Goal: Information Seeking & Learning: Check status

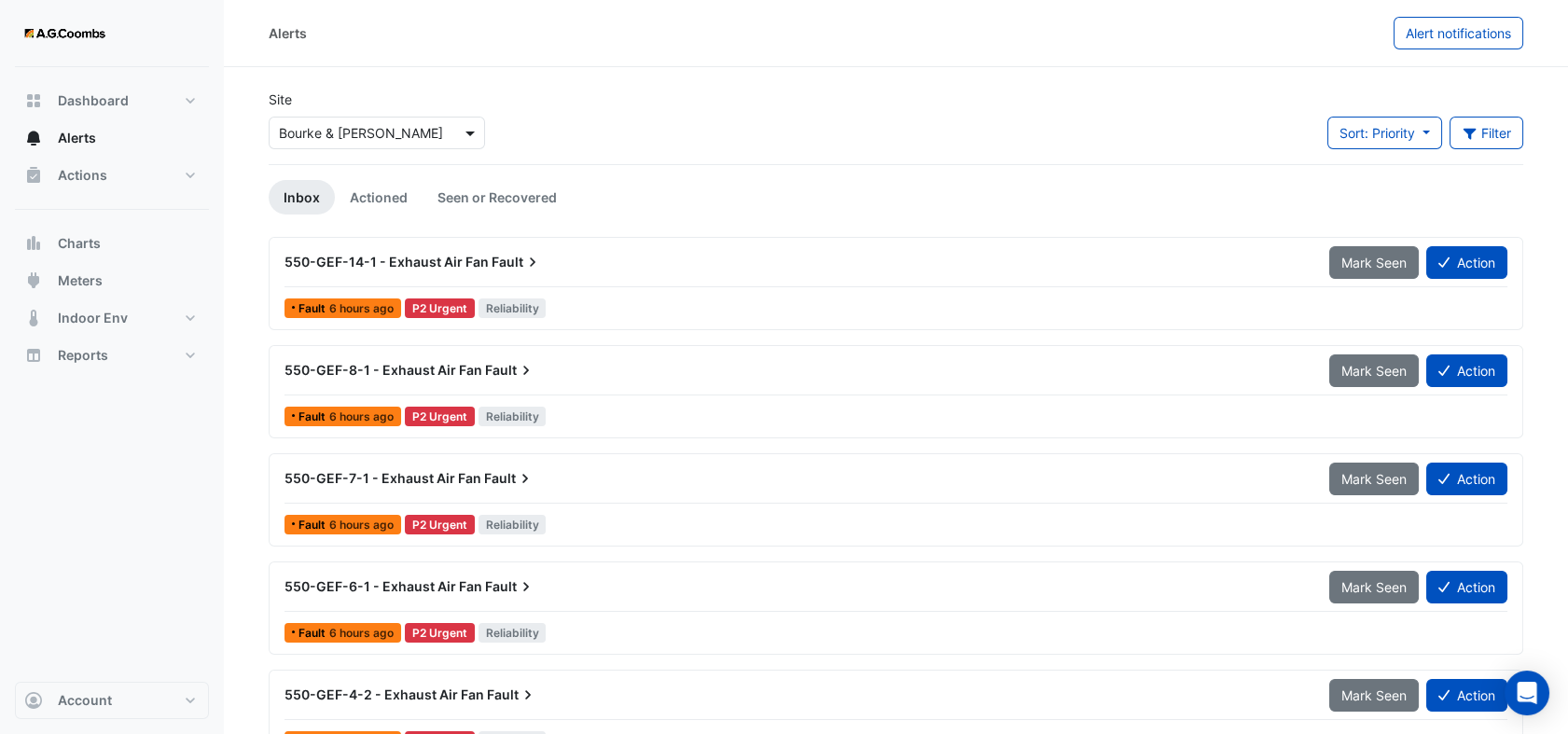
click at [472, 131] on span at bounding box center [471, 133] width 23 height 20
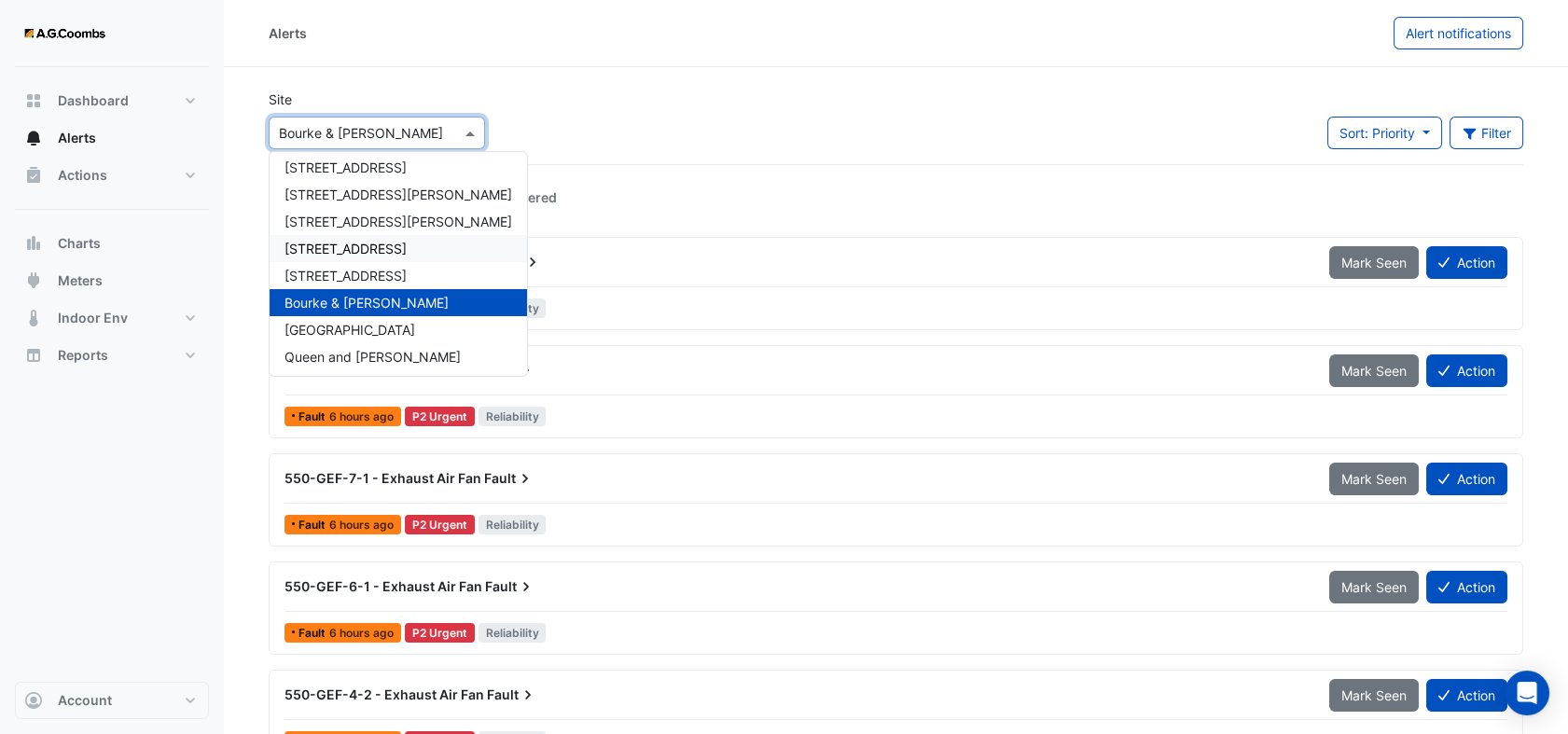
scroll to position [89, 0]
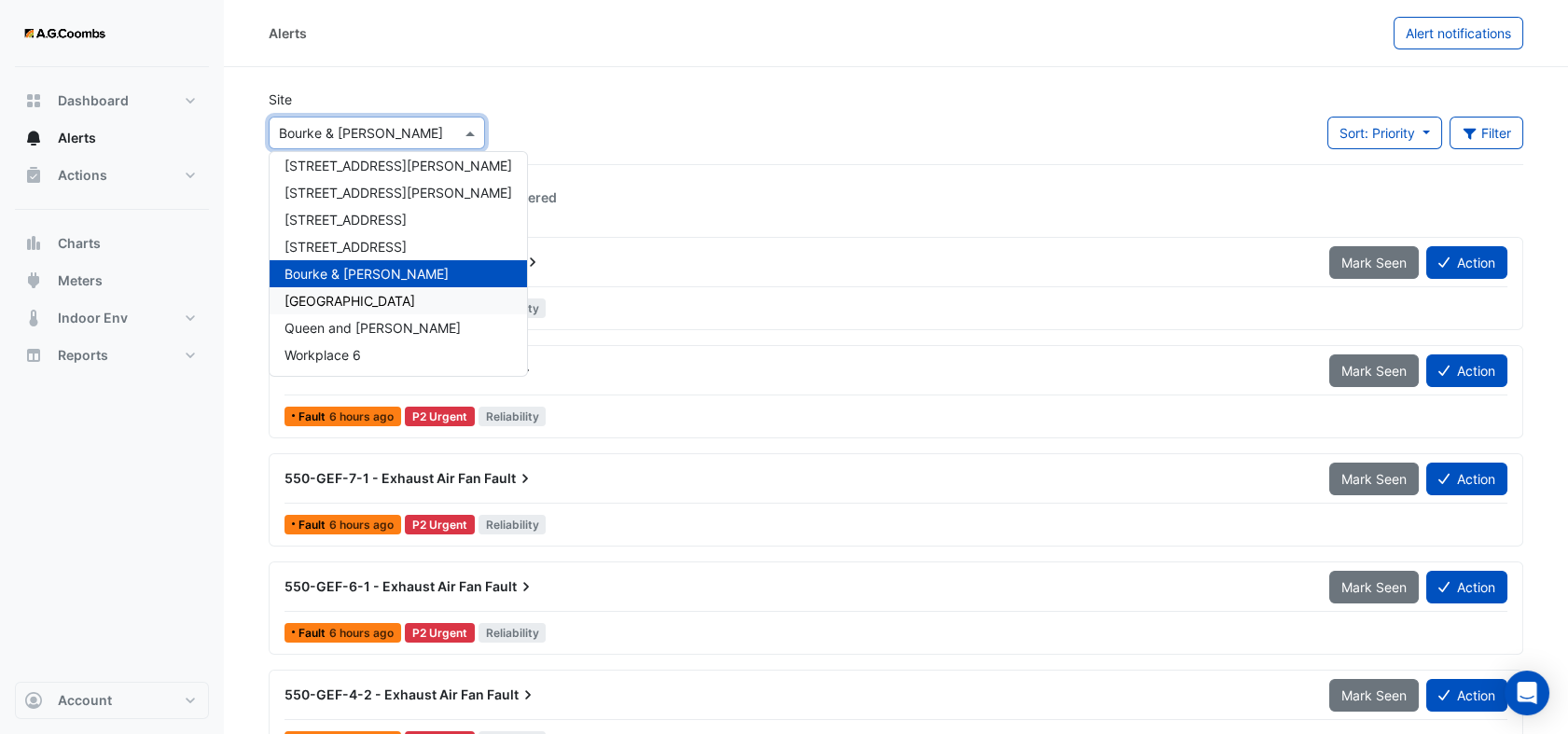
click at [390, 293] on span "[GEOGRAPHIC_DATA]" at bounding box center [349, 301] width 130 height 16
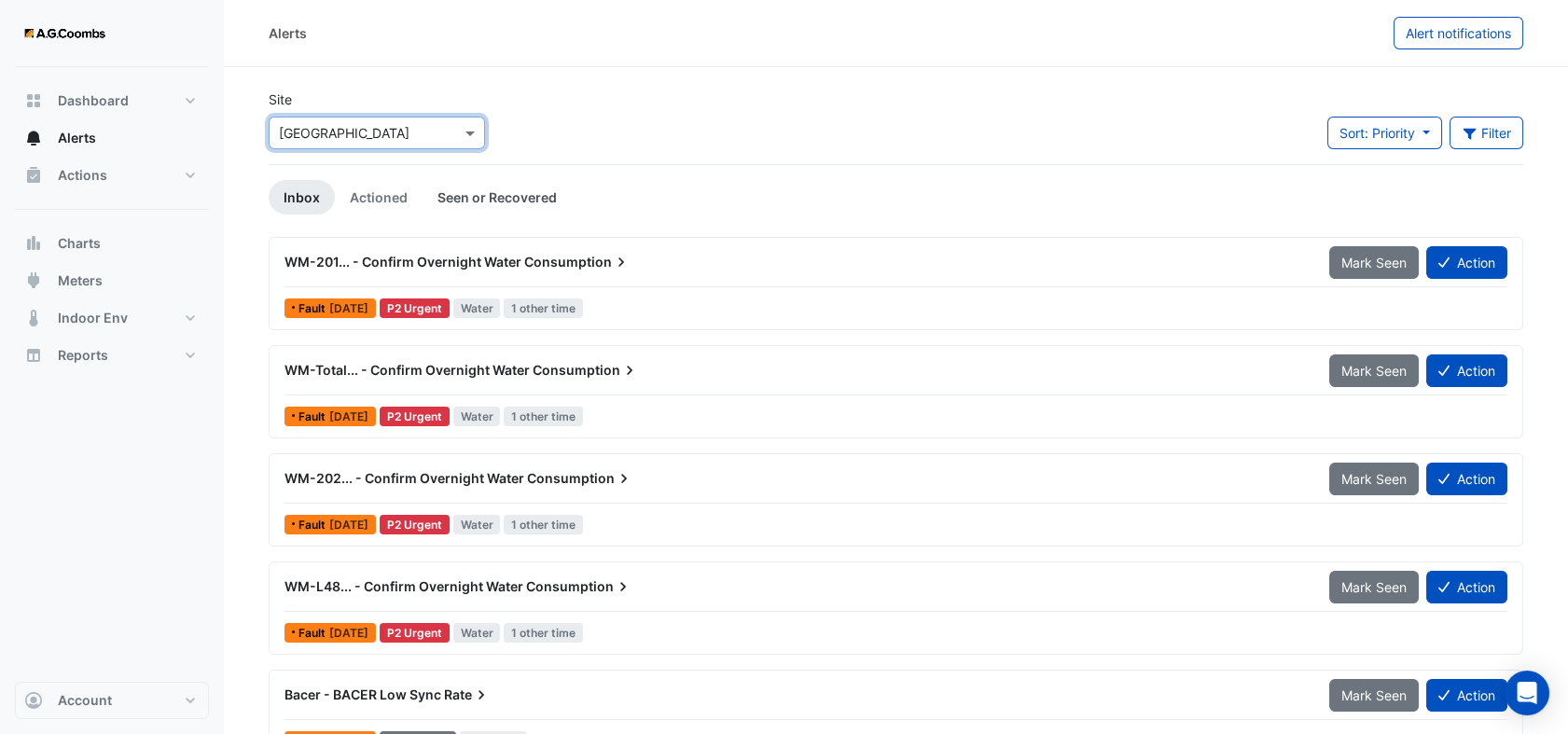
click at [487, 180] on link "Seen or Recovered" at bounding box center [497, 197] width 149 height 35
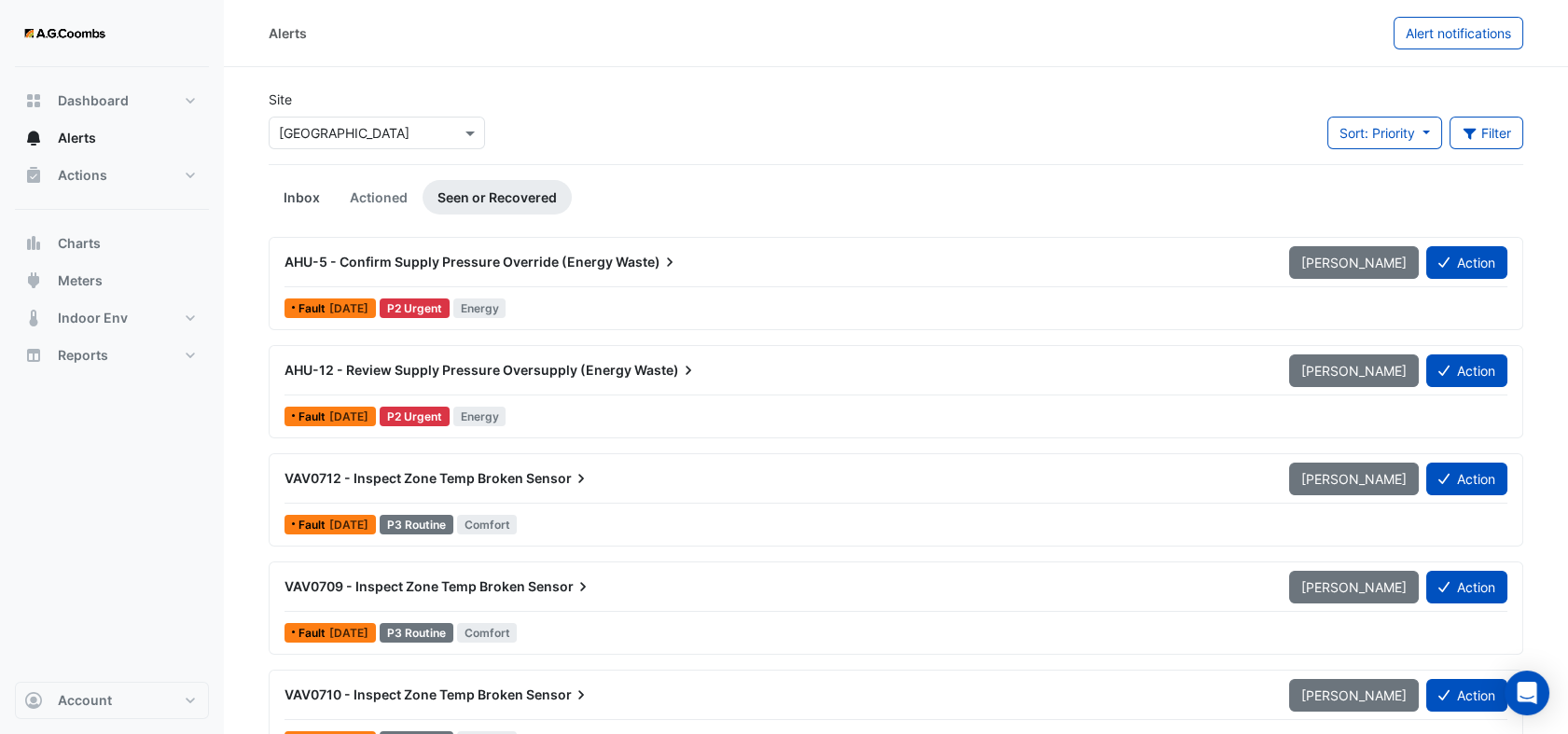
click at [293, 198] on link "Inbox" at bounding box center [301, 197] width 67 height 35
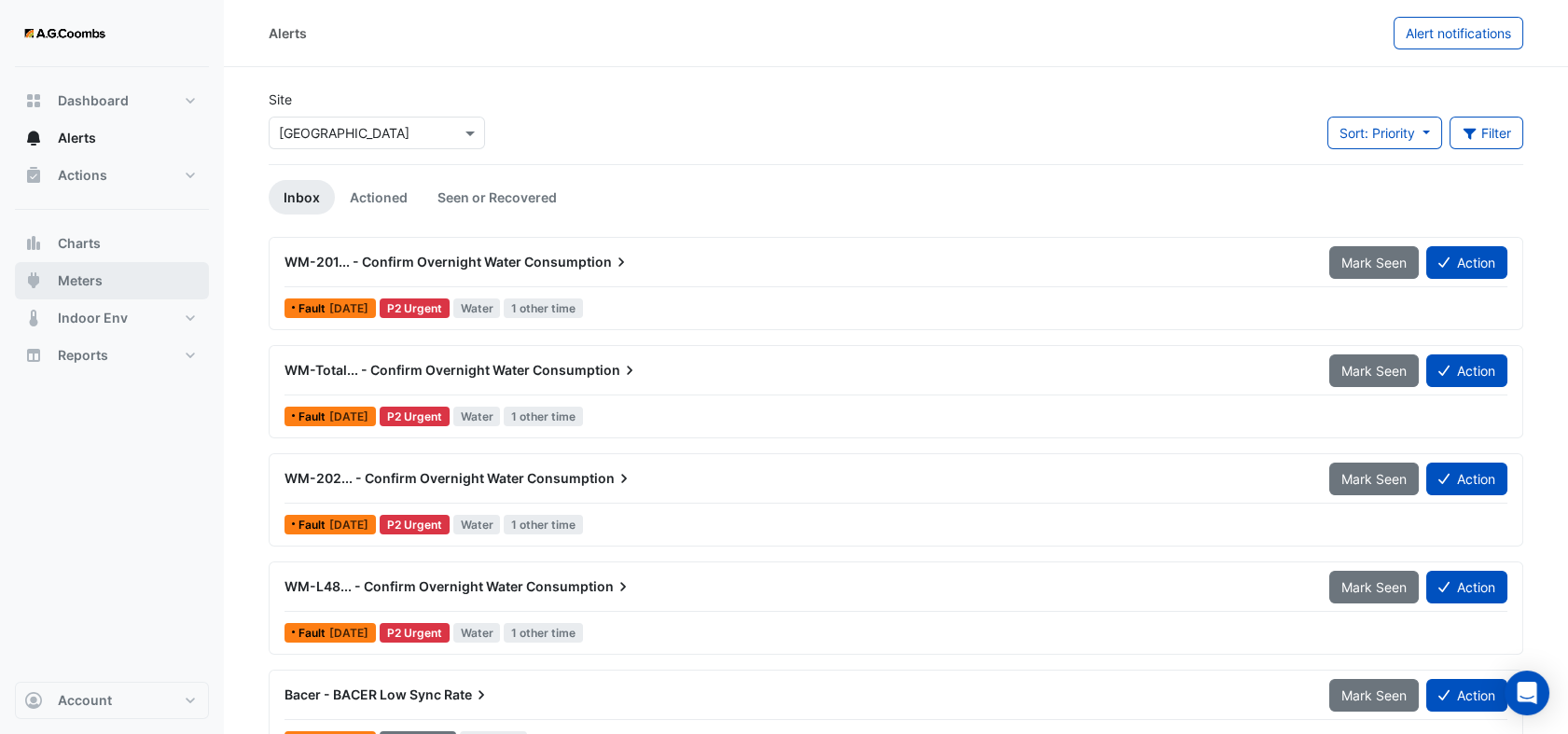
click at [78, 287] on span "Meters" at bounding box center [80, 280] width 45 height 19
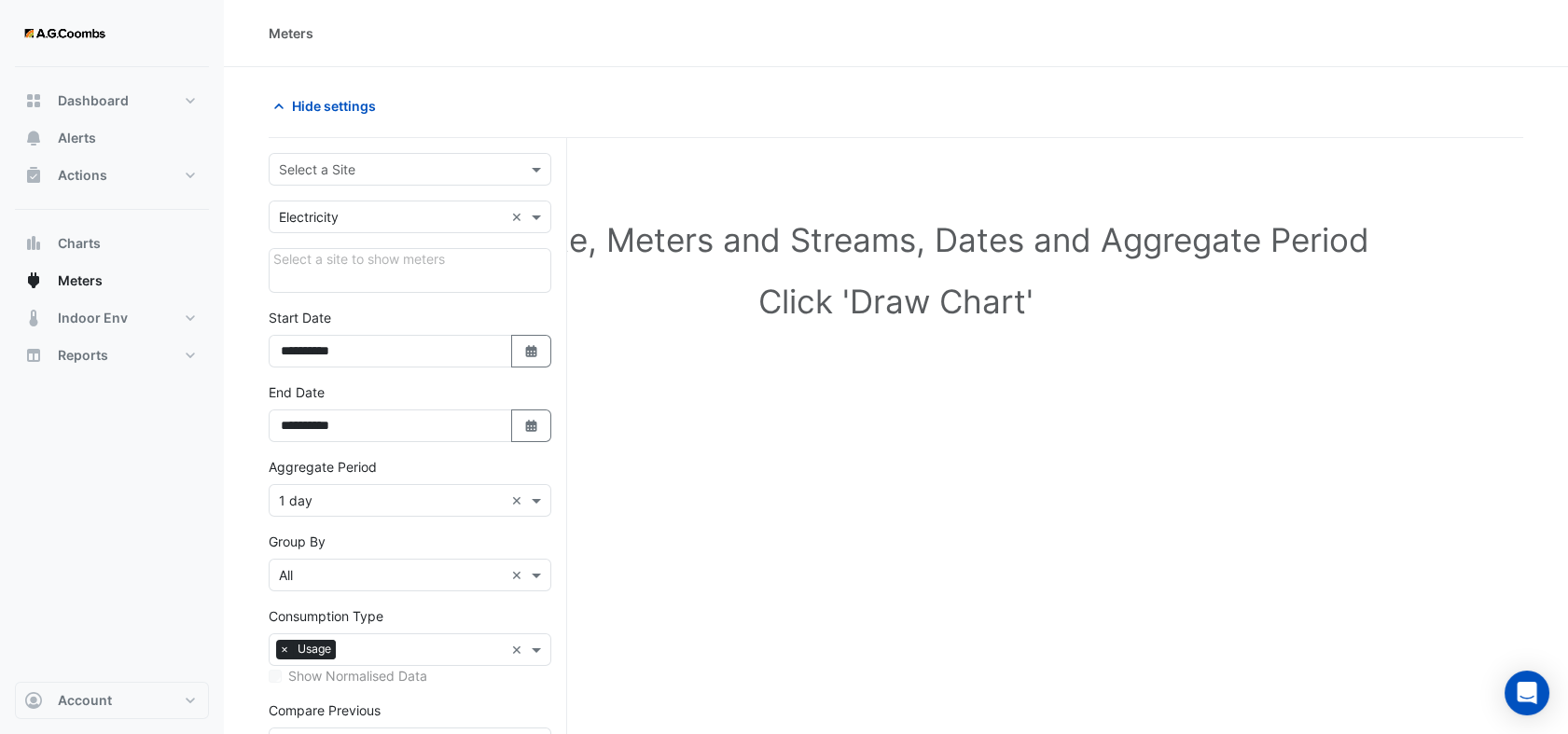
click at [389, 174] on input "text" at bounding box center [391, 170] width 225 height 20
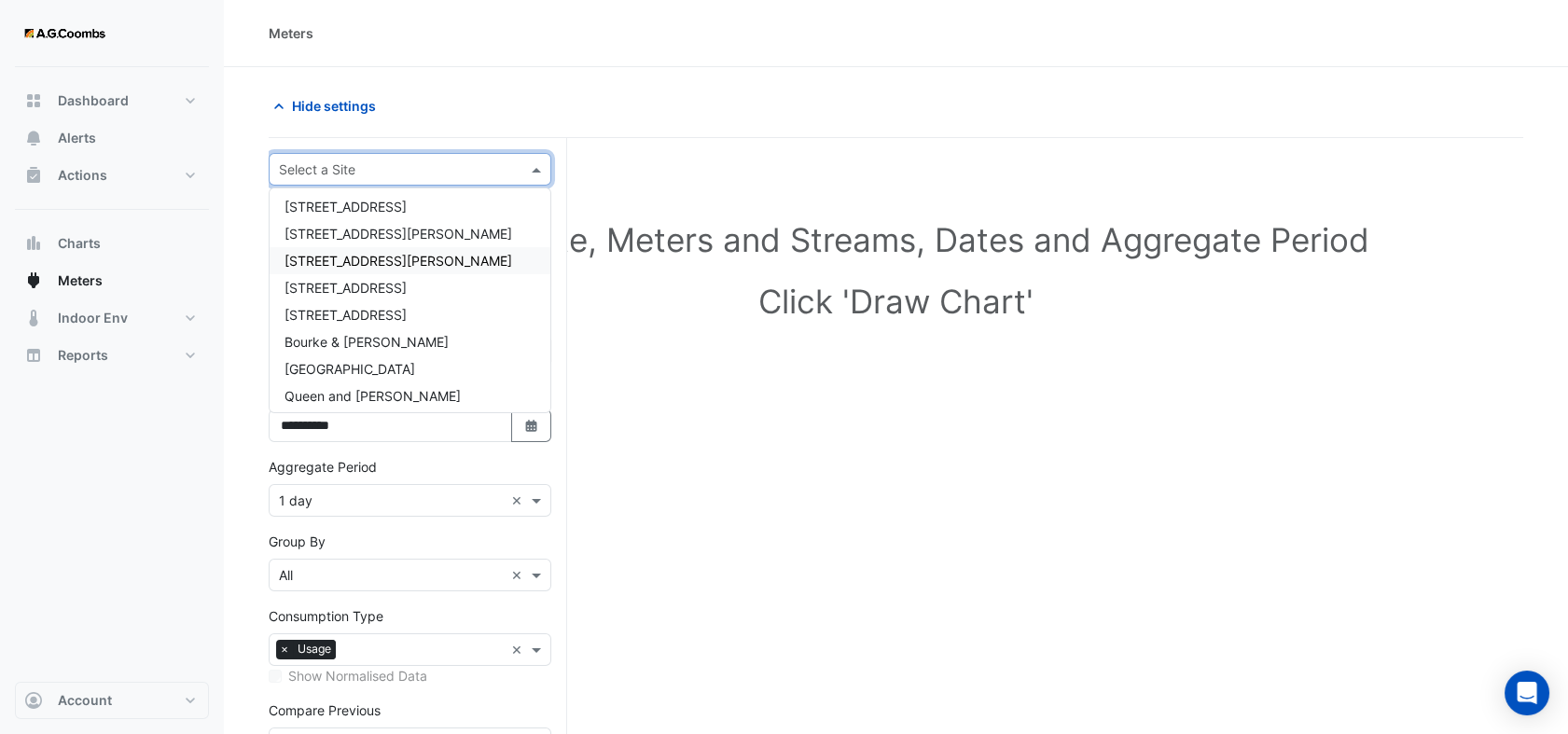
scroll to position [89, 0]
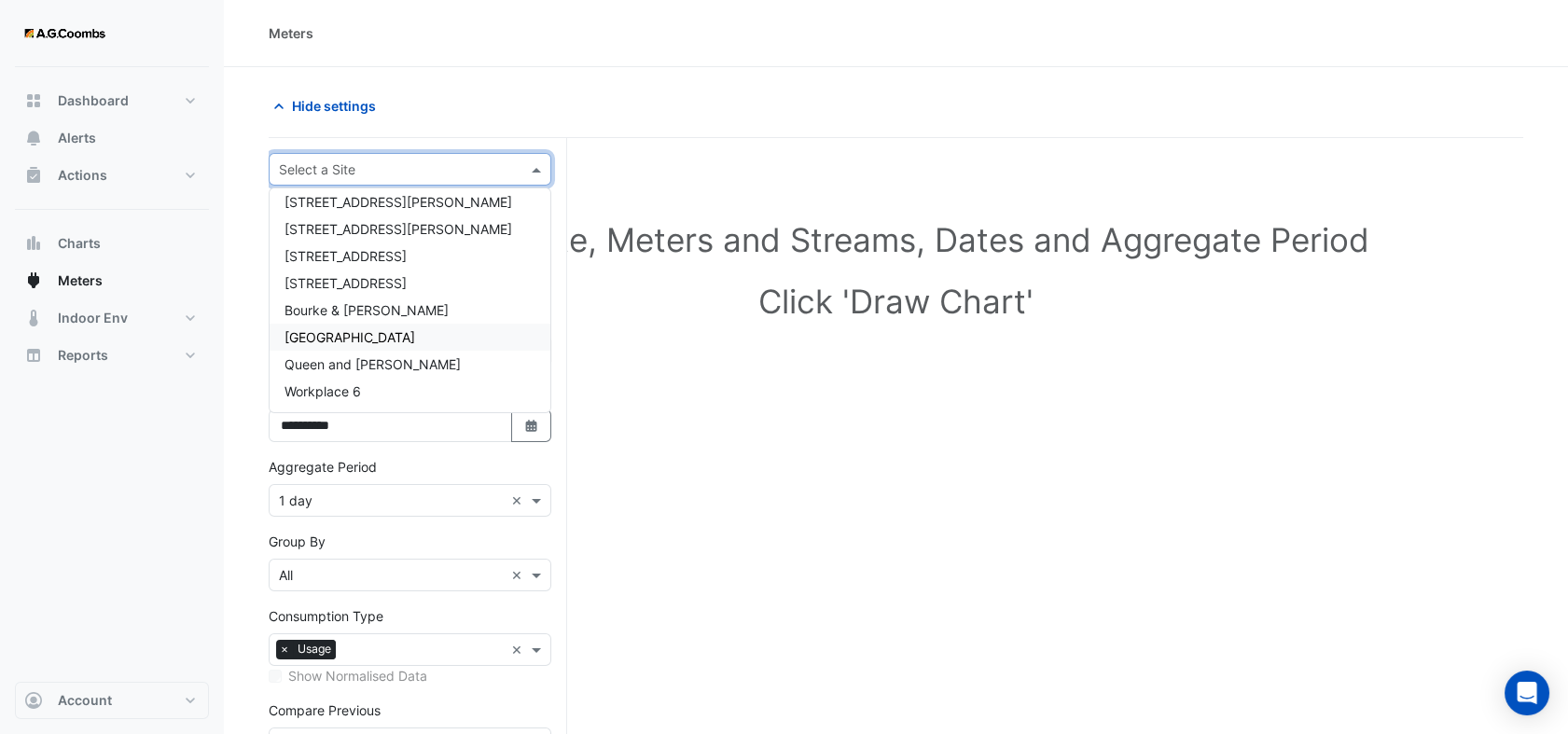
click at [362, 330] on span "[GEOGRAPHIC_DATA]" at bounding box center [349, 337] width 130 height 16
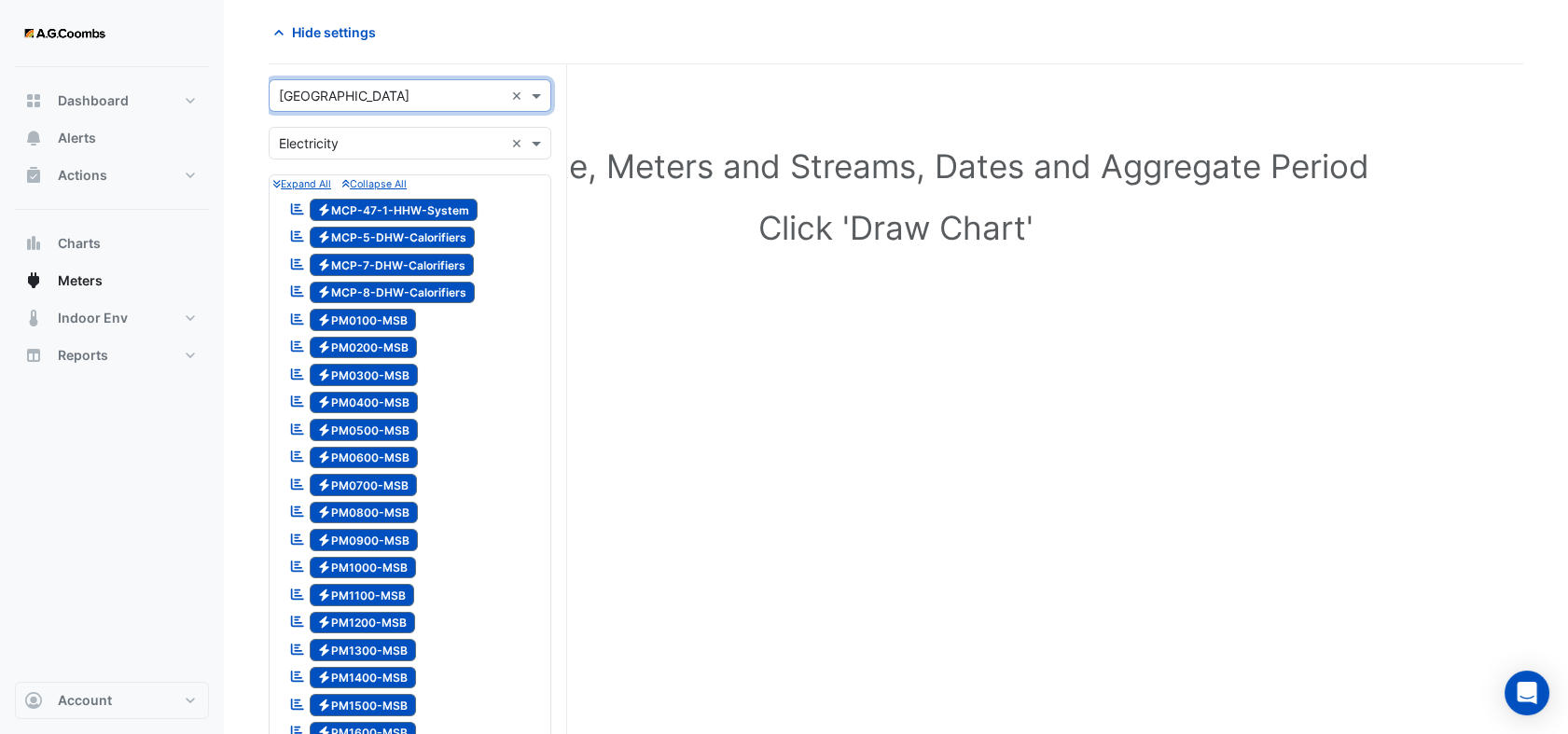
scroll to position [0, 0]
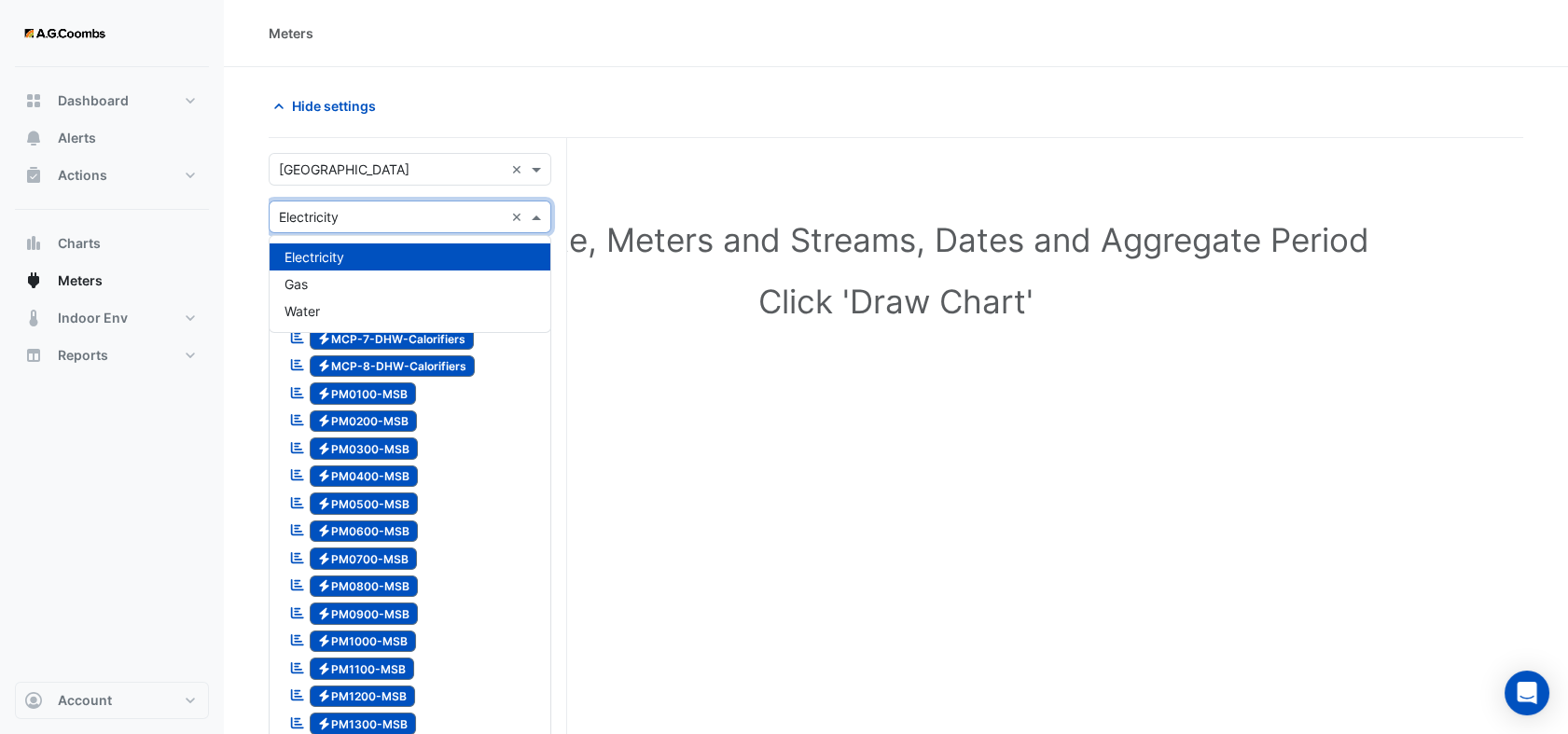
click at [538, 219] on span at bounding box center [538, 217] width 23 height 20
click at [392, 297] on div "Water" at bounding box center [410, 310] width 280 height 27
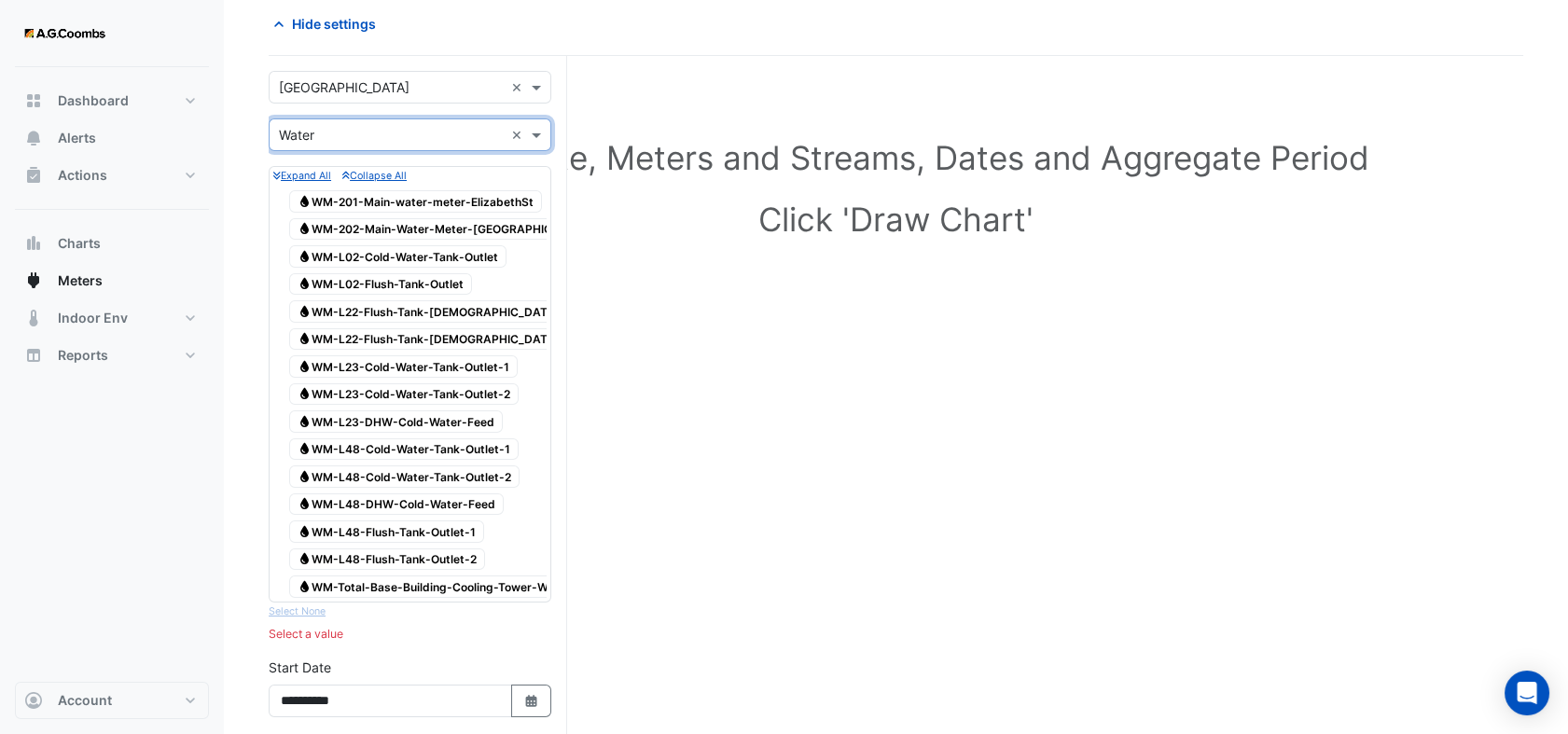
scroll to position [207, 0]
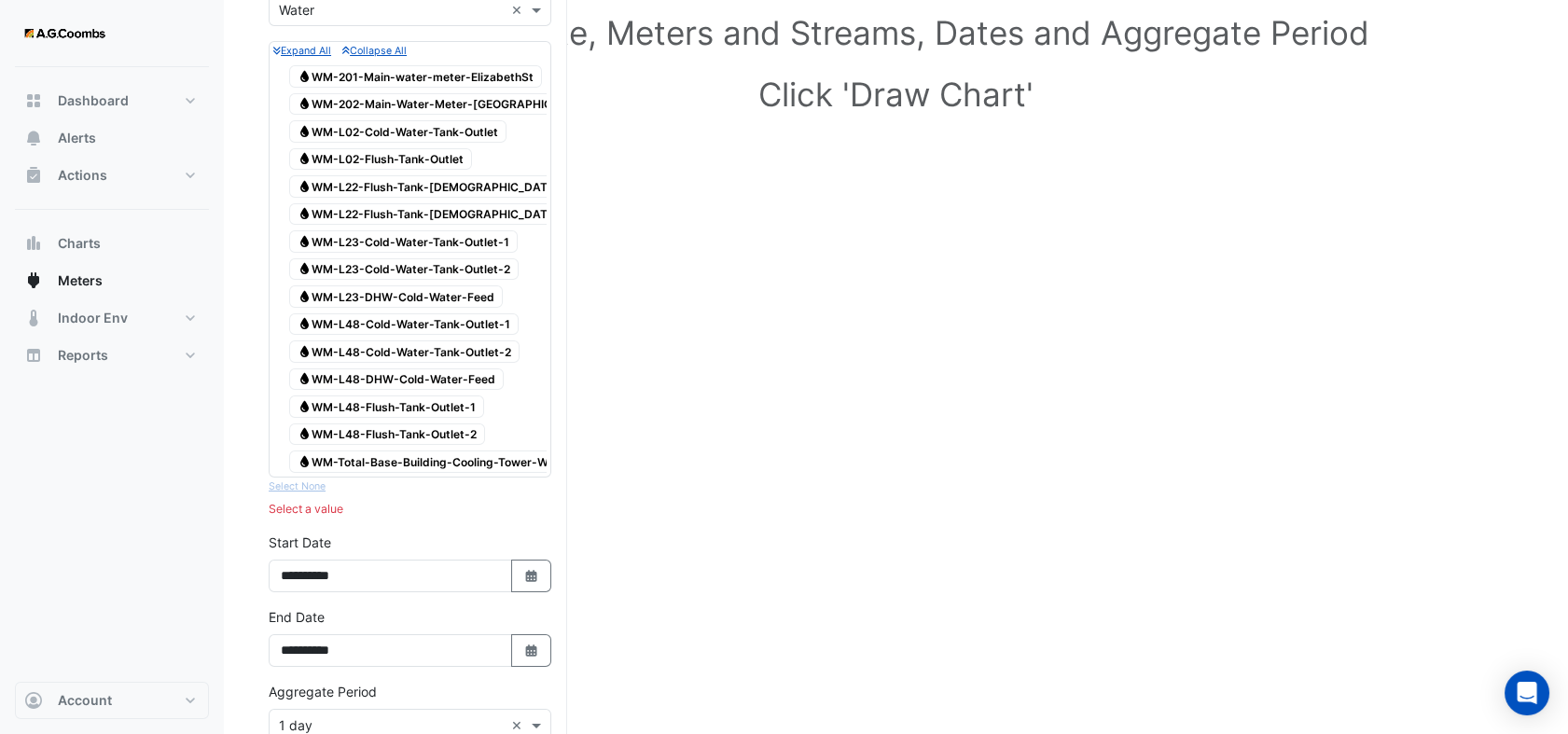
click at [450, 456] on span "Water WM-Total-Base-Building-Cooling-Tower-Water" at bounding box center [434, 461] width 289 height 23
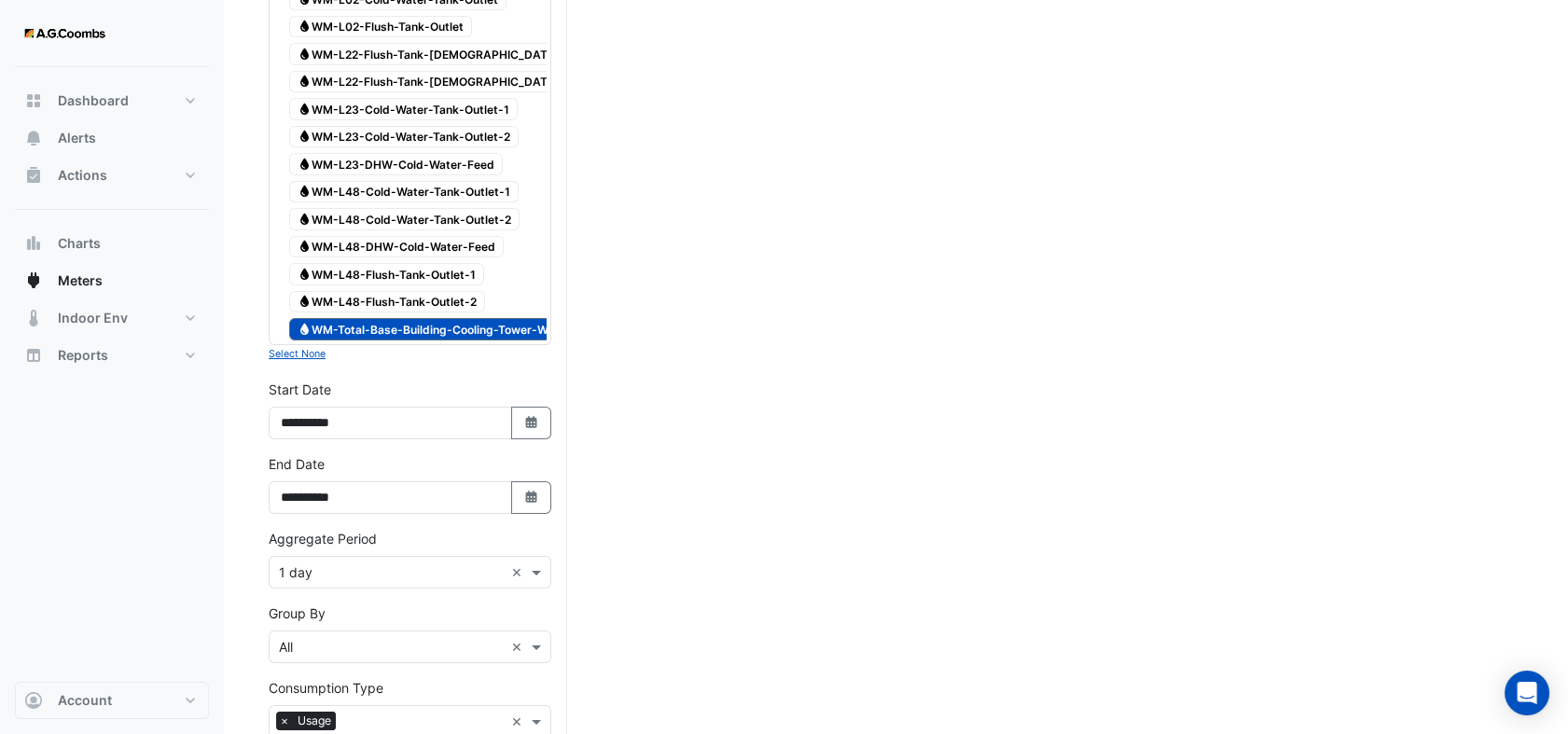
scroll to position [581, 0]
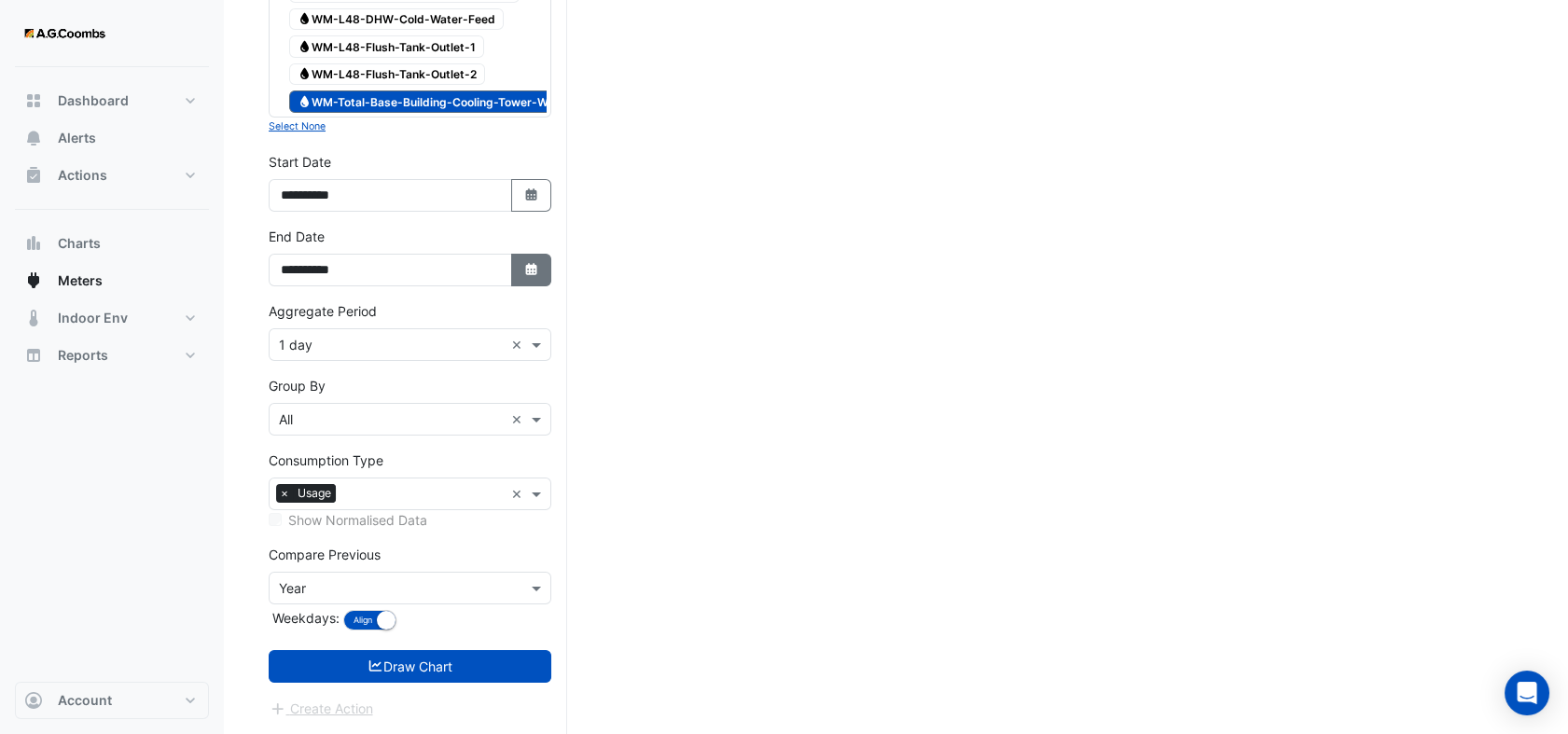
click at [530, 263] on icon "Select Date" at bounding box center [531, 269] width 17 height 13
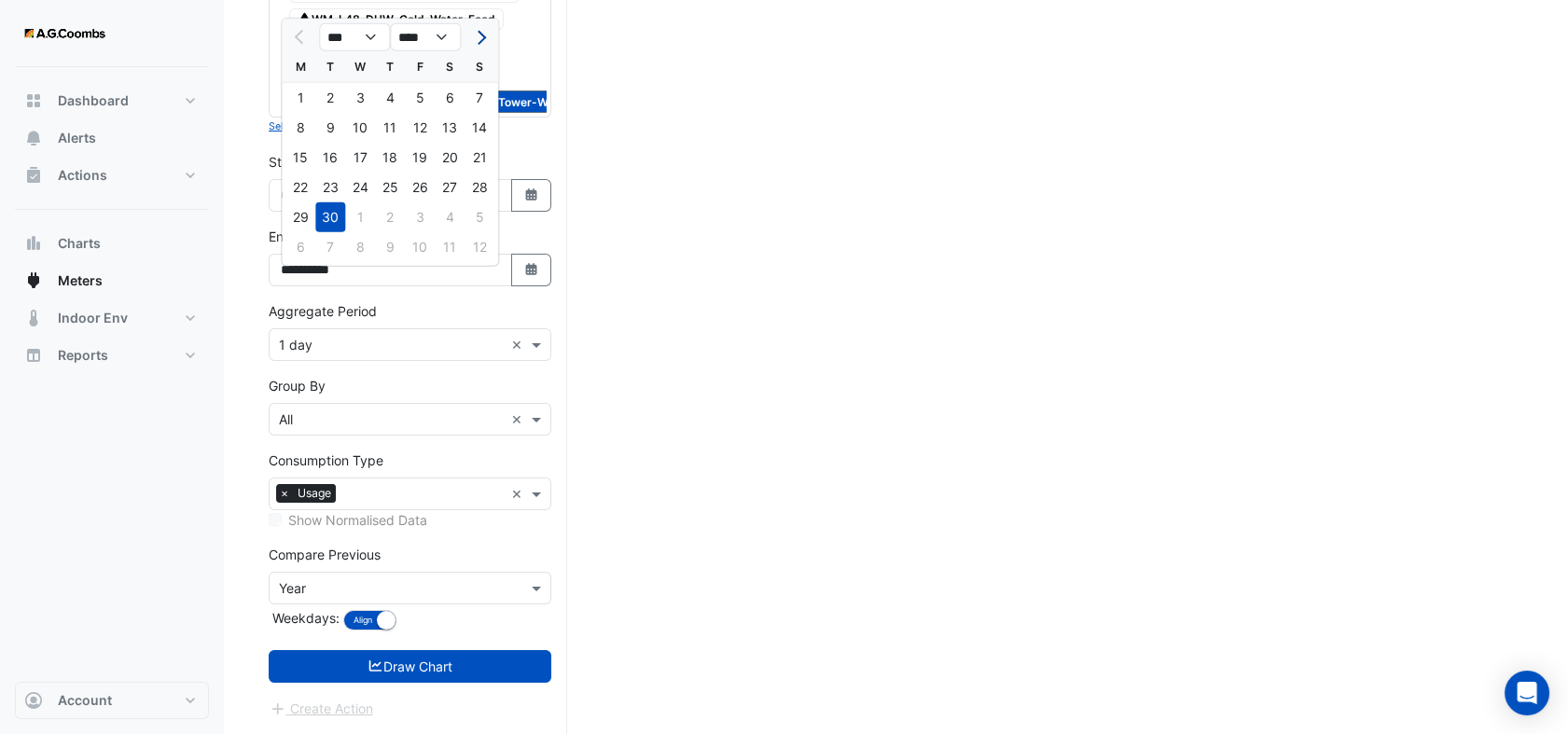
click at [469, 25] on button "Next month" at bounding box center [479, 38] width 23 height 30
select select "**"
click at [375, 112] on div "9" at bounding box center [390, 127] width 30 height 30
type input "**********"
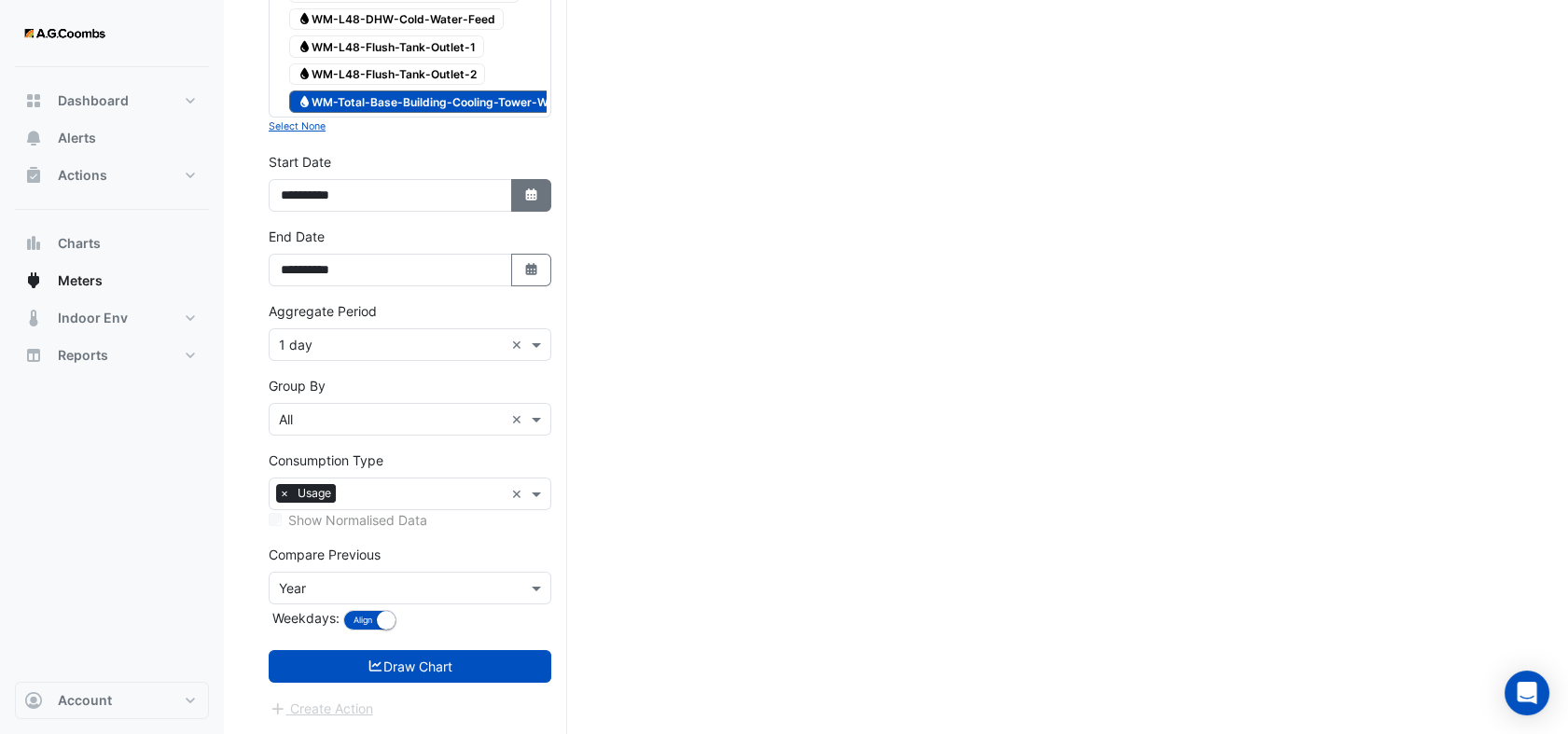
click at [528, 208] on button "Select Date" at bounding box center [531, 195] width 41 height 33
select select "*"
select select "****"
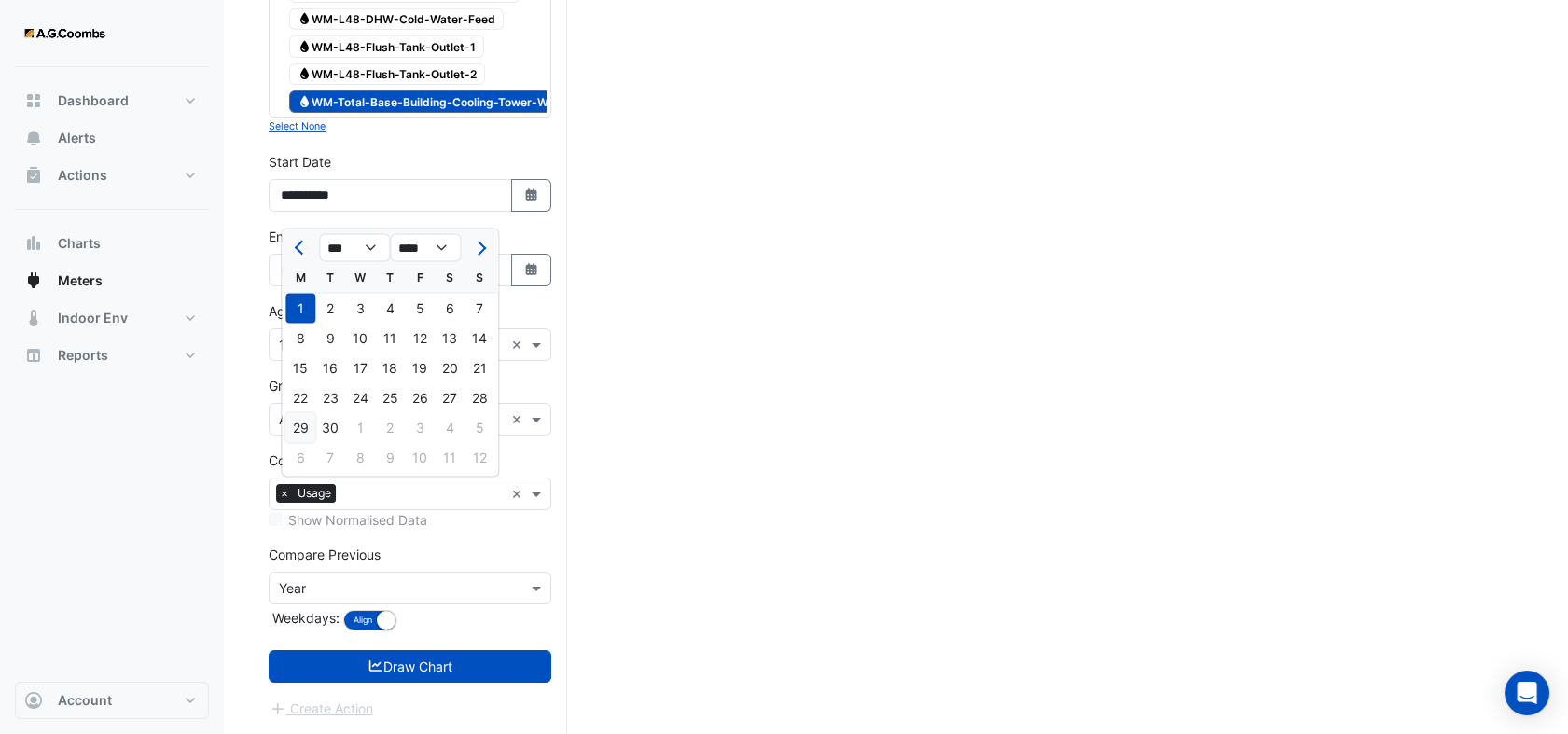
click at [301, 414] on div "29" at bounding box center [300, 428] width 30 height 30
type input "**********"
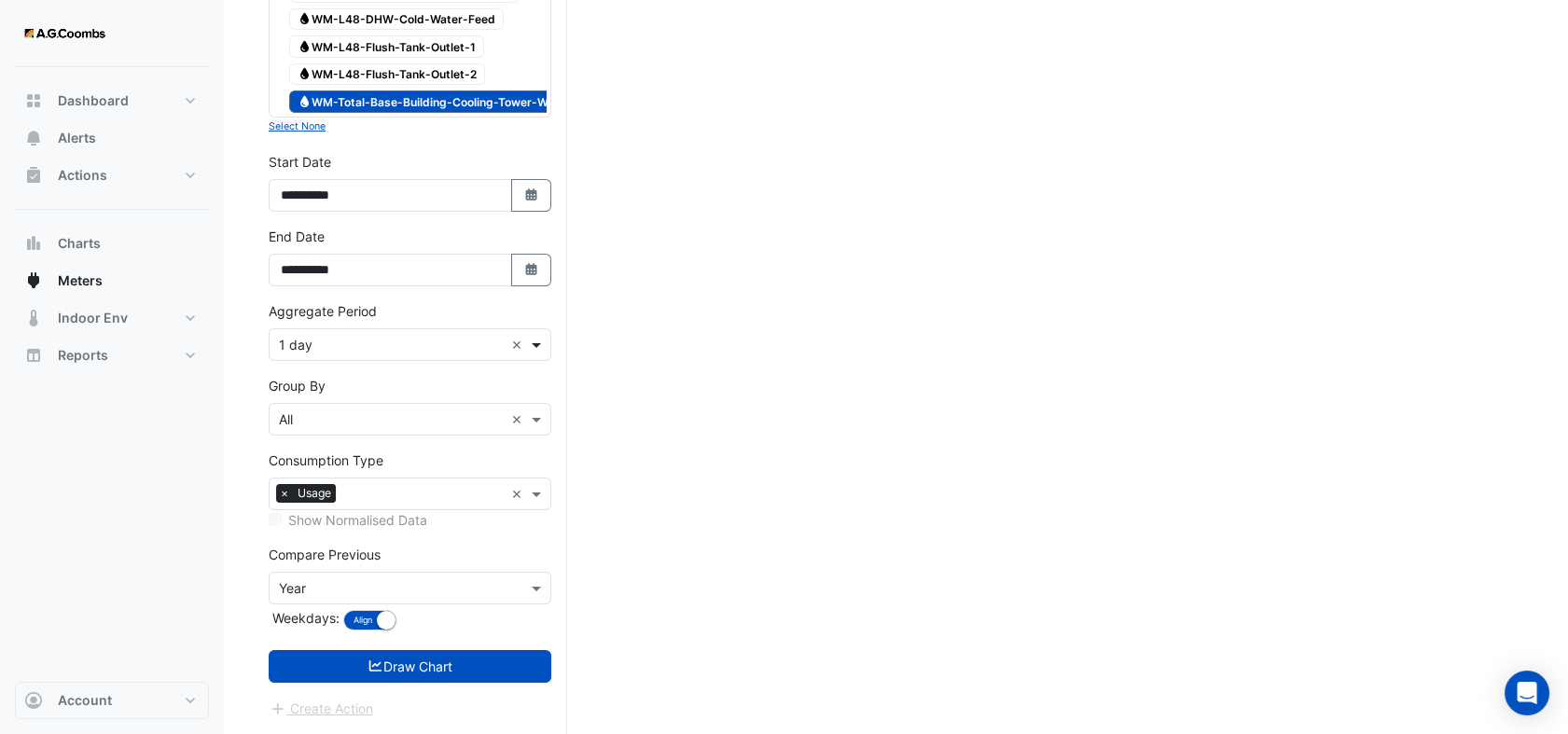
click at [533, 341] on span at bounding box center [538, 345] width 23 height 20
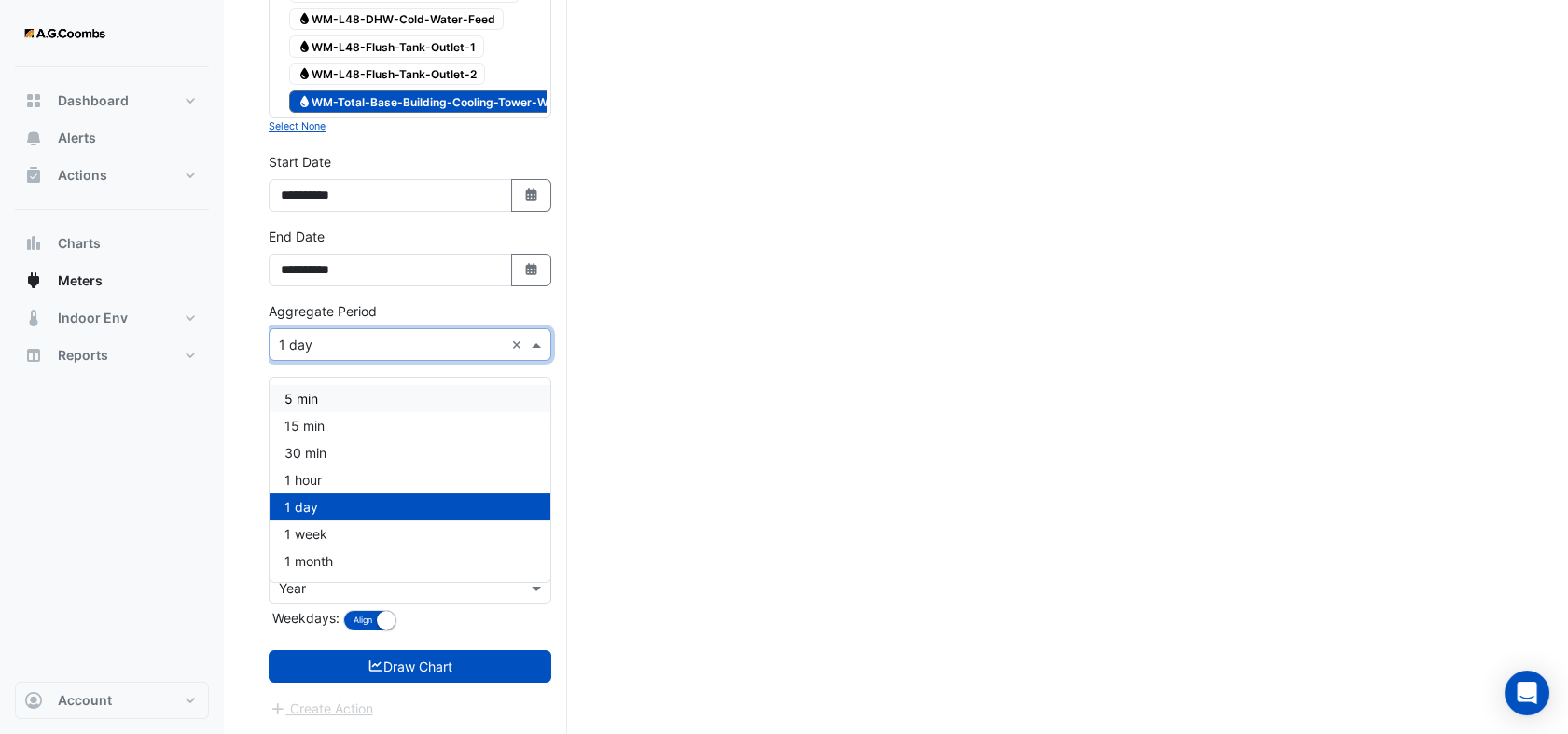
click at [346, 388] on div "5 min" at bounding box center [410, 398] width 280 height 27
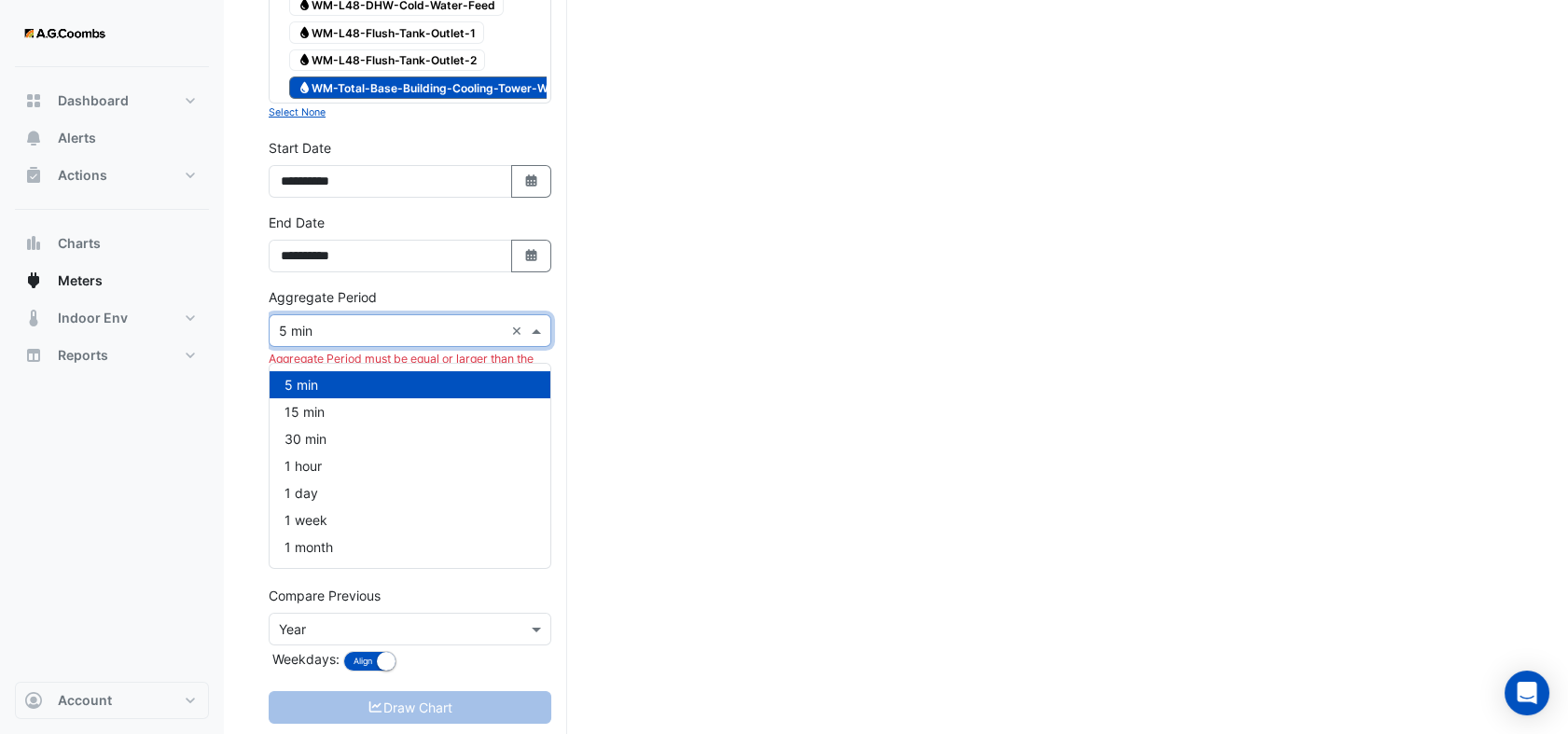
click at [535, 338] on span at bounding box center [538, 331] width 23 height 20
click at [358, 413] on div "15 min" at bounding box center [410, 411] width 280 height 27
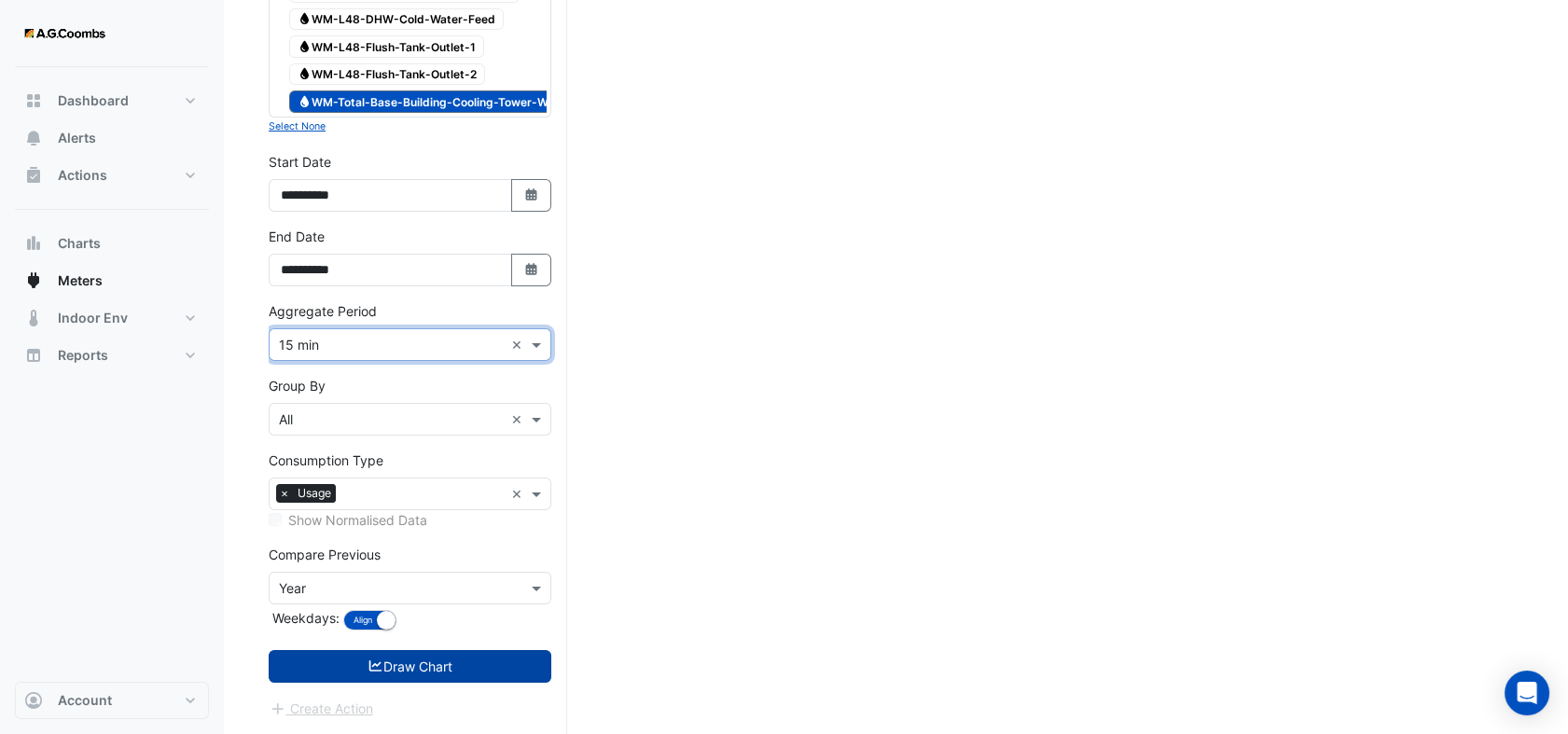
click at [436, 670] on button "Draw Chart" at bounding box center [410, 666] width 282 height 33
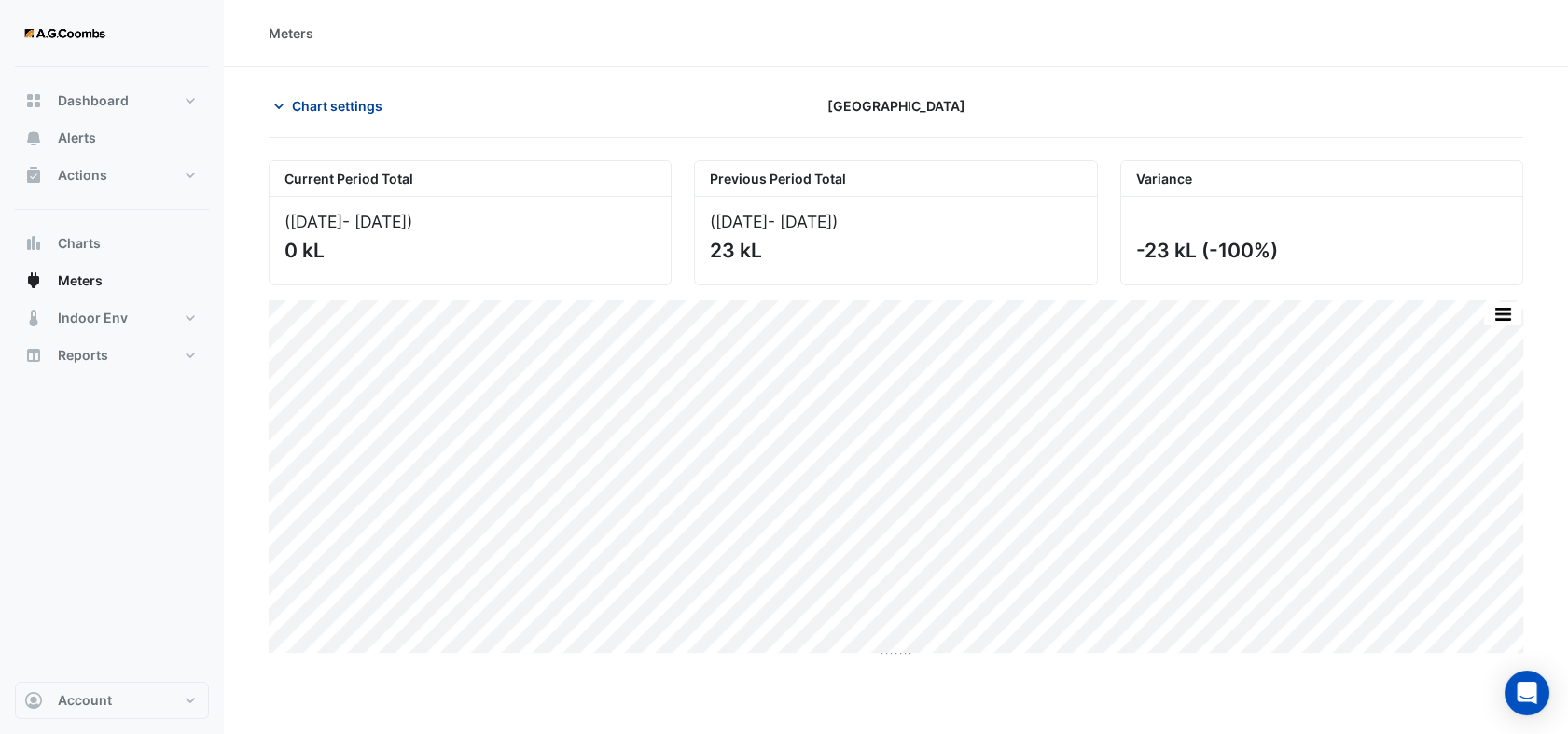
click at [276, 104] on icon "button" at bounding box center [278, 106] width 19 height 19
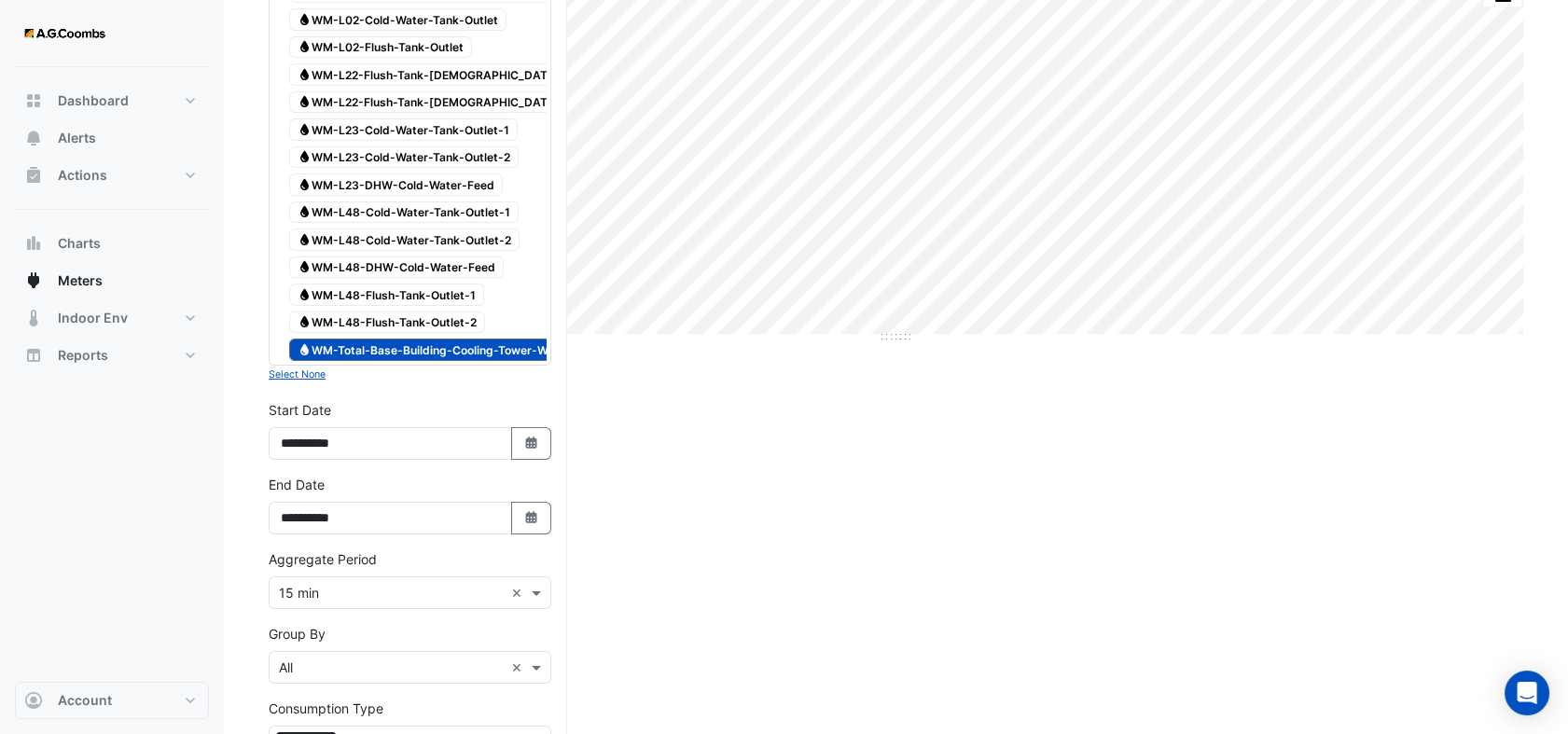
scroll to position [414, 0]
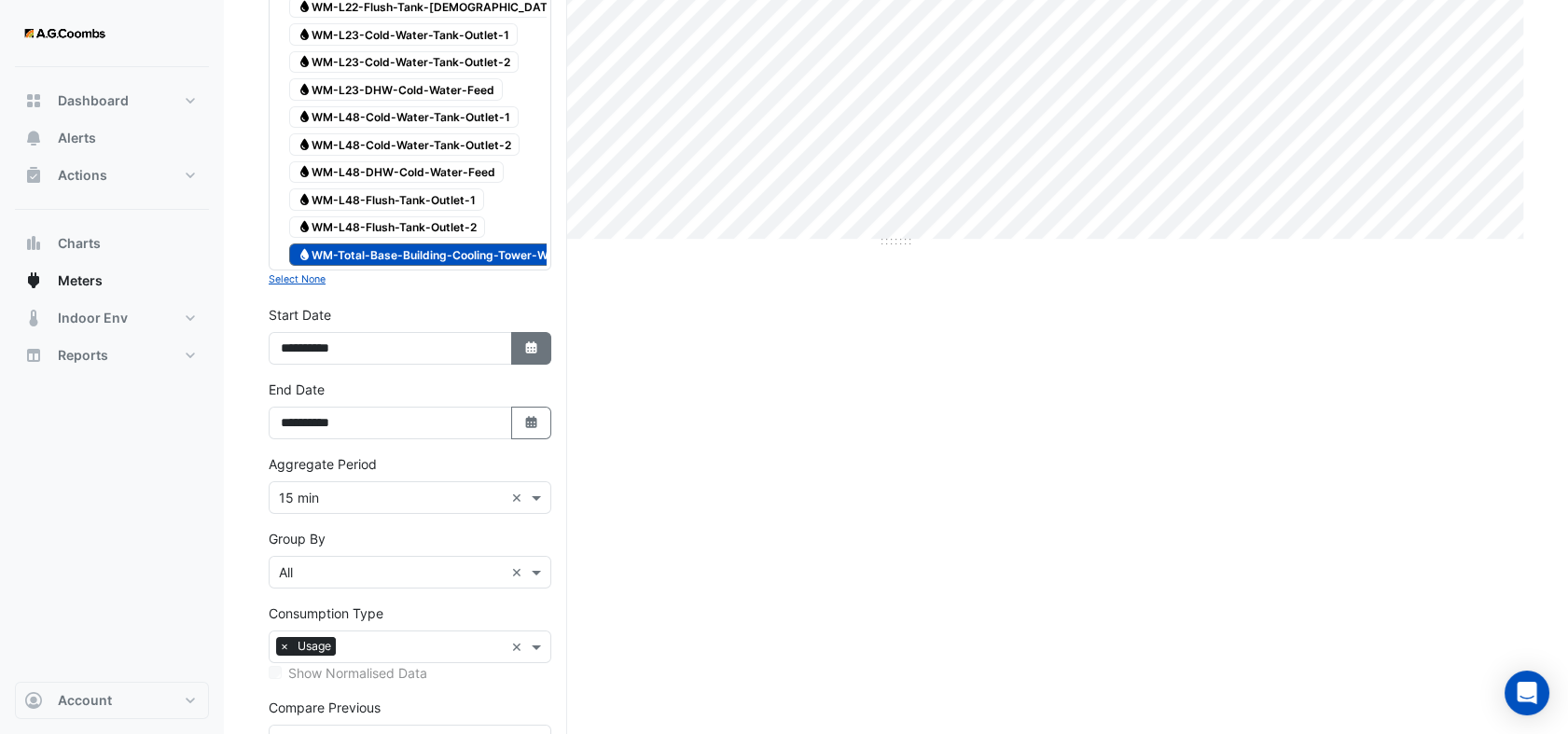
click at [525, 354] on icon "Select Date" at bounding box center [531, 347] width 17 height 13
select select "*"
select select "****"
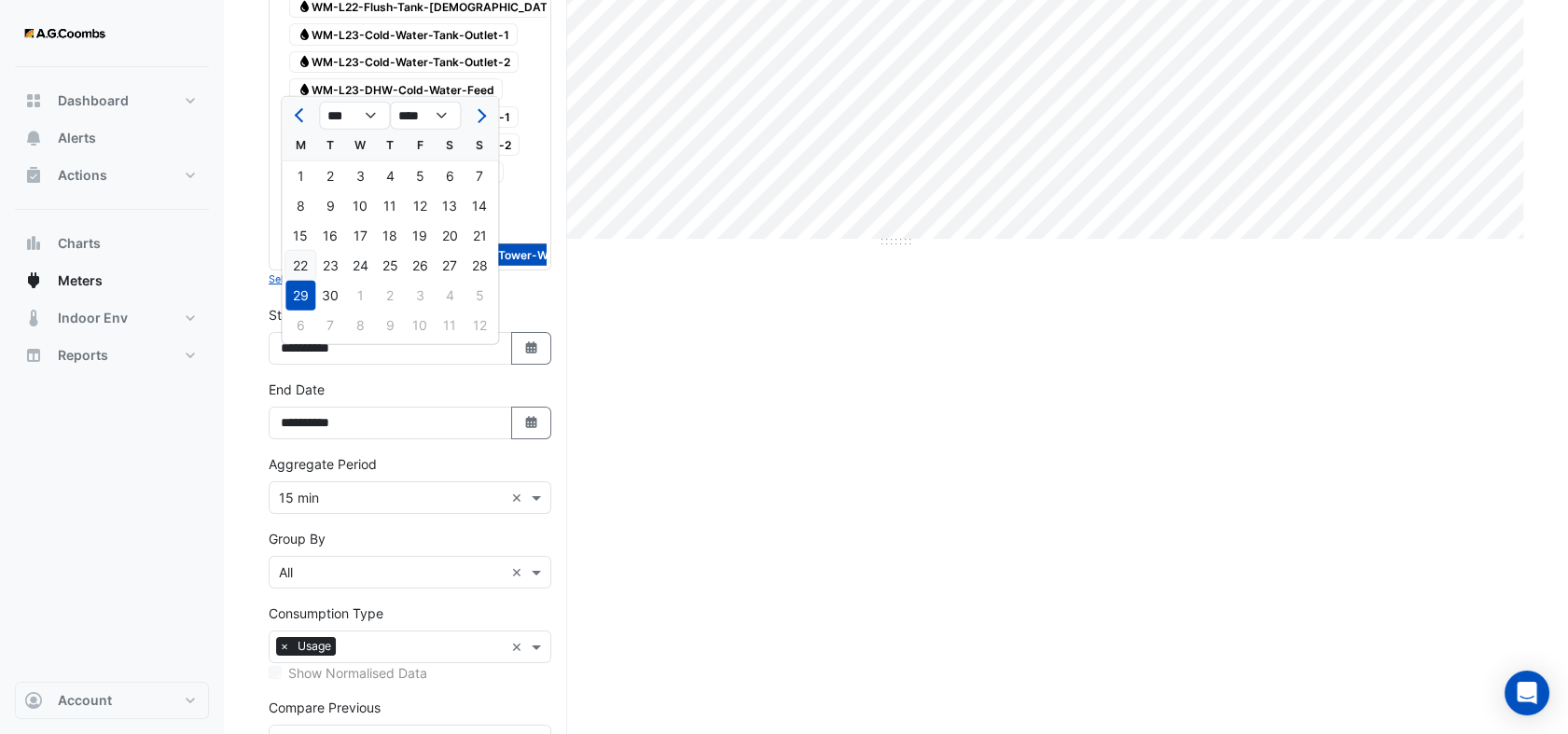
click at [297, 266] on div "22" at bounding box center [300, 266] width 30 height 30
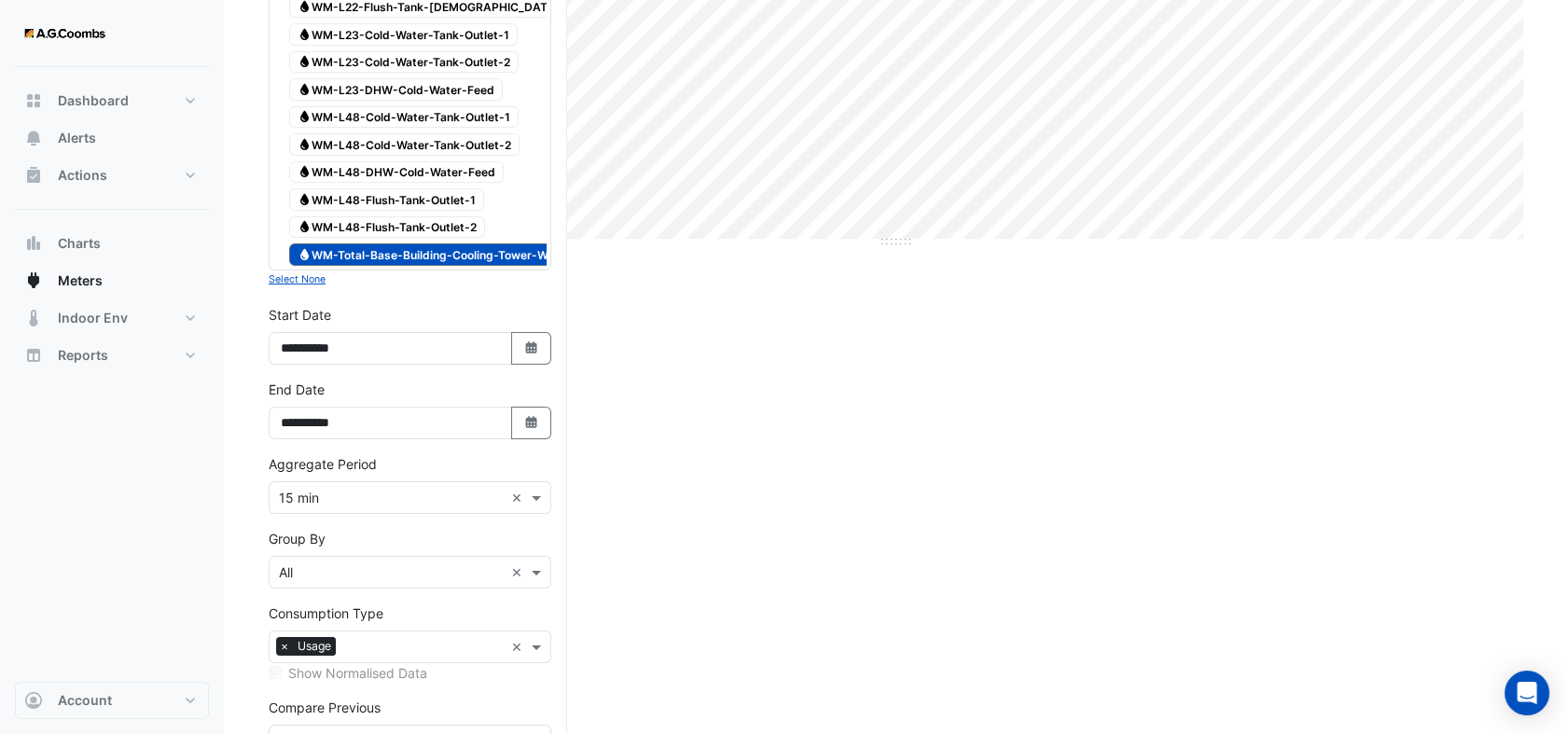
type input "**********"
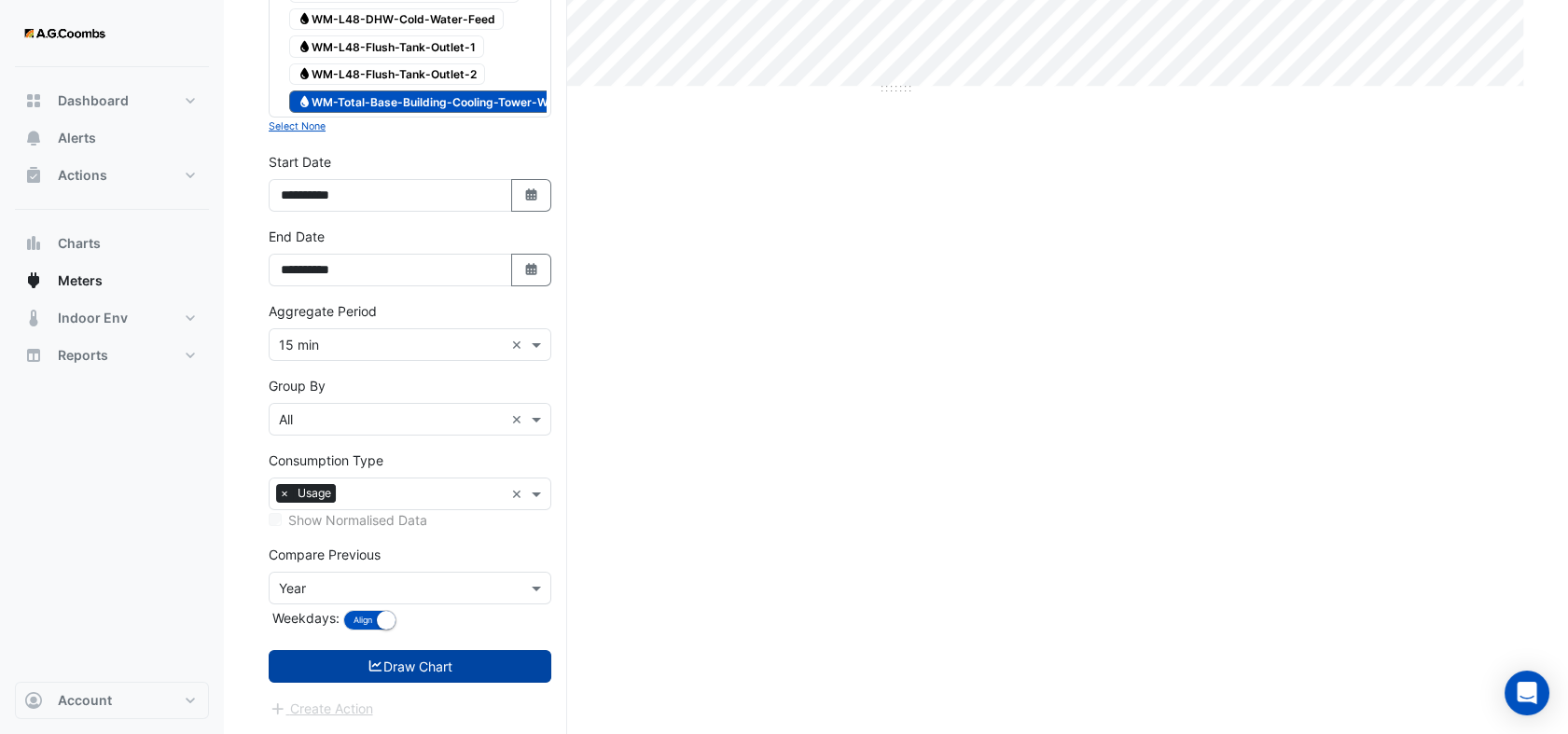
click at [383, 662] on button "Draw Chart" at bounding box center [410, 666] width 282 height 33
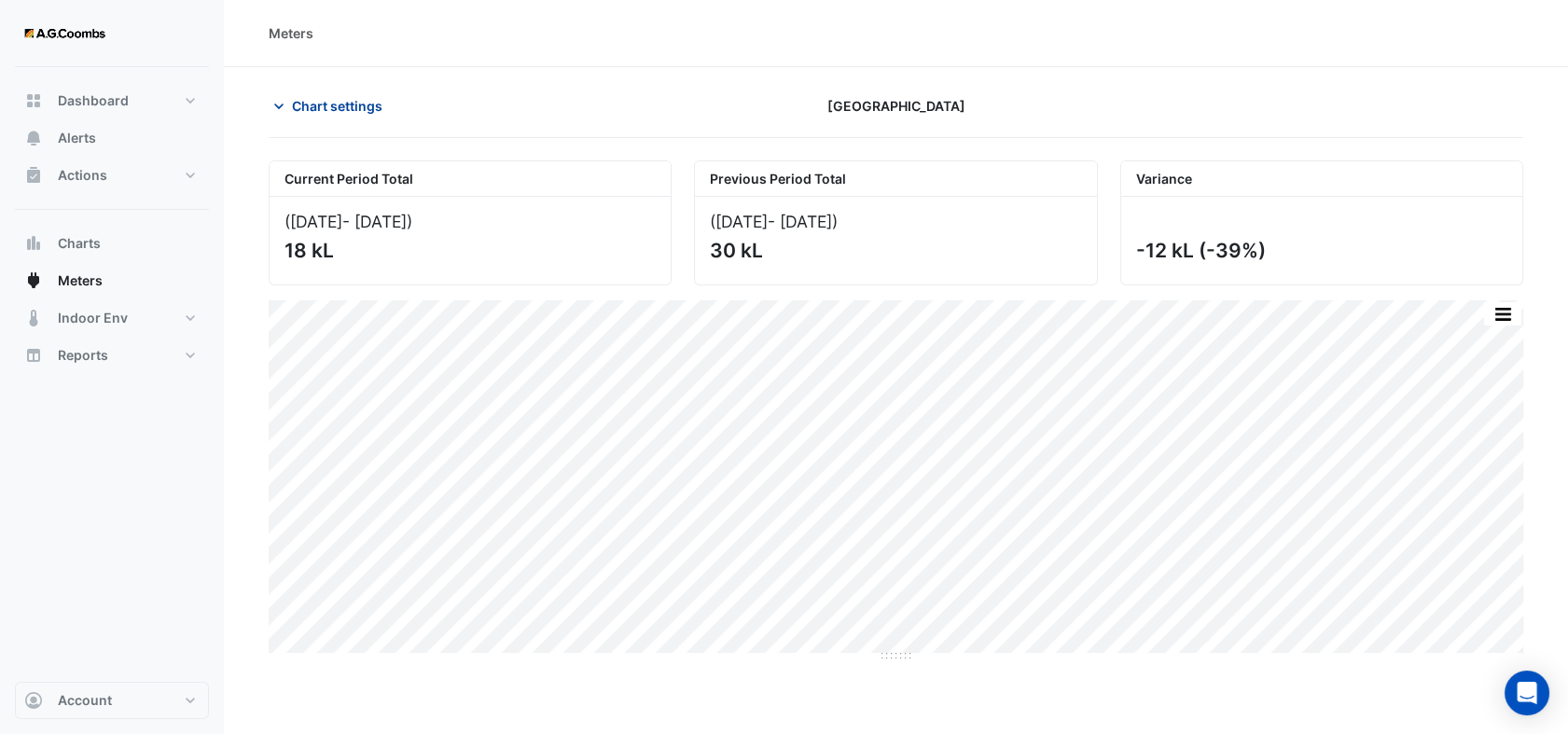
click at [284, 104] on icon "button" at bounding box center [278, 106] width 19 height 19
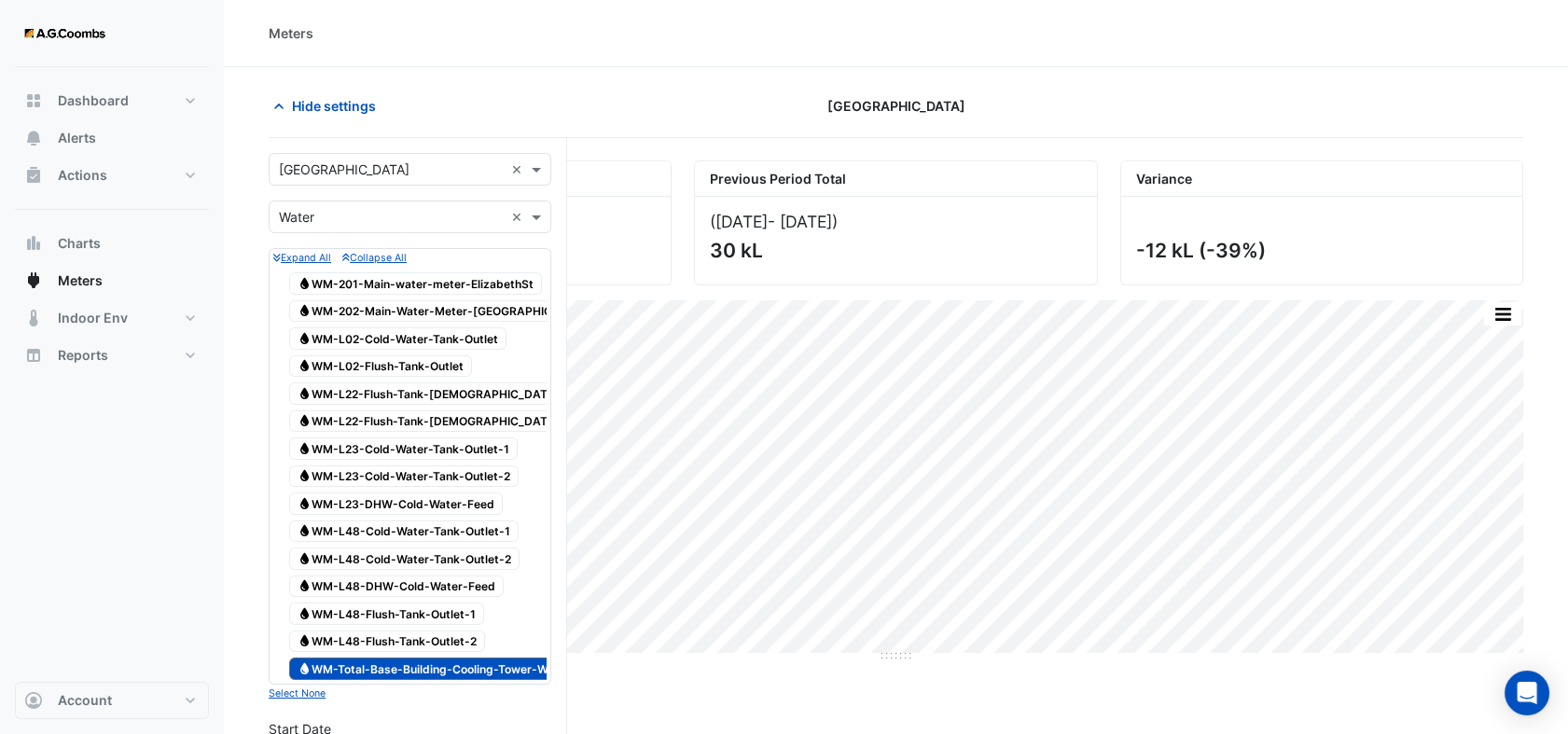
click at [409, 278] on span "Water WM-201-Main-water-meter-ElizabethSt" at bounding box center [416, 283] width 253 height 23
click at [408, 300] on span "Water WM-202-Main-Water-Meter-[GEOGRAPHIC_DATA]" at bounding box center [445, 311] width 312 height 23
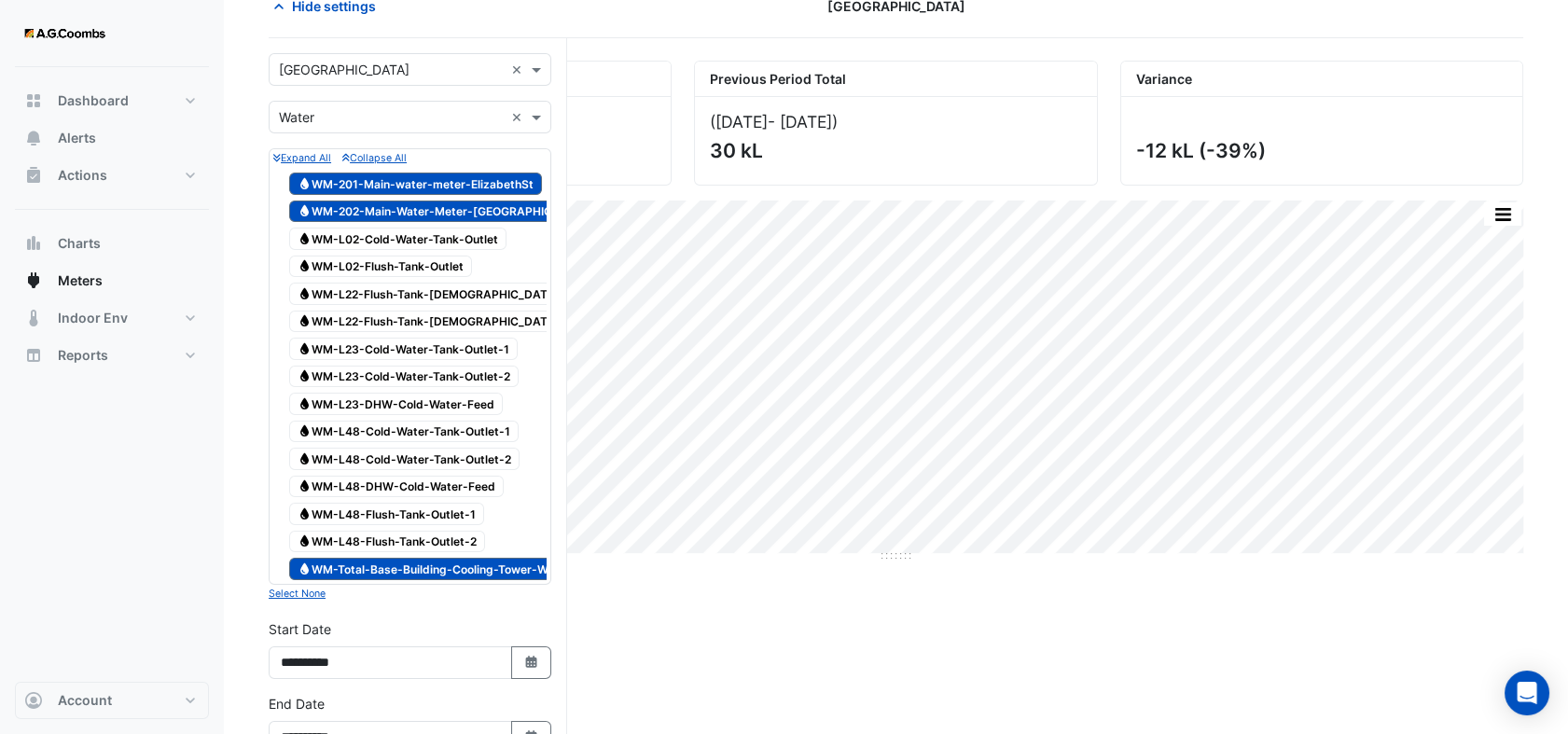
scroll to position [310, 0]
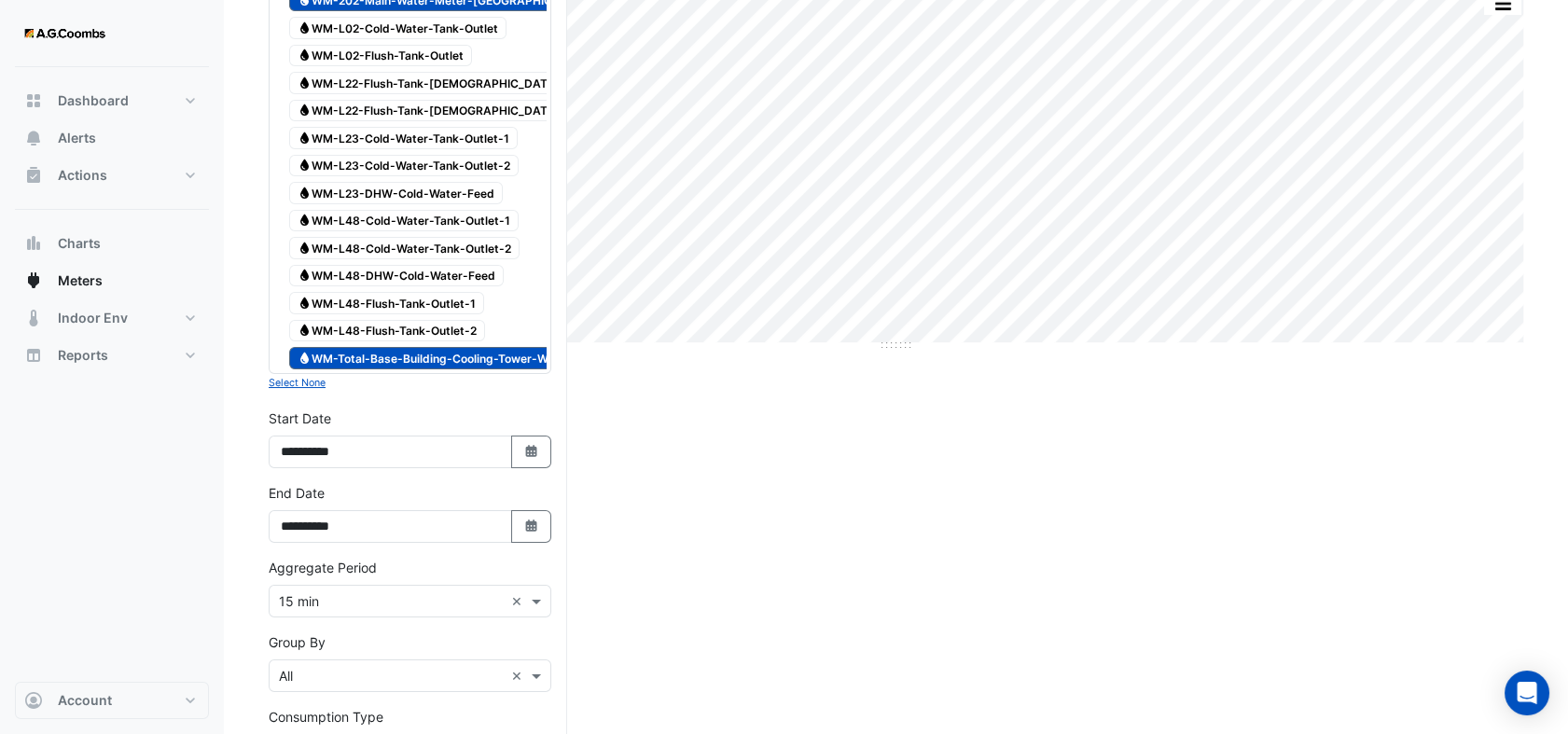
click at [386, 359] on span "Water WM-Total-Base-Building-Cooling-Tower-Water" at bounding box center [434, 358] width 289 height 23
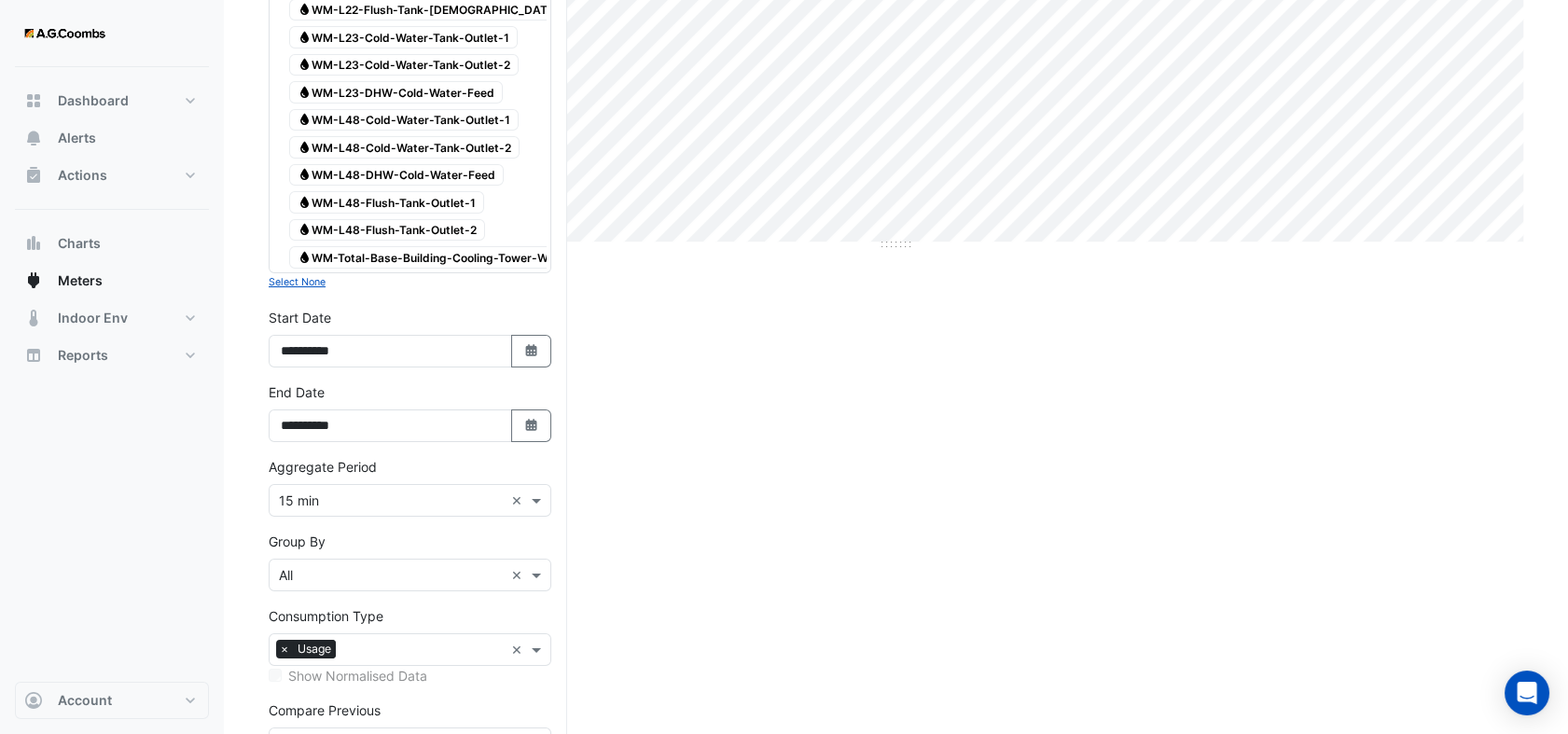
scroll to position [581, 0]
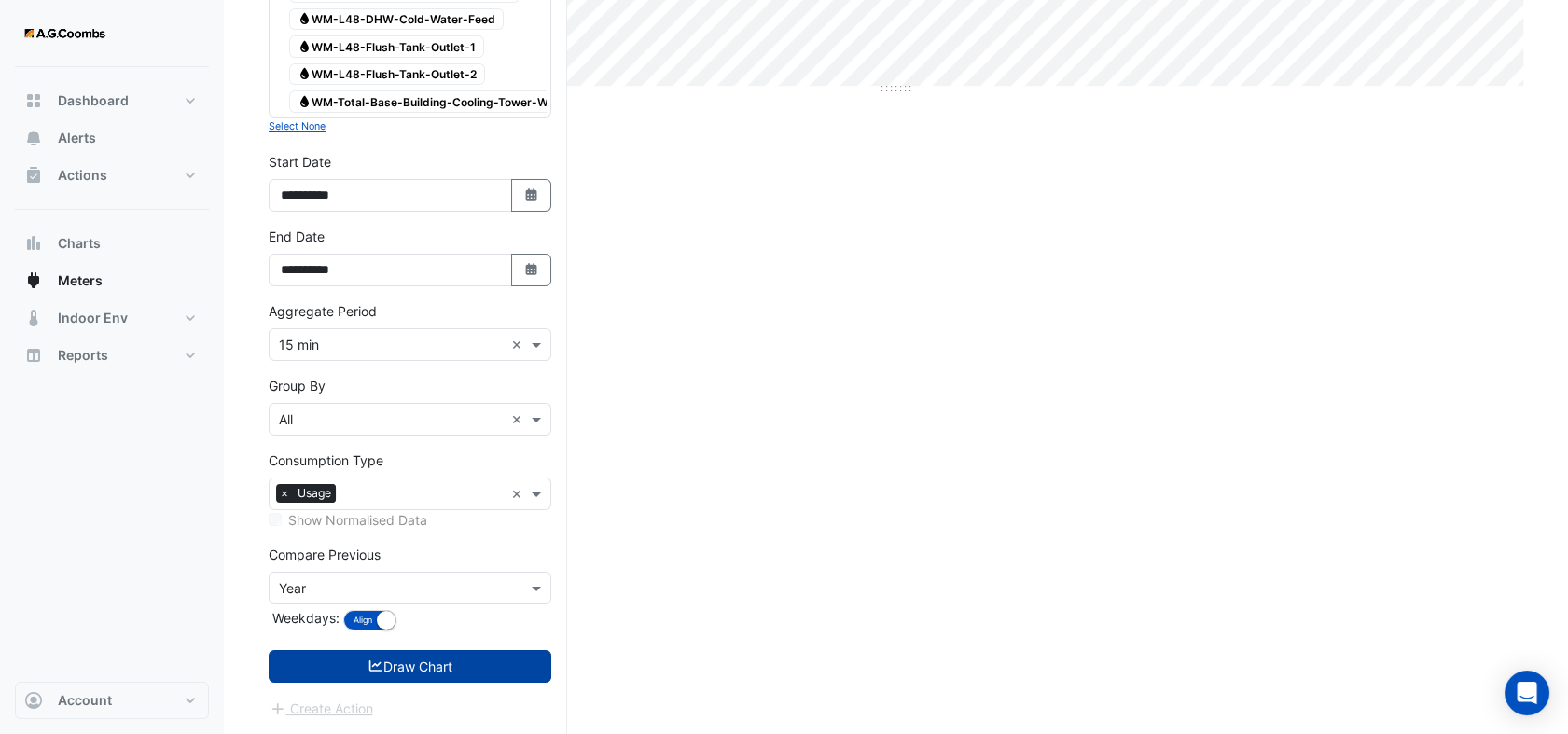
click at [448, 654] on button "Draw Chart" at bounding box center [410, 666] width 282 height 33
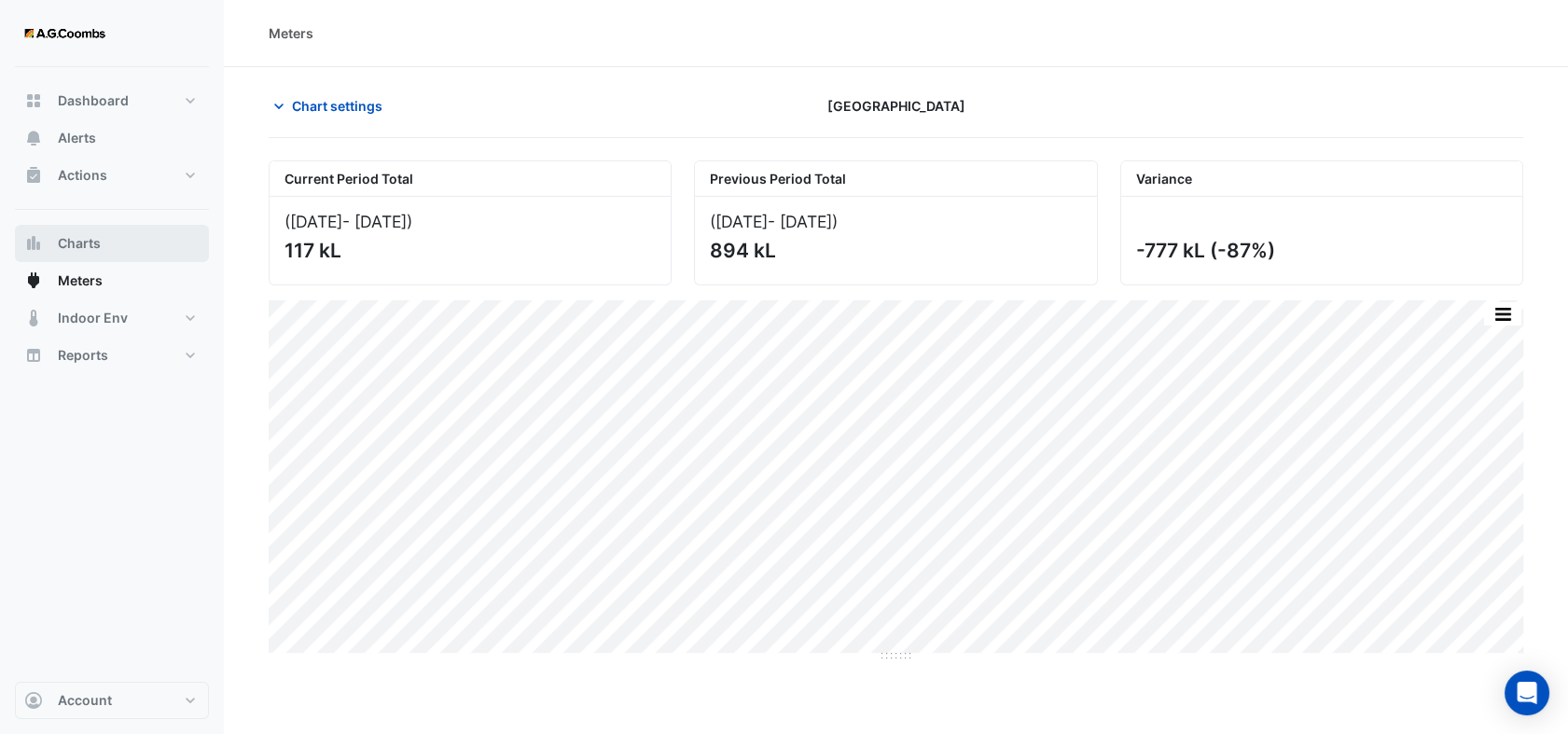
click at [58, 242] on span "Charts" at bounding box center [79, 243] width 43 height 19
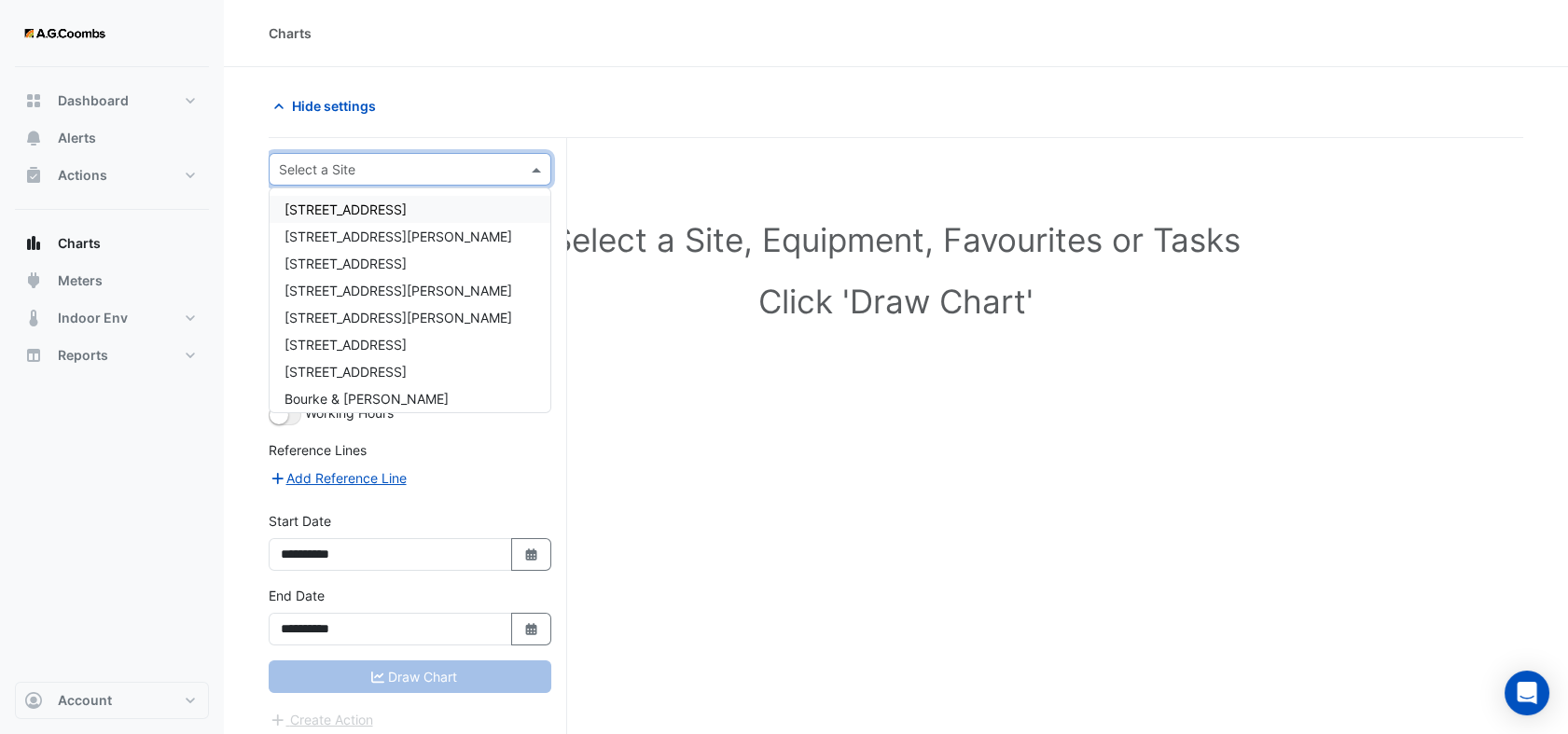
click at [405, 165] on input "text" at bounding box center [391, 170] width 225 height 20
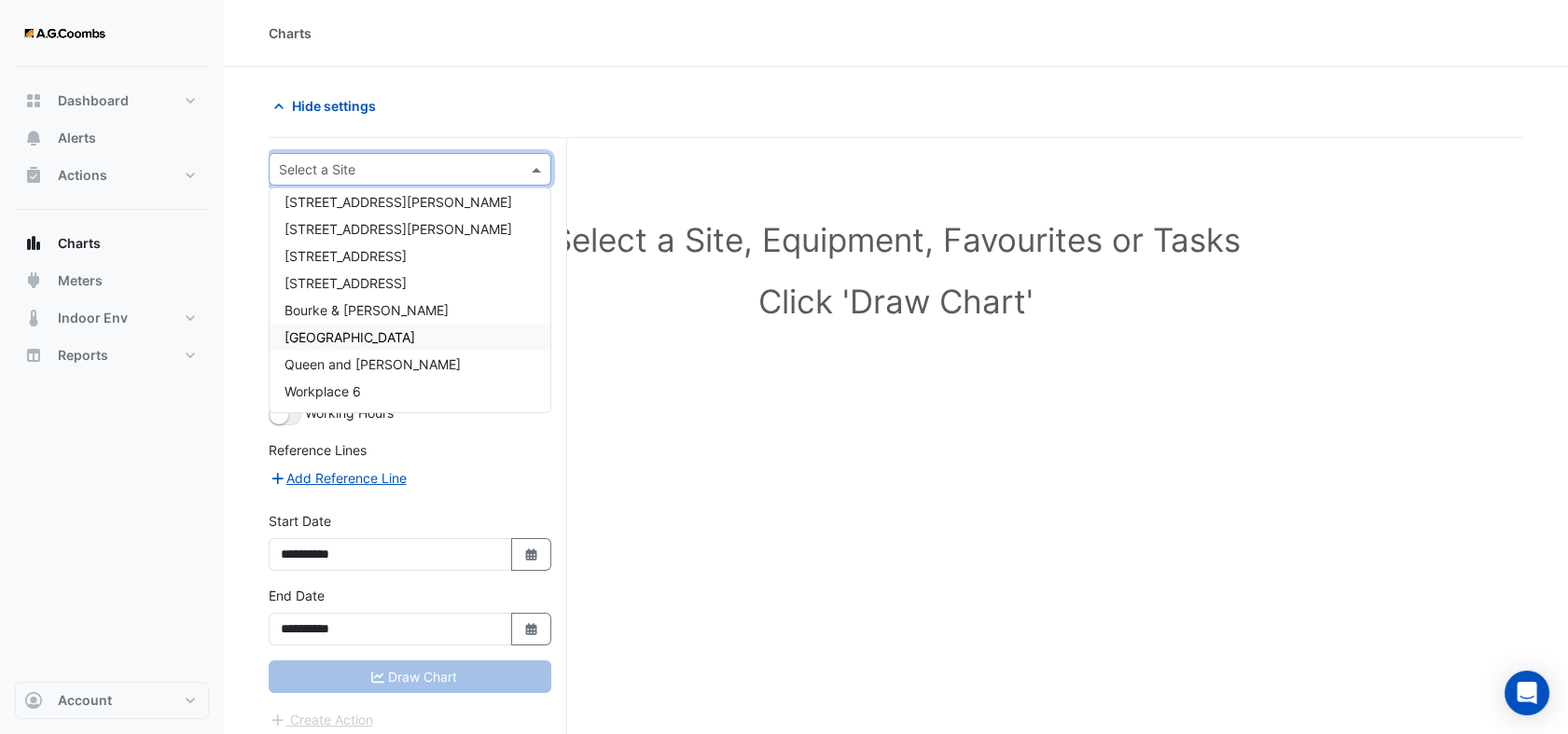
click at [363, 339] on span "[GEOGRAPHIC_DATA]" at bounding box center [349, 337] width 130 height 16
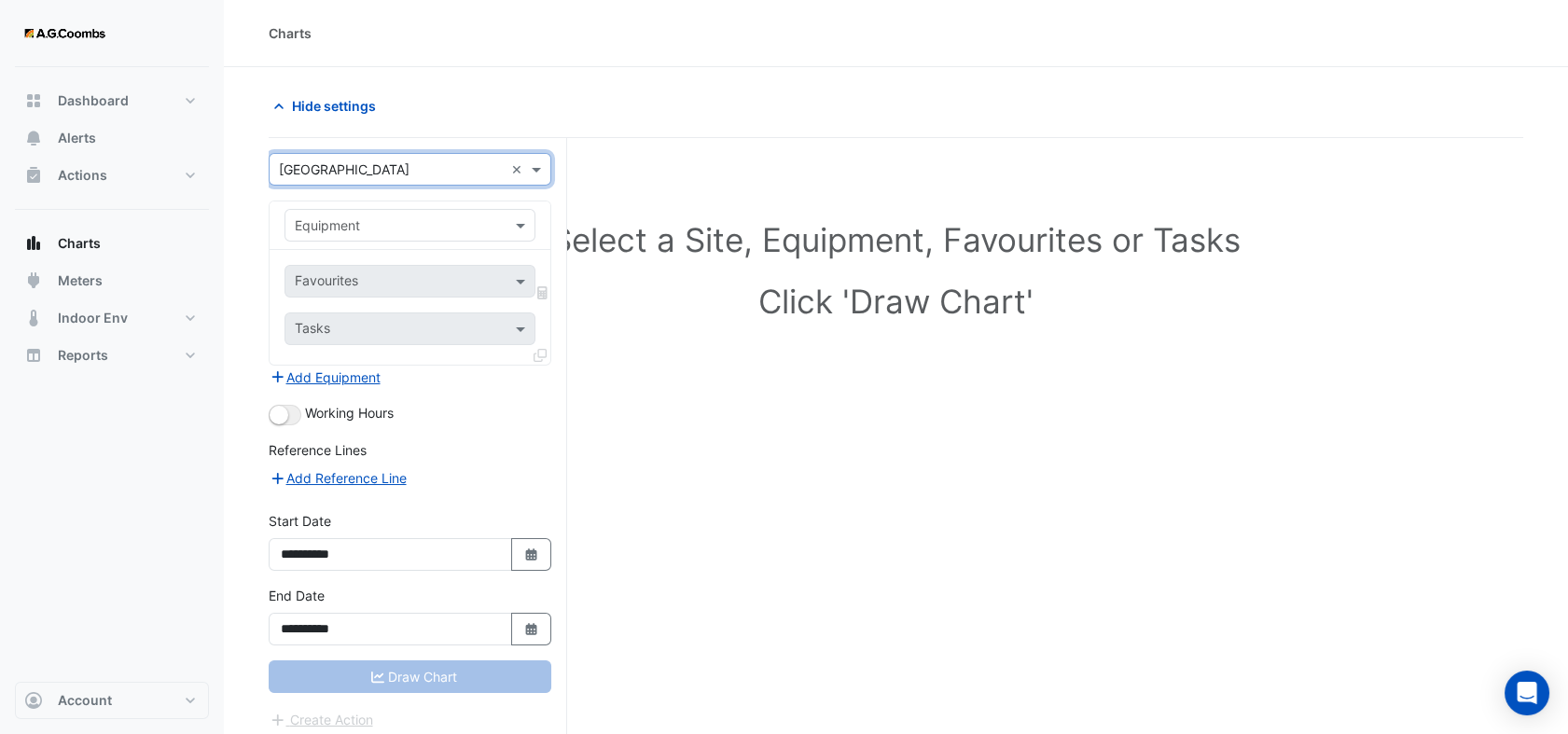
click at [506, 229] on div at bounding box center [410, 226] width 249 height 22
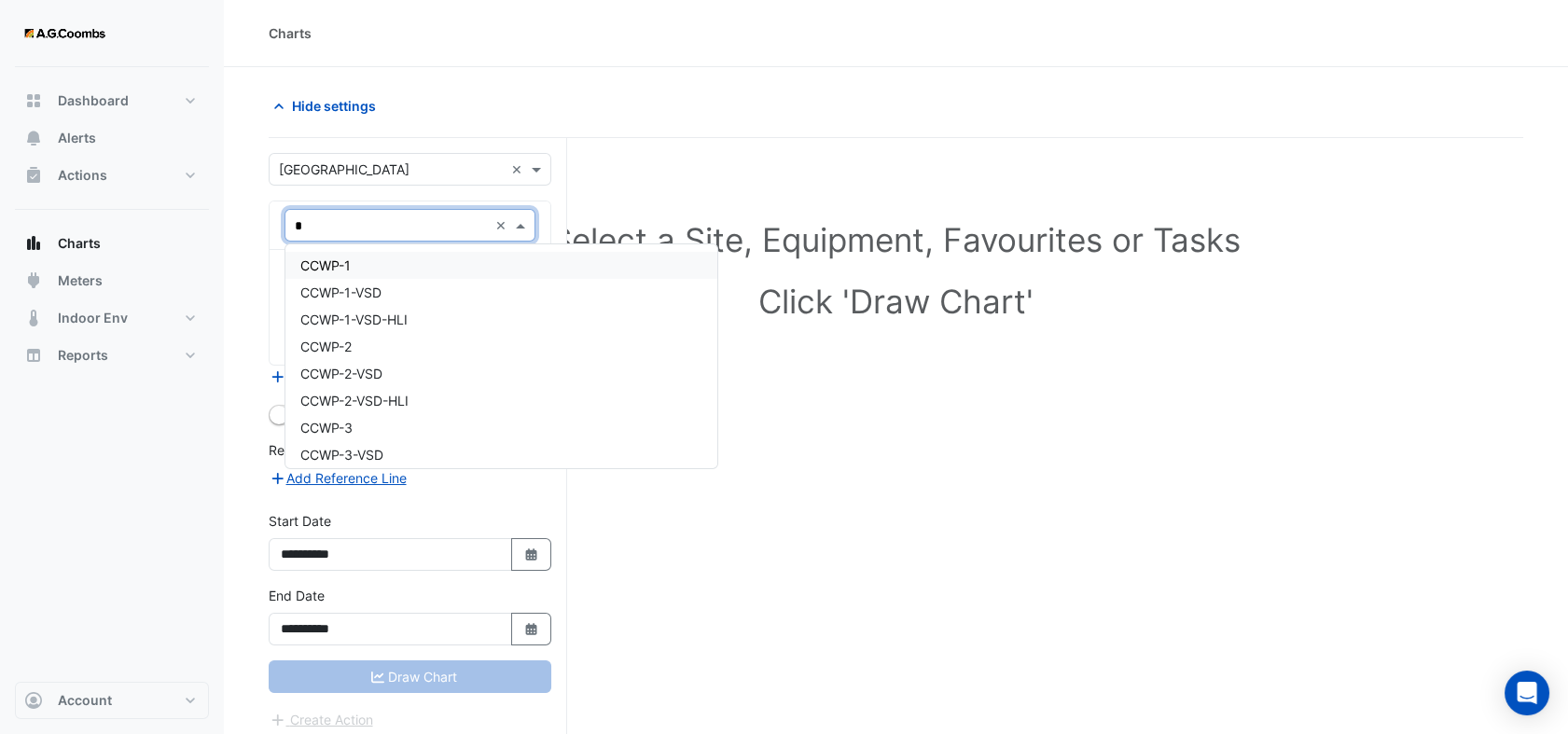
type input "**"
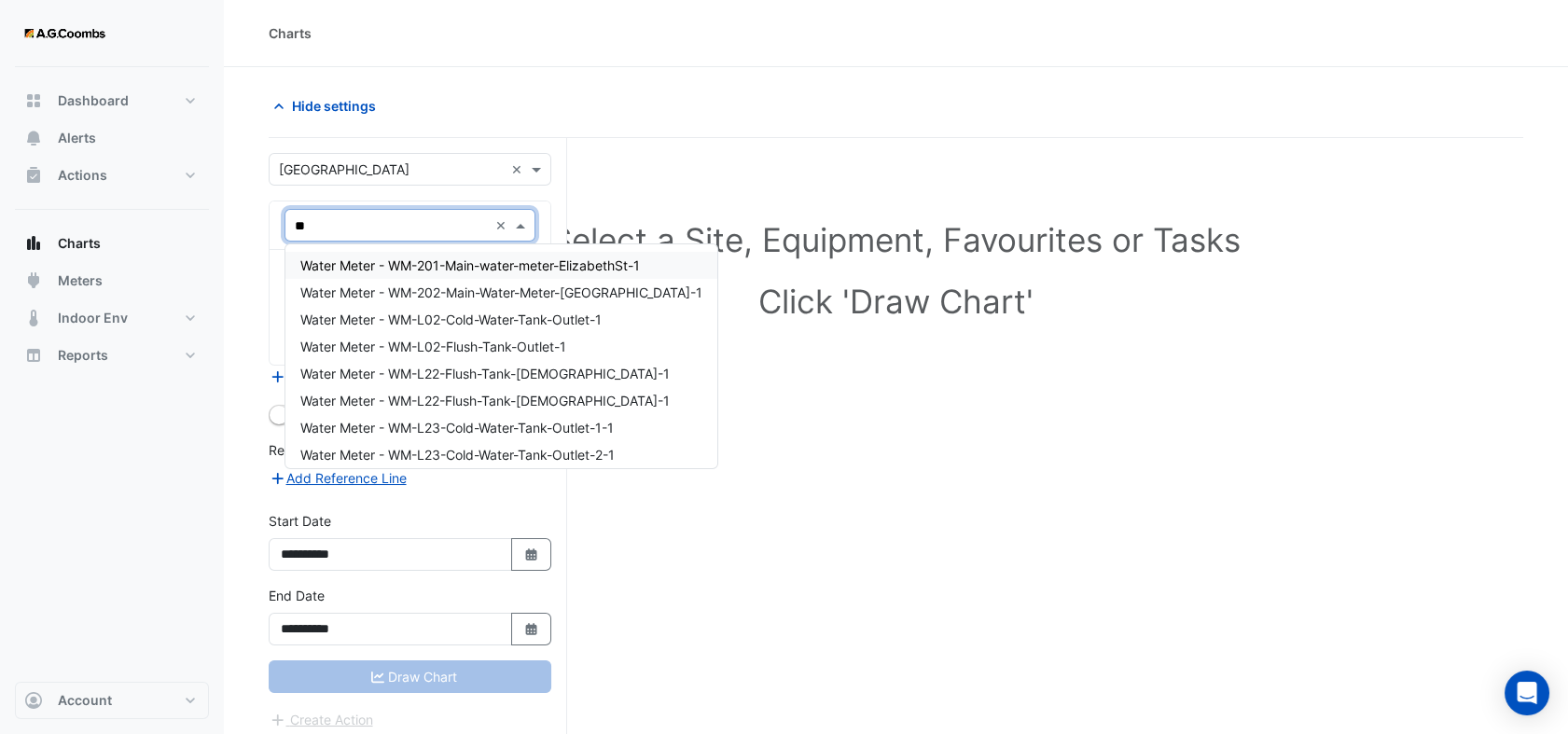
click at [418, 276] on div "Water Meter - WM-201-Main-water-meter-ElizabethSt-1" at bounding box center [501, 265] width 432 height 27
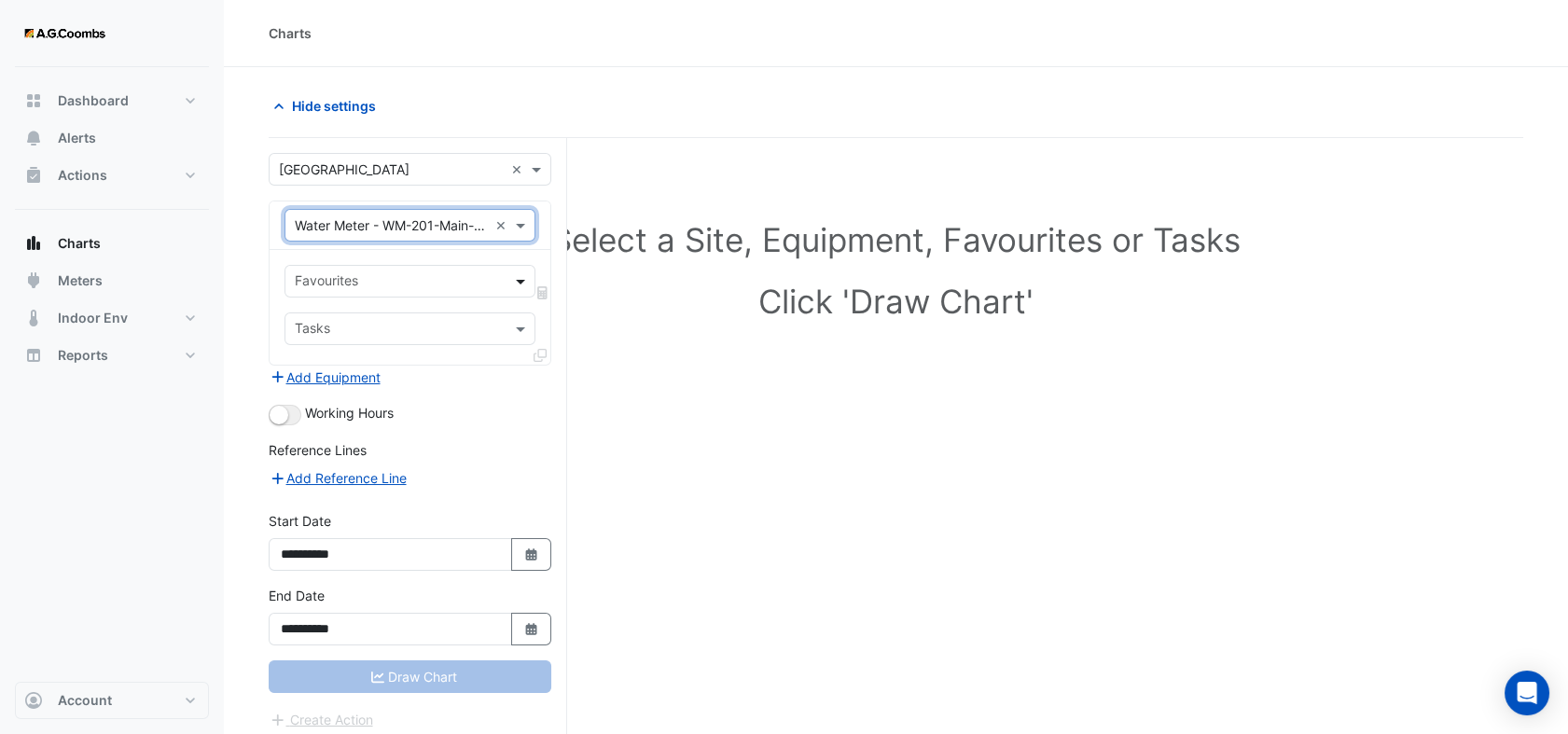
click at [525, 280] on span at bounding box center [522, 281] width 23 height 20
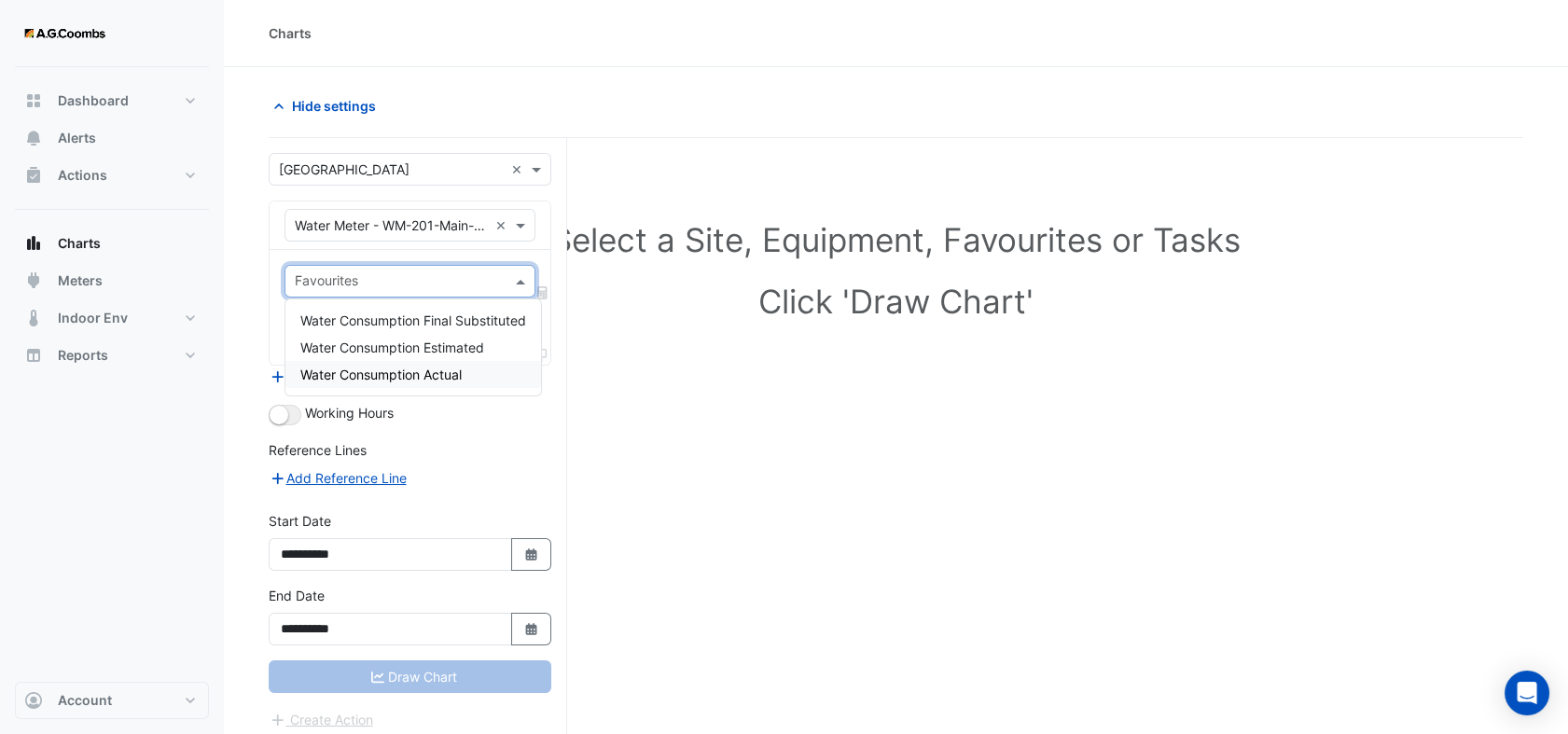
click at [456, 375] on span "Water Consumption Actual" at bounding box center [381, 375] width 161 height 16
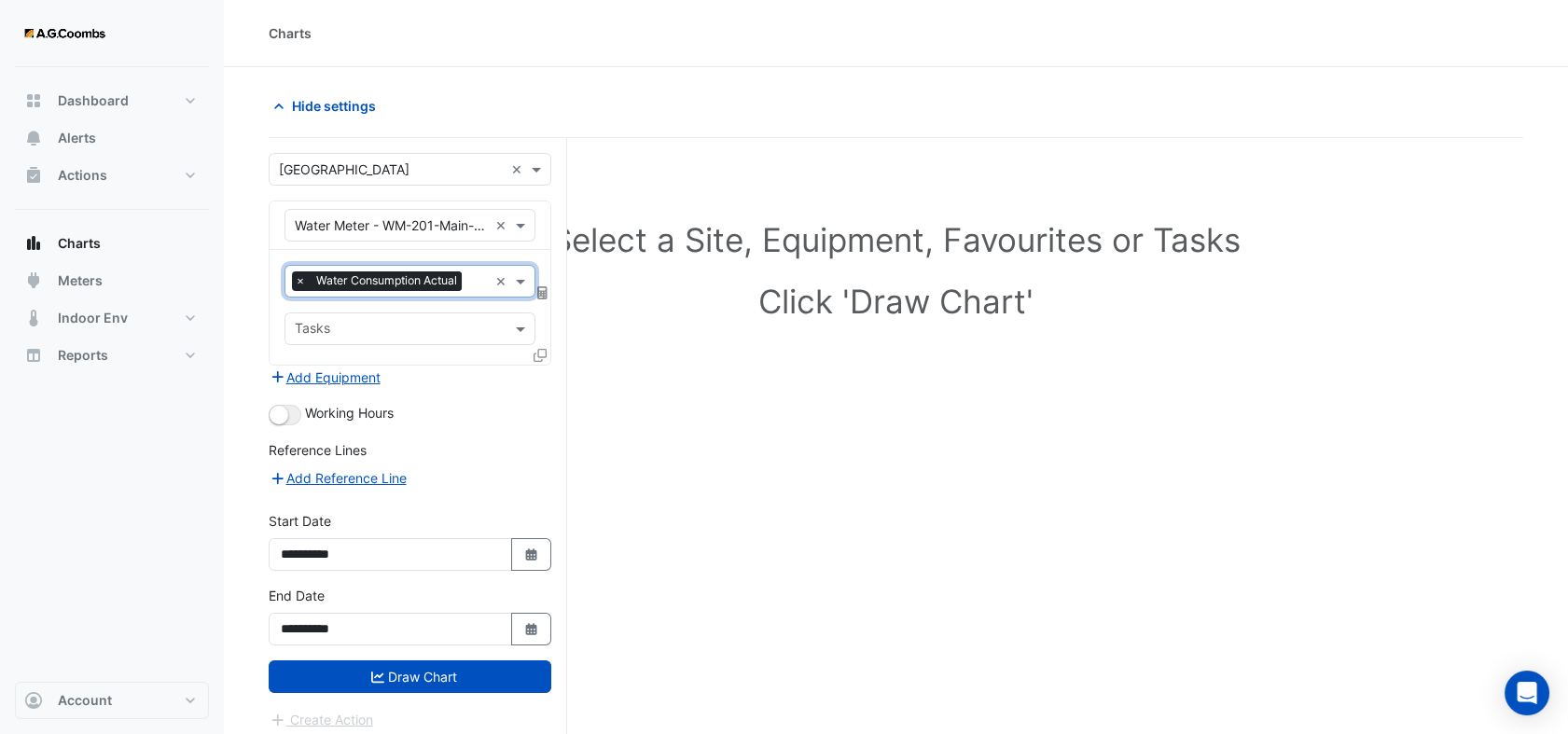
click at [538, 353] on icon at bounding box center [539, 355] width 13 height 13
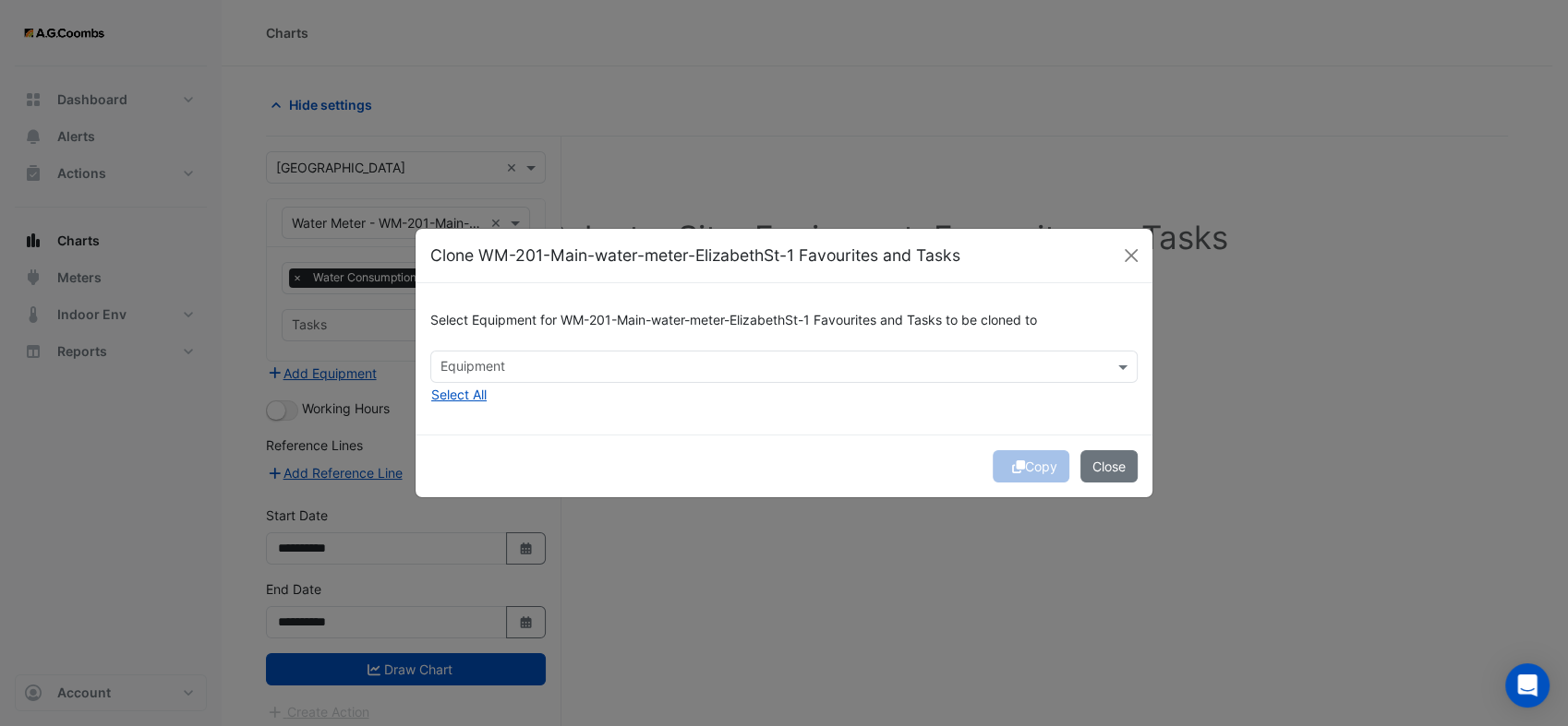
click at [524, 369] on input "text" at bounding box center [773, 369] width 665 height 20
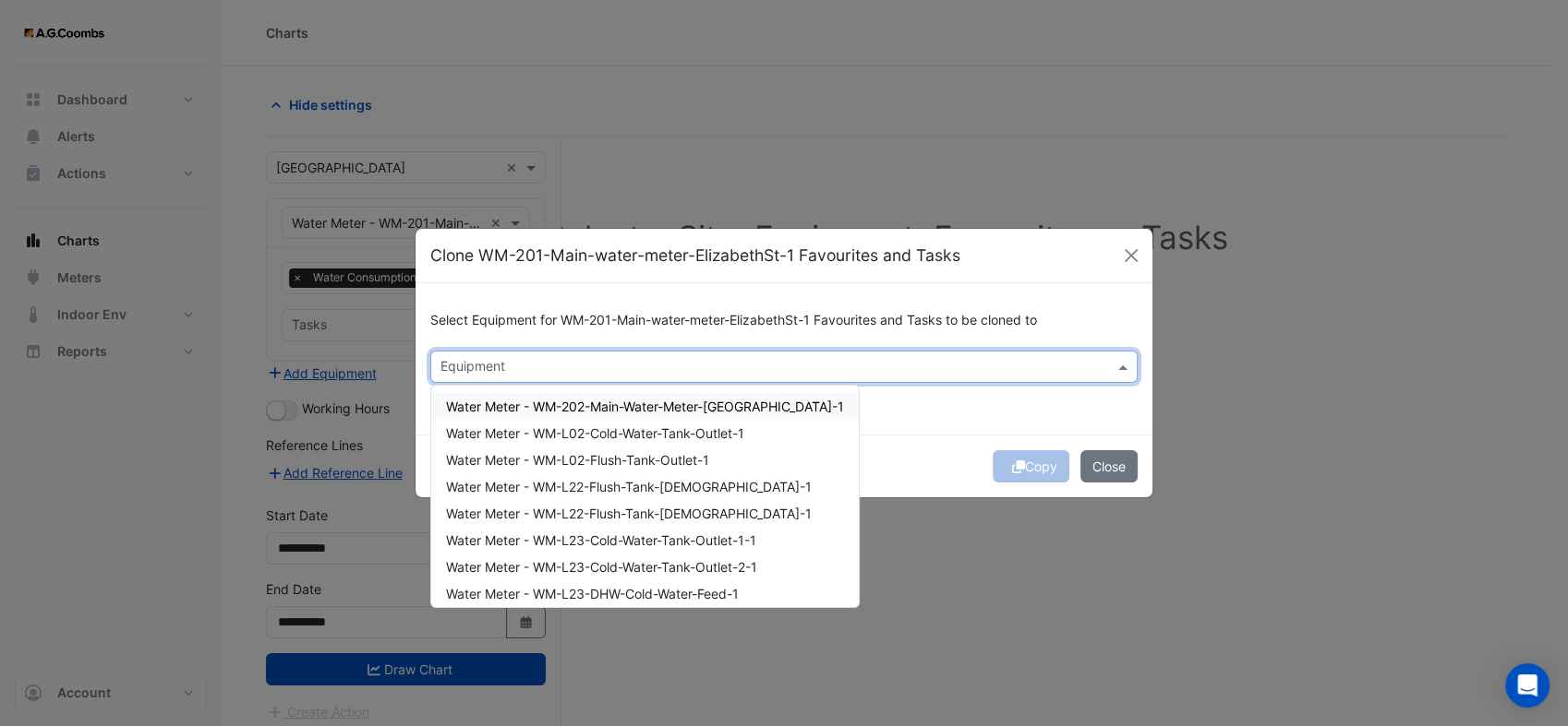
click at [523, 404] on span "Water Meter - WM-202-Main-Water-Meter-[GEOGRAPHIC_DATA]-1" at bounding box center [645, 406] width 398 height 16
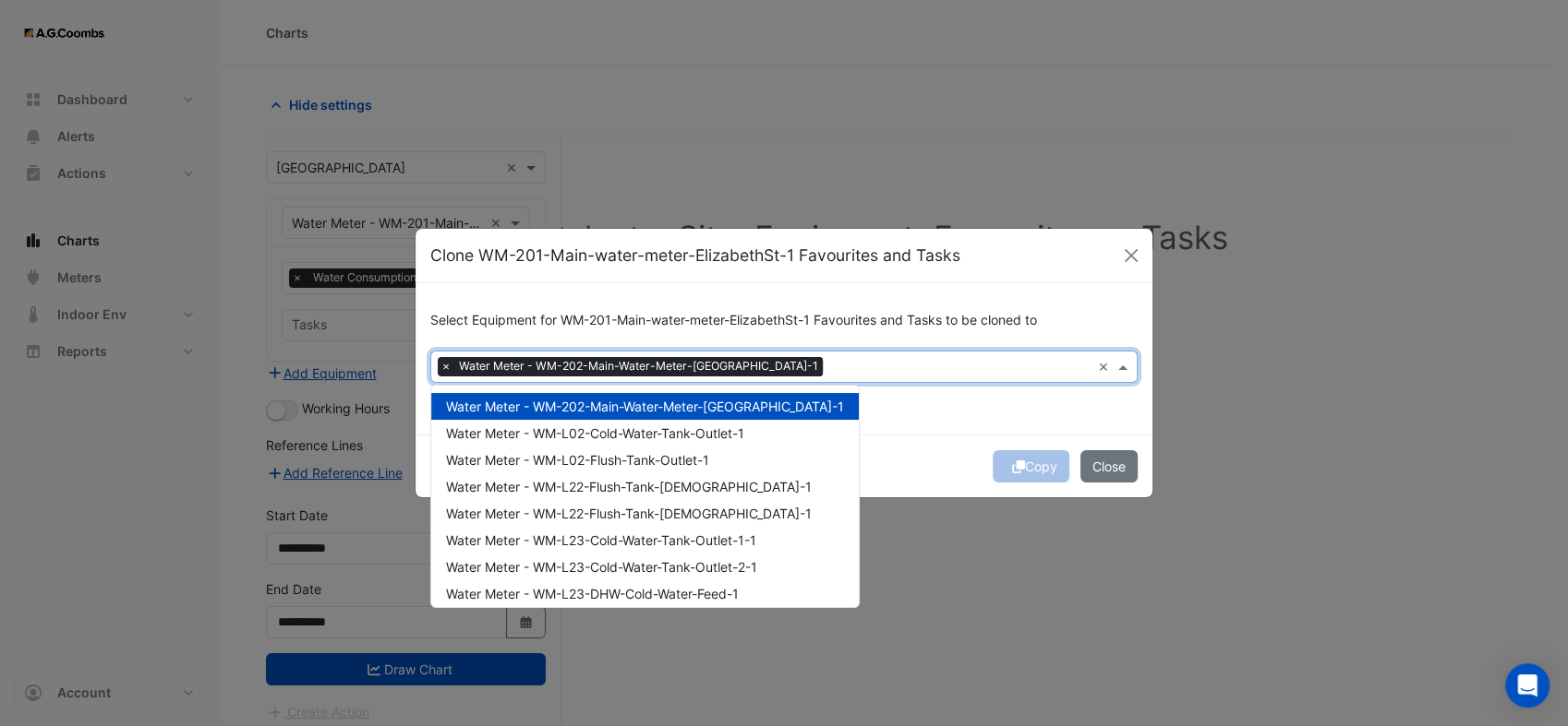
click at [952, 431] on div "Select Equipment for WM-201-Main-water-meter-ElizabethSt-1 Favourites and Tasks…" at bounding box center [784, 358] width 736 height 151
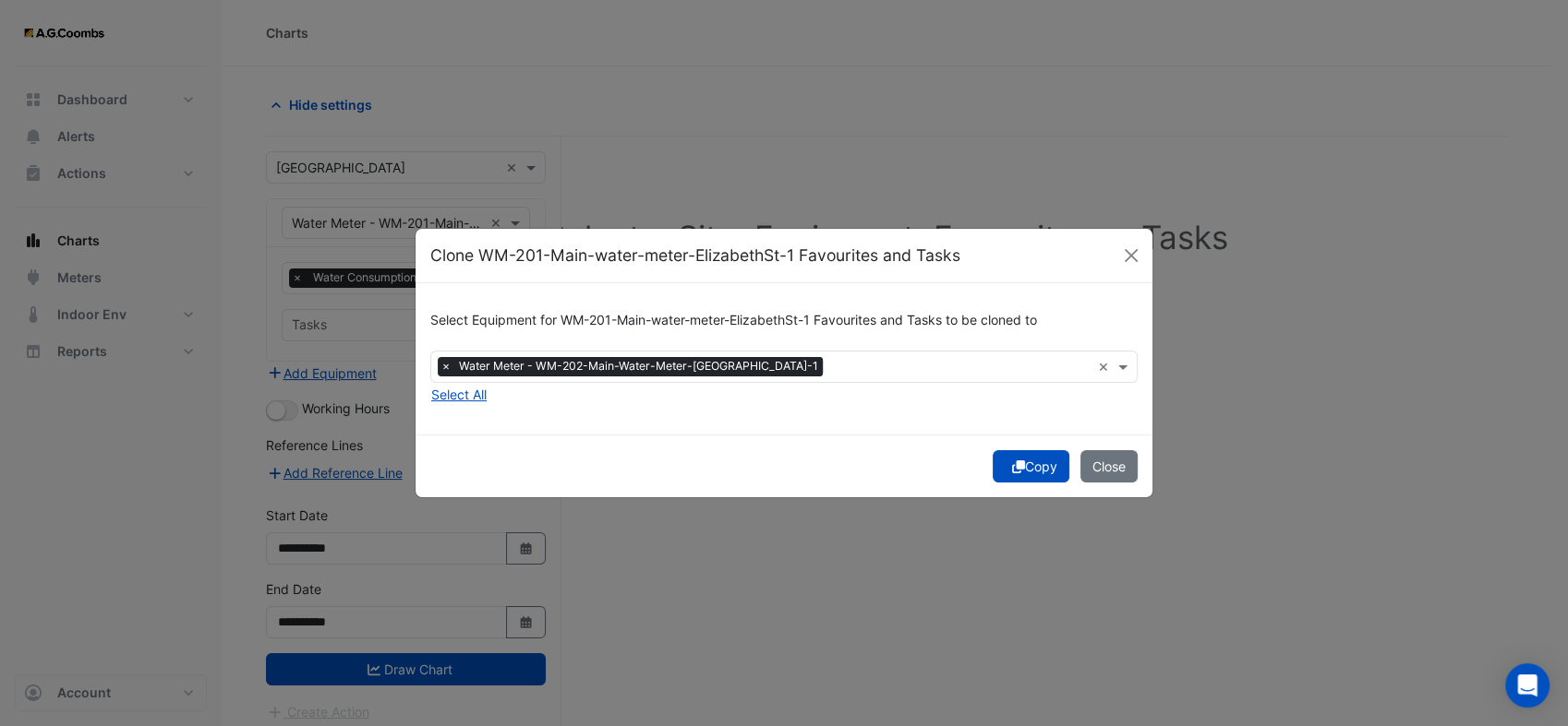
click at [1023, 468] on button "Copy" at bounding box center [1031, 466] width 77 height 32
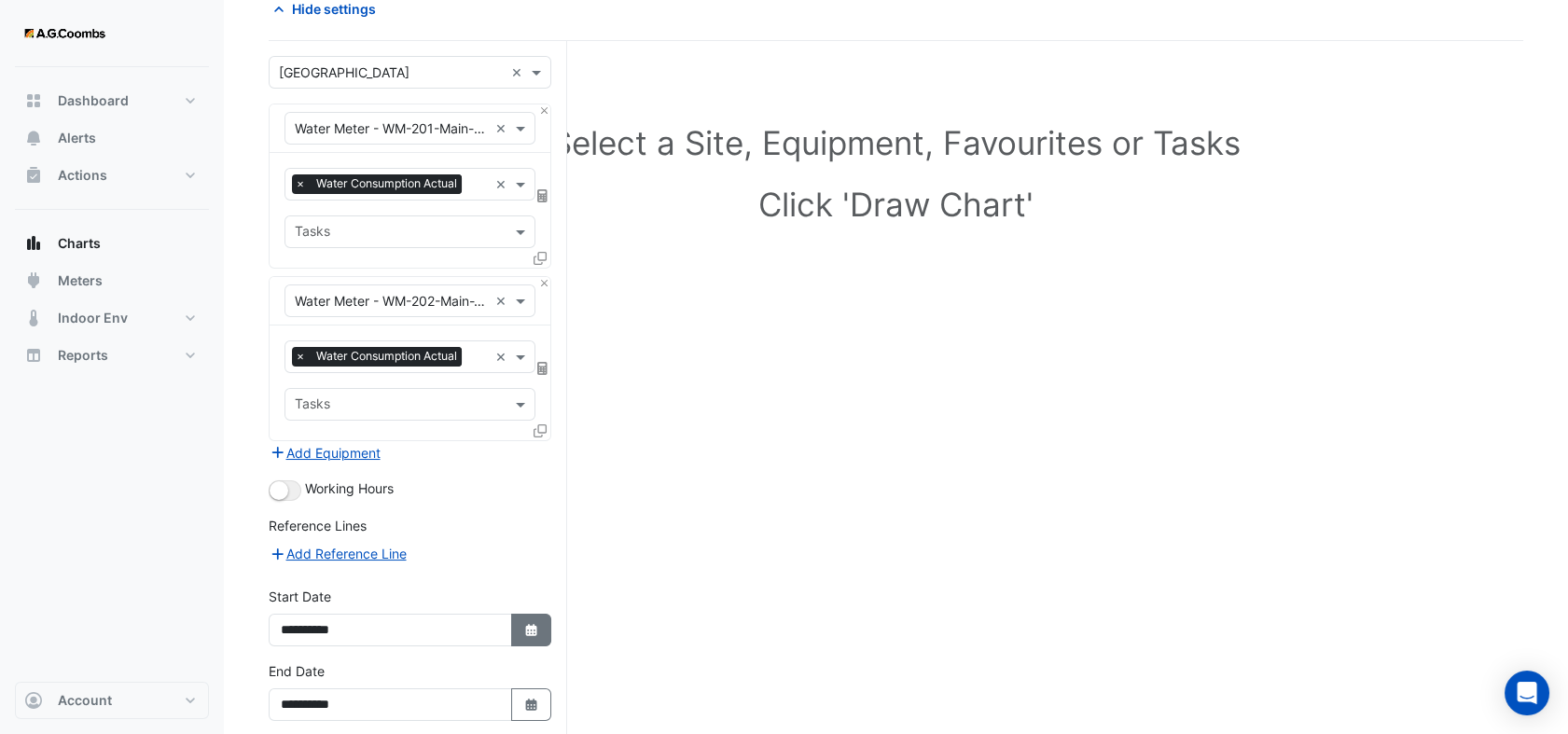
scroll to position [179, 0]
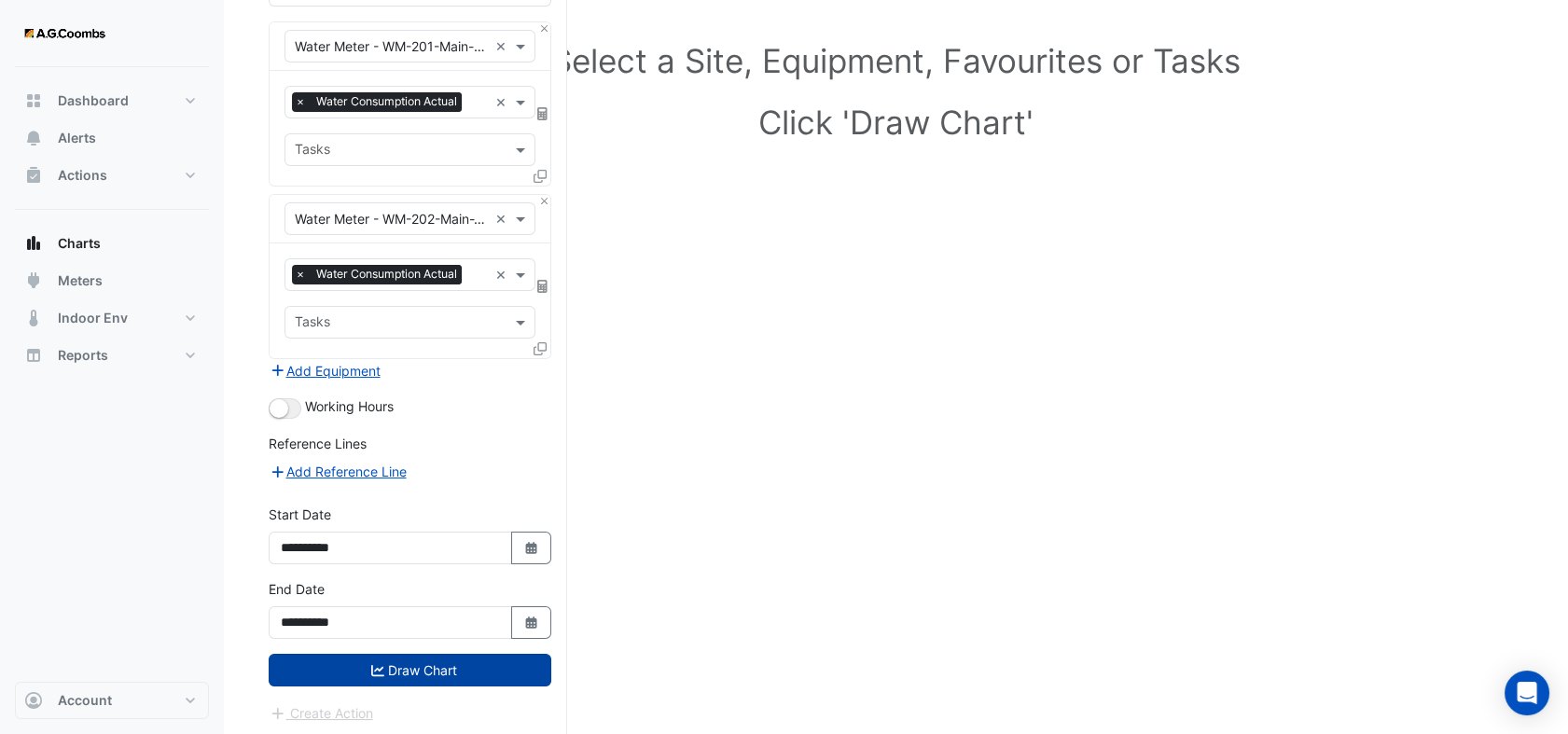
click at [443, 677] on button "Draw Chart" at bounding box center [410, 669] width 282 height 33
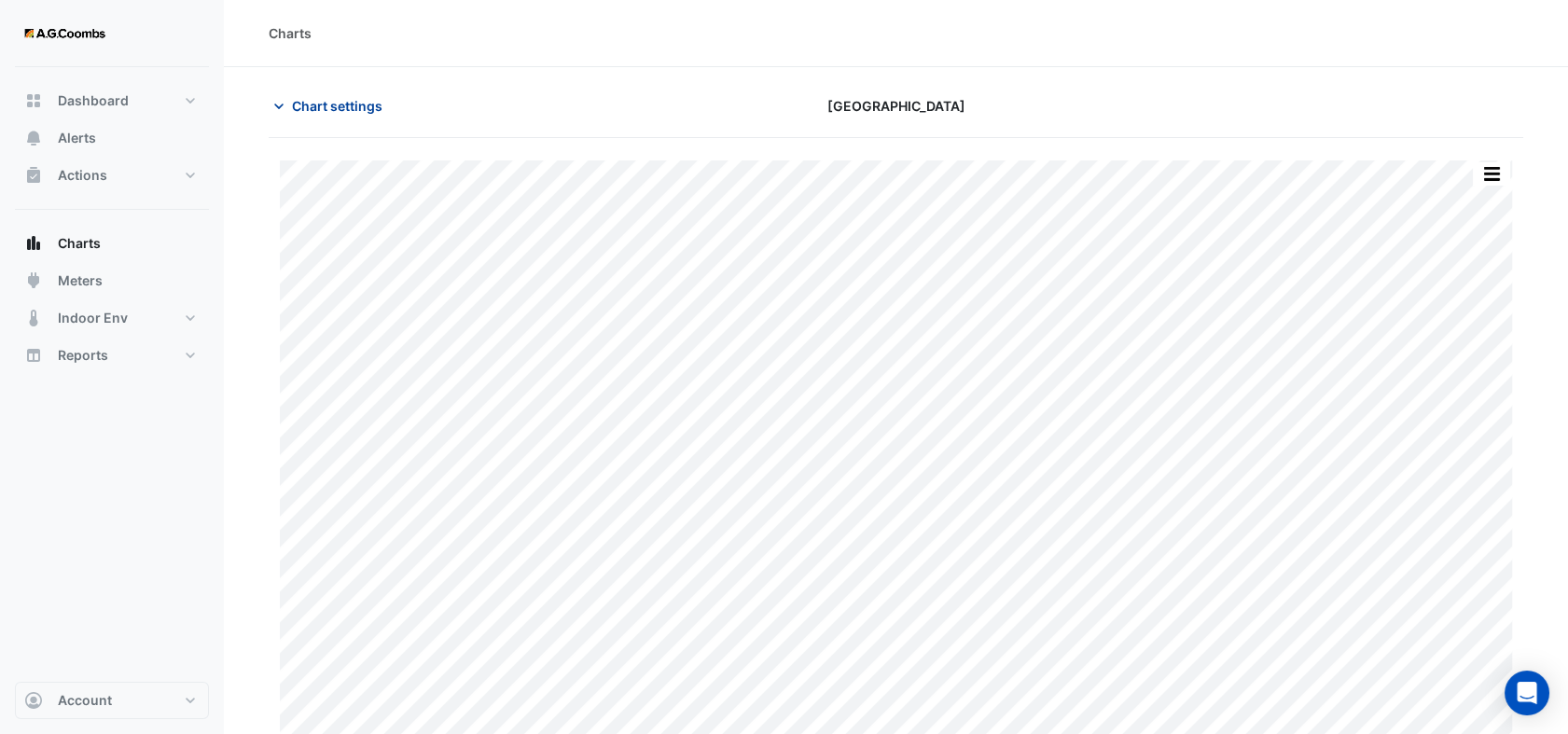
click at [281, 102] on icon "button" at bounding box center [278, 106] width 19 height 19
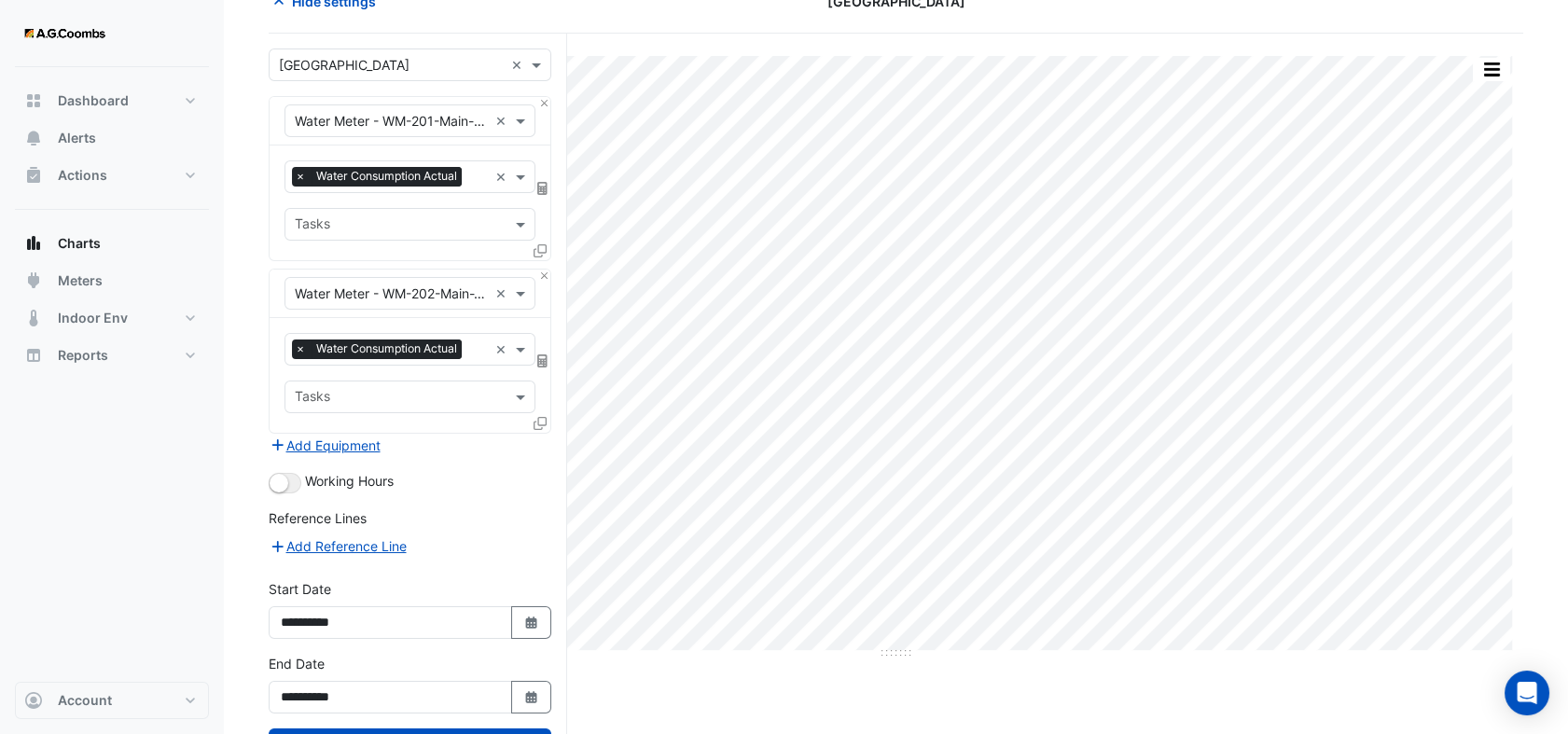
scroll to position [179, 0]
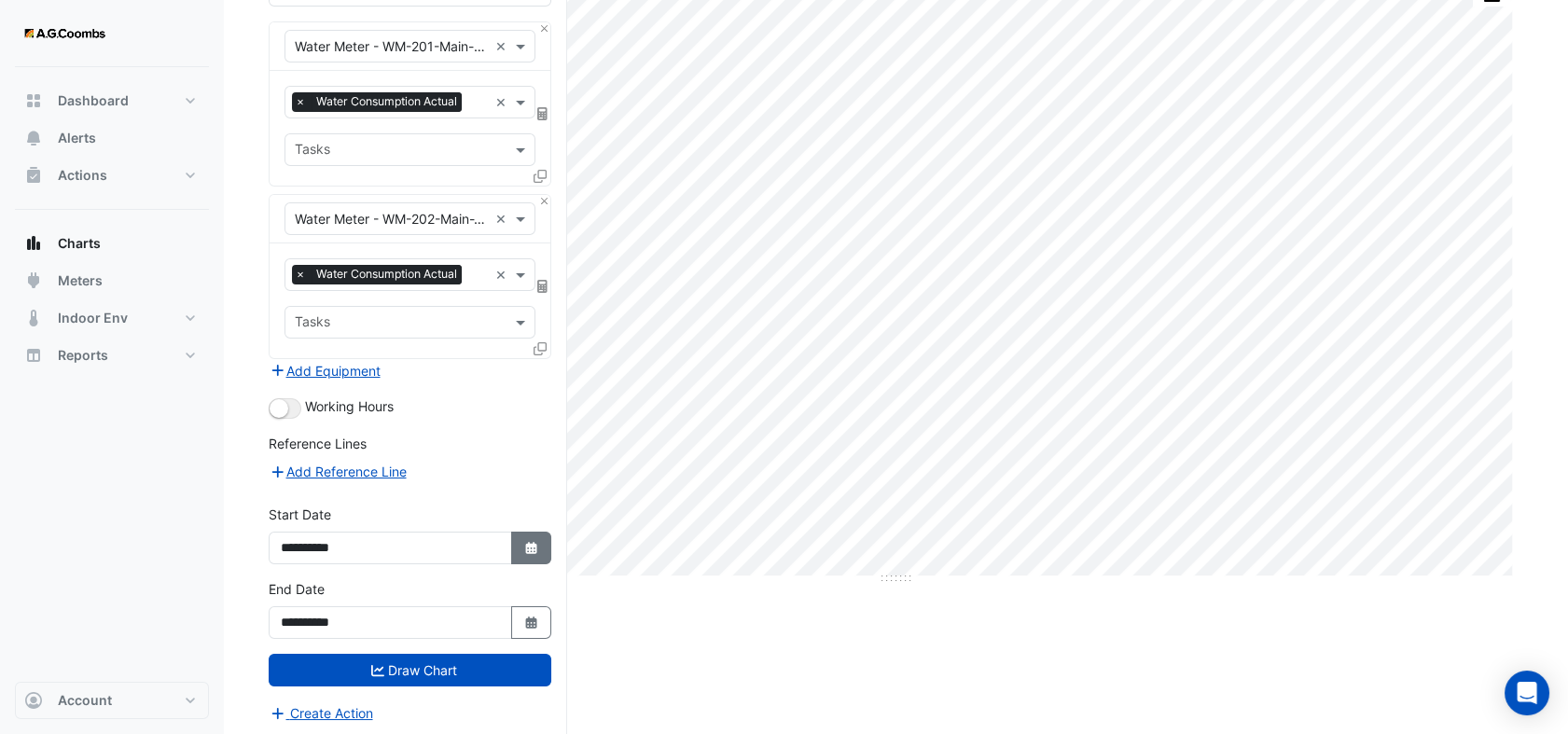
click at [526, 548] on icon "button" at bounding box center [530, 548] width 11 height 12
select select "*"
select select "****"
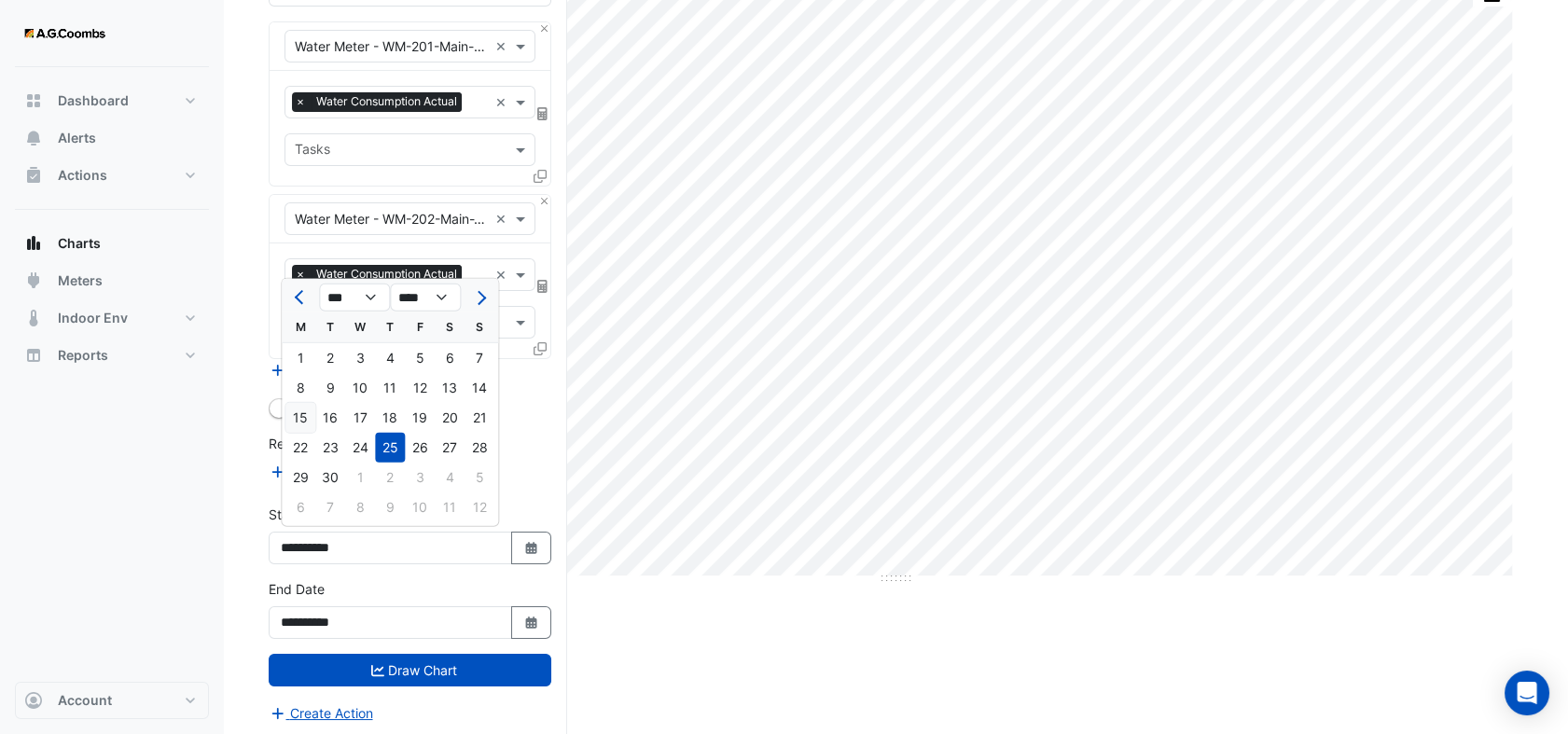
click at [305, 410] on div "15" at bounding box center [300, 418] width 30 height 30
type input "**********"
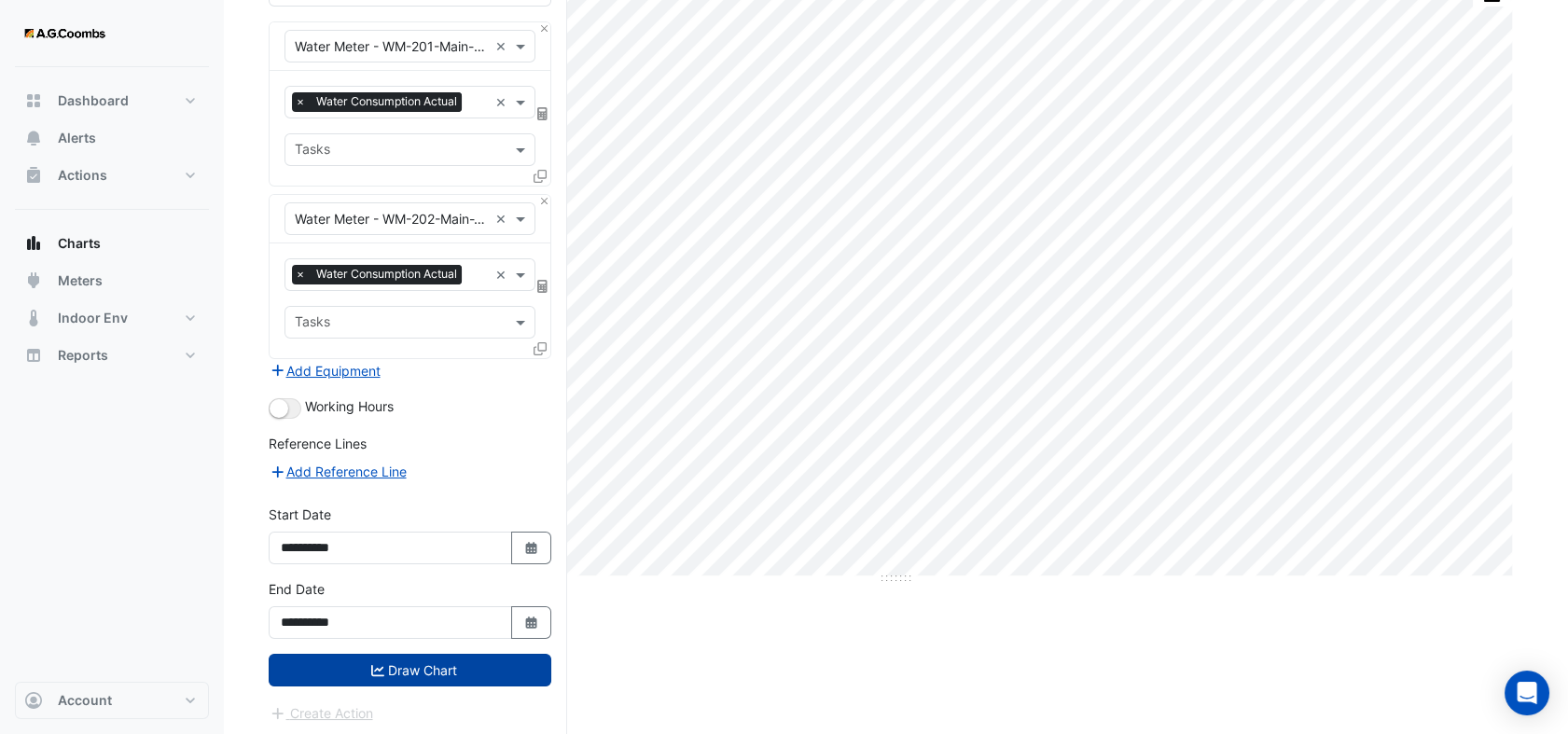
click at [398, 671] on button "Draw Chart" at bounding box center [410, 669] width 282 height 33
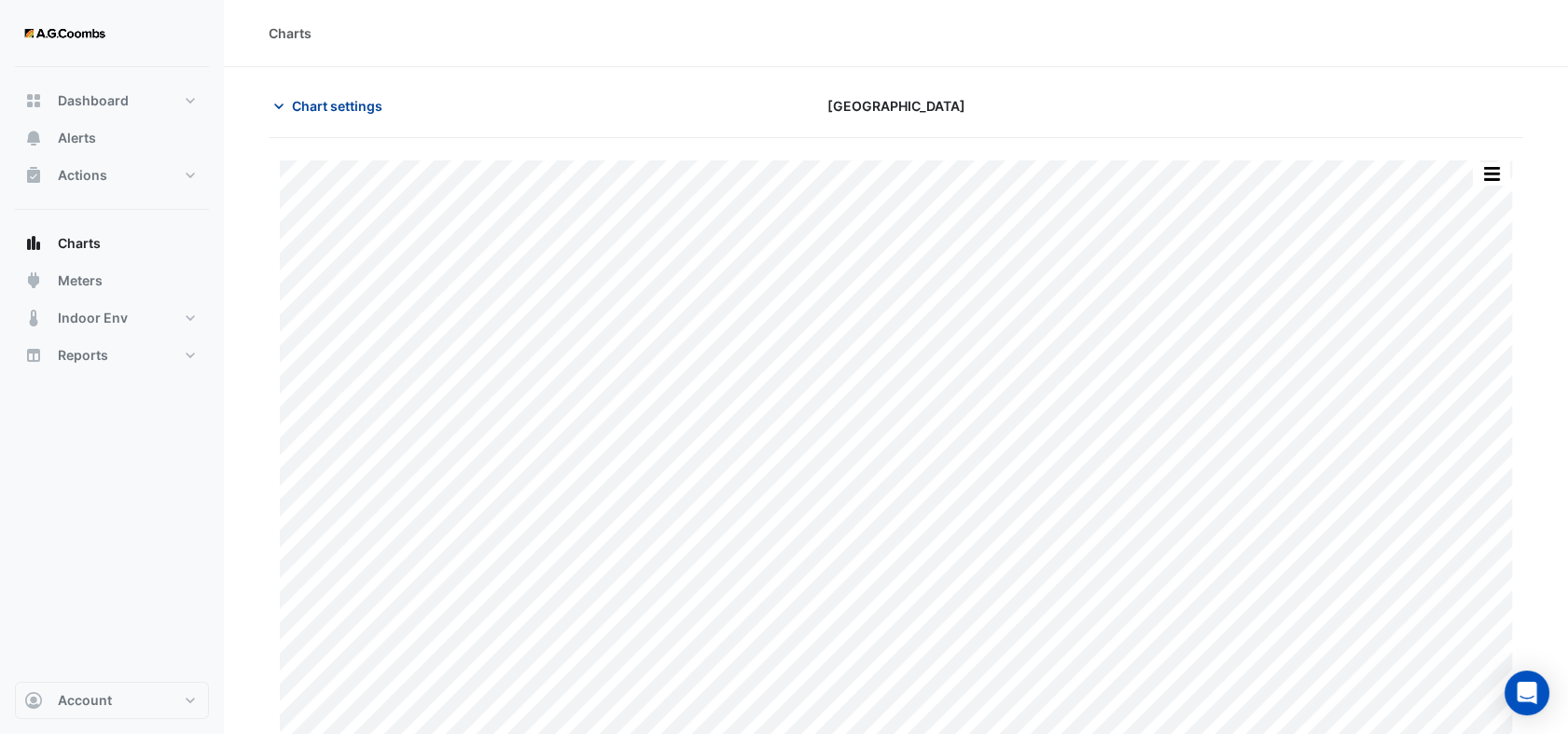
click at [280, 109] on icon "button" at bounding box center [278, 106] width 19 height 19
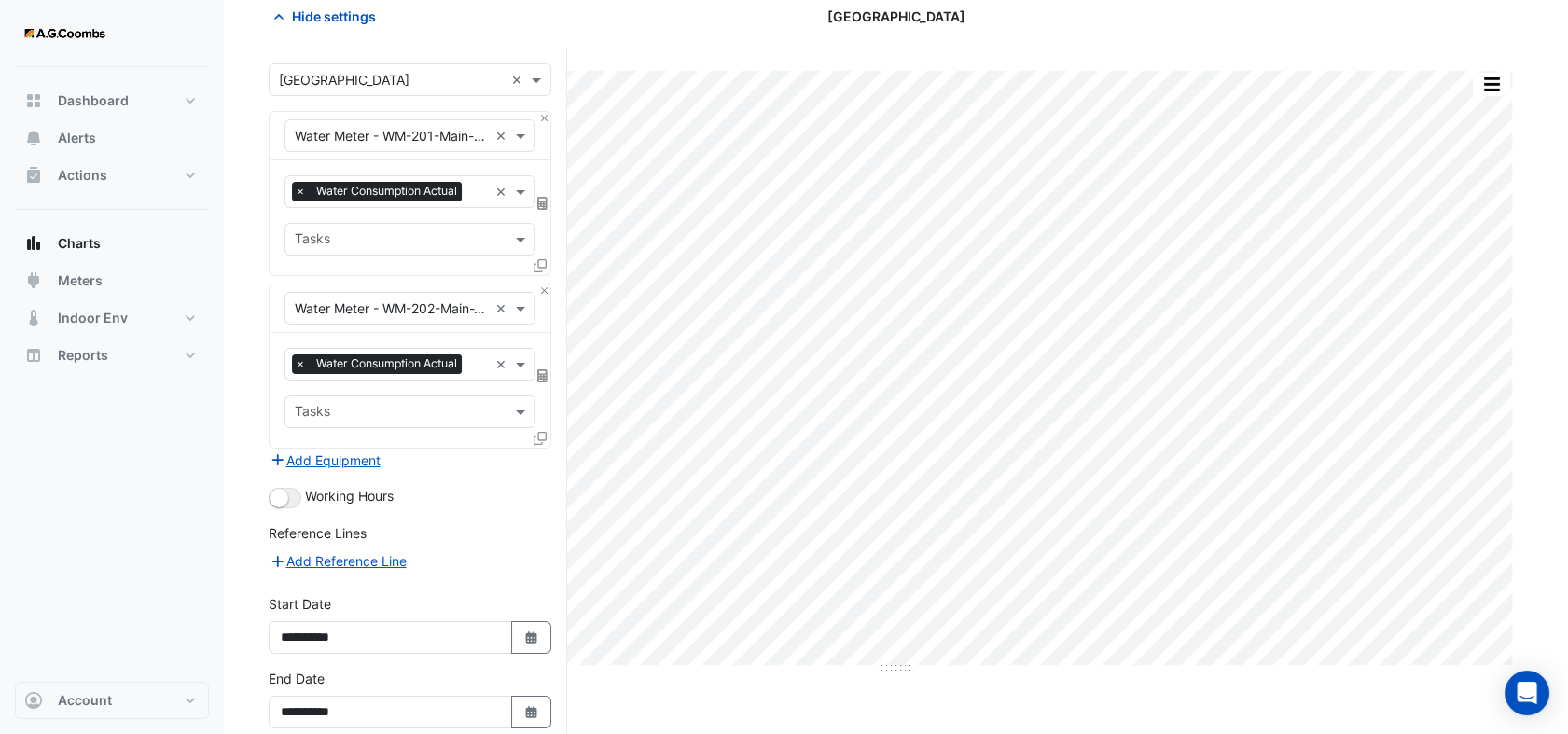
scroll to position [179, 0]
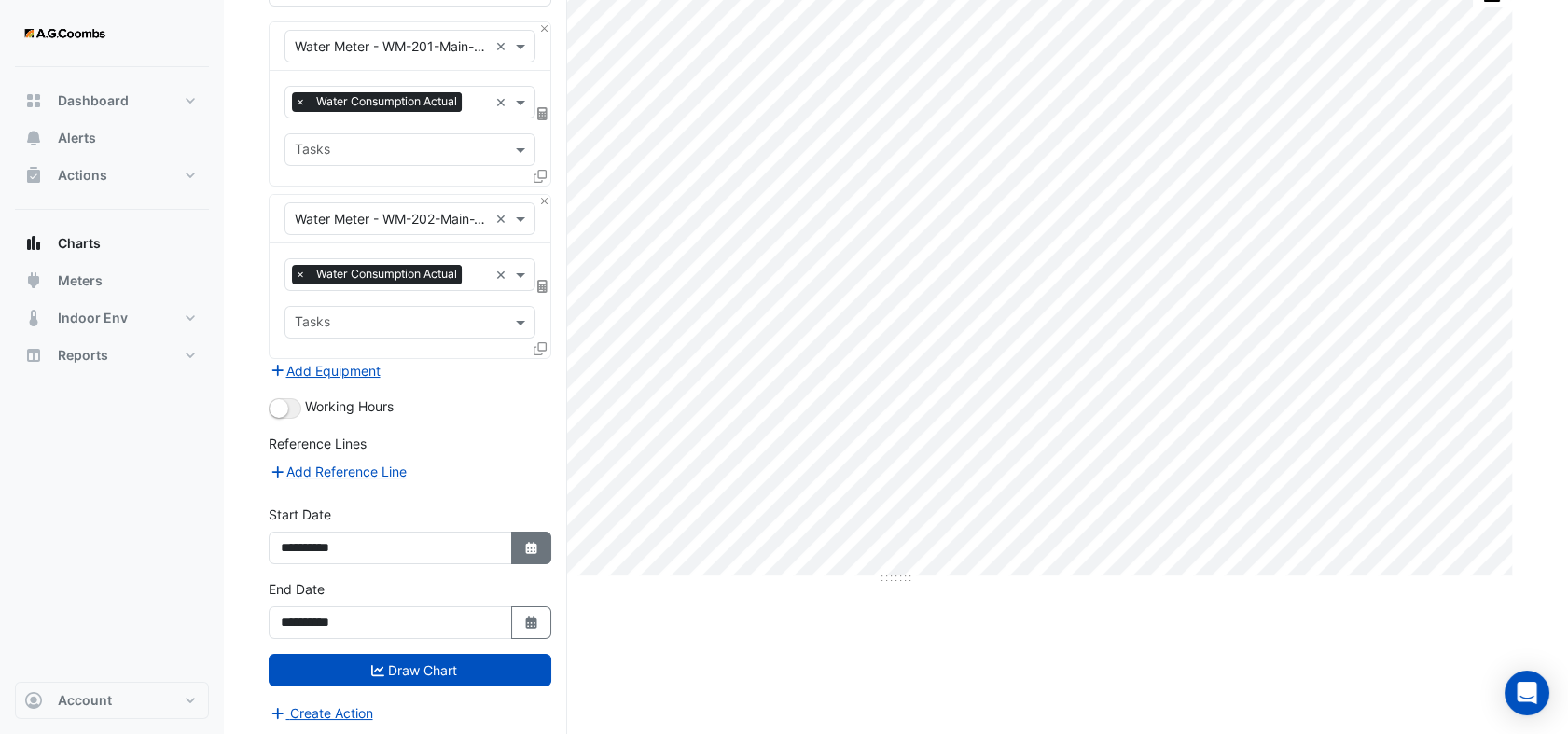
click at [525, 550] on fa-icon "Select Date" at bounding box center [531, 548] width 17 height 16
select select "*"
select select "****"
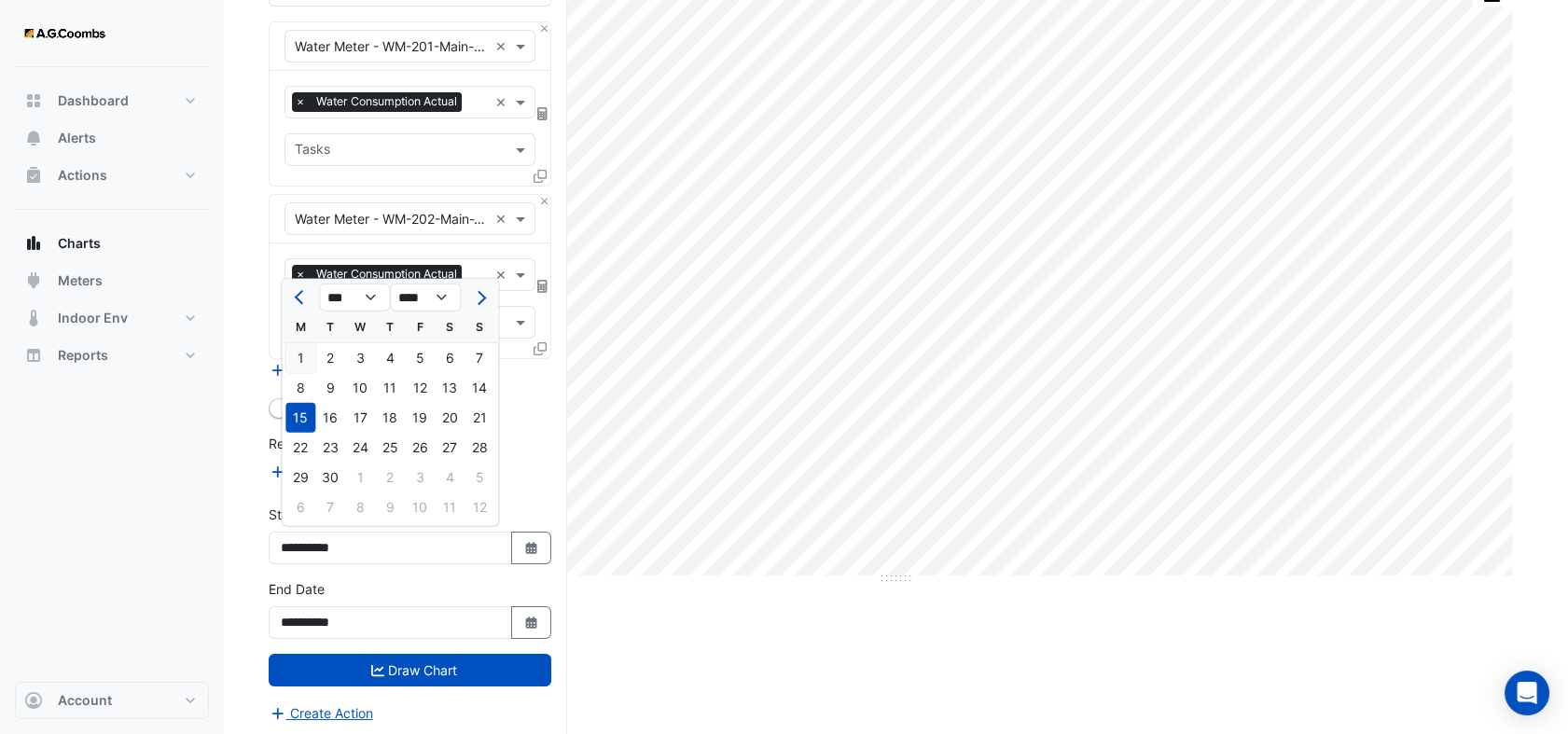
click at [306, 351] on div "1" at bounding box center [300, 358] width 30 height 30
type input "**********"
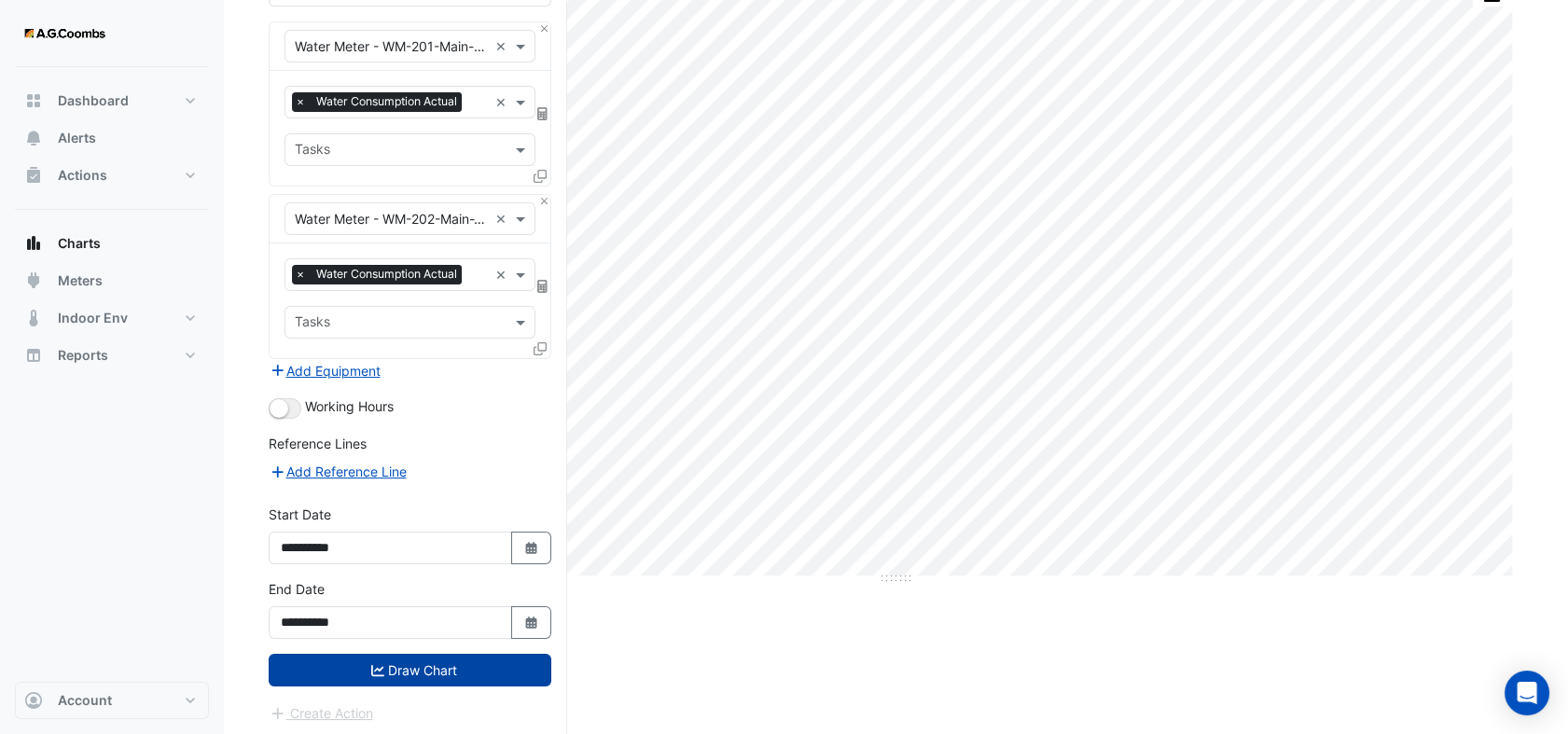
click at [451, 661] on button "Draw Chart" at bounding box center [410, 669] width 282 height 33
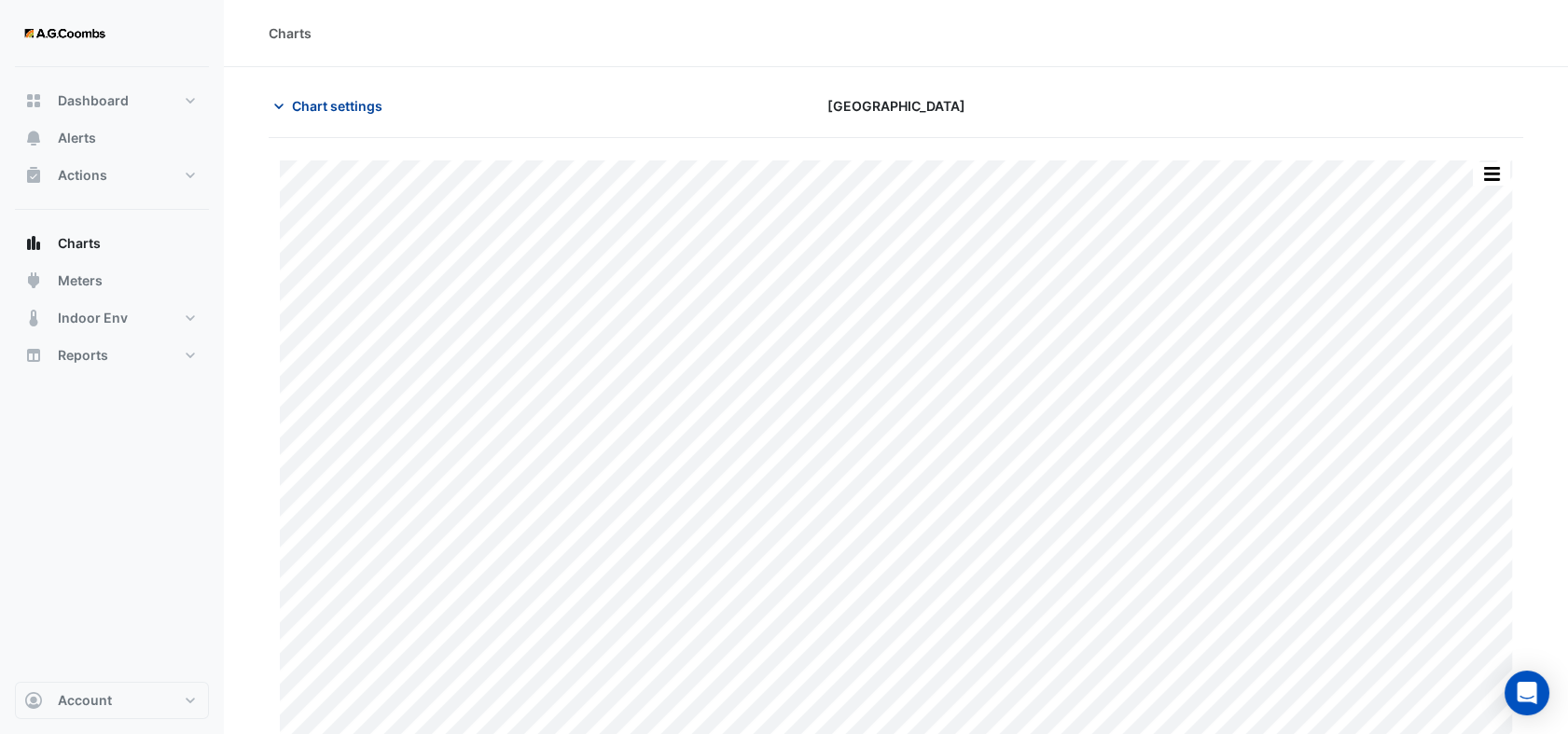
click at [283, 105] on icon "button" at bounding box center [278, 106] width 19 height 19
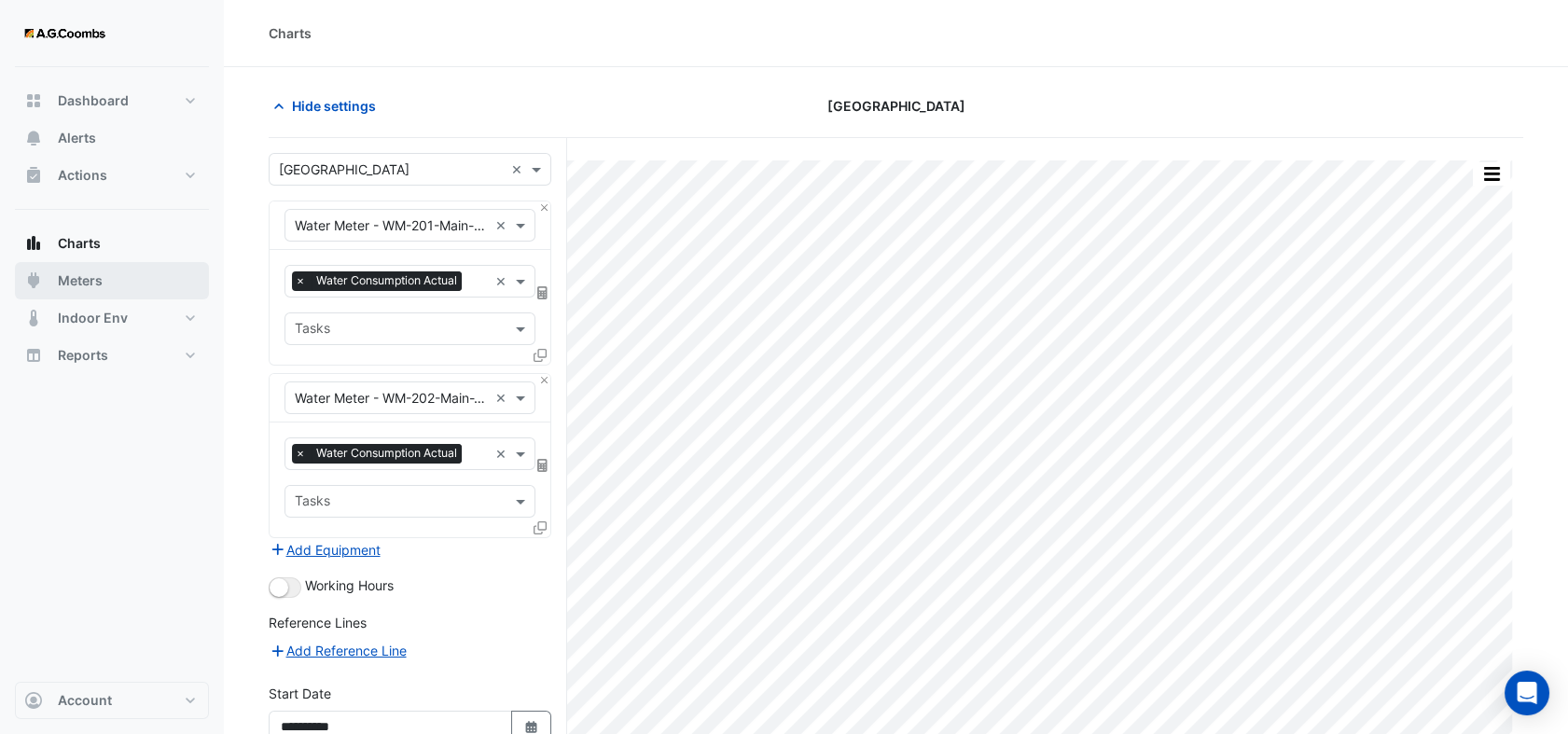
click at [97, 289] on span "Meters" at bounding box center [80, 280] width 45 height 19
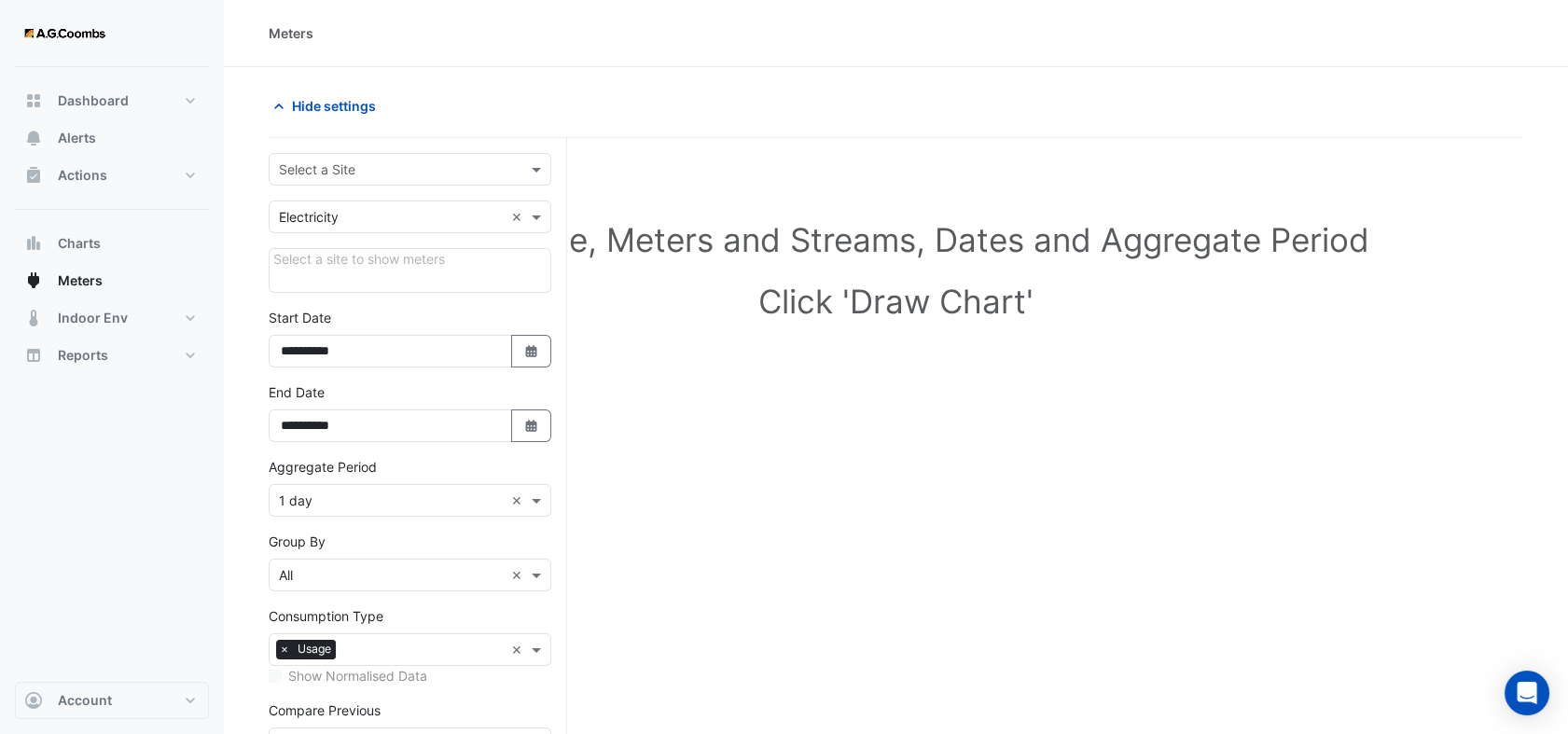
click at [473, 171] on input "text" at bounding box center [391, 170] width 225 height 20
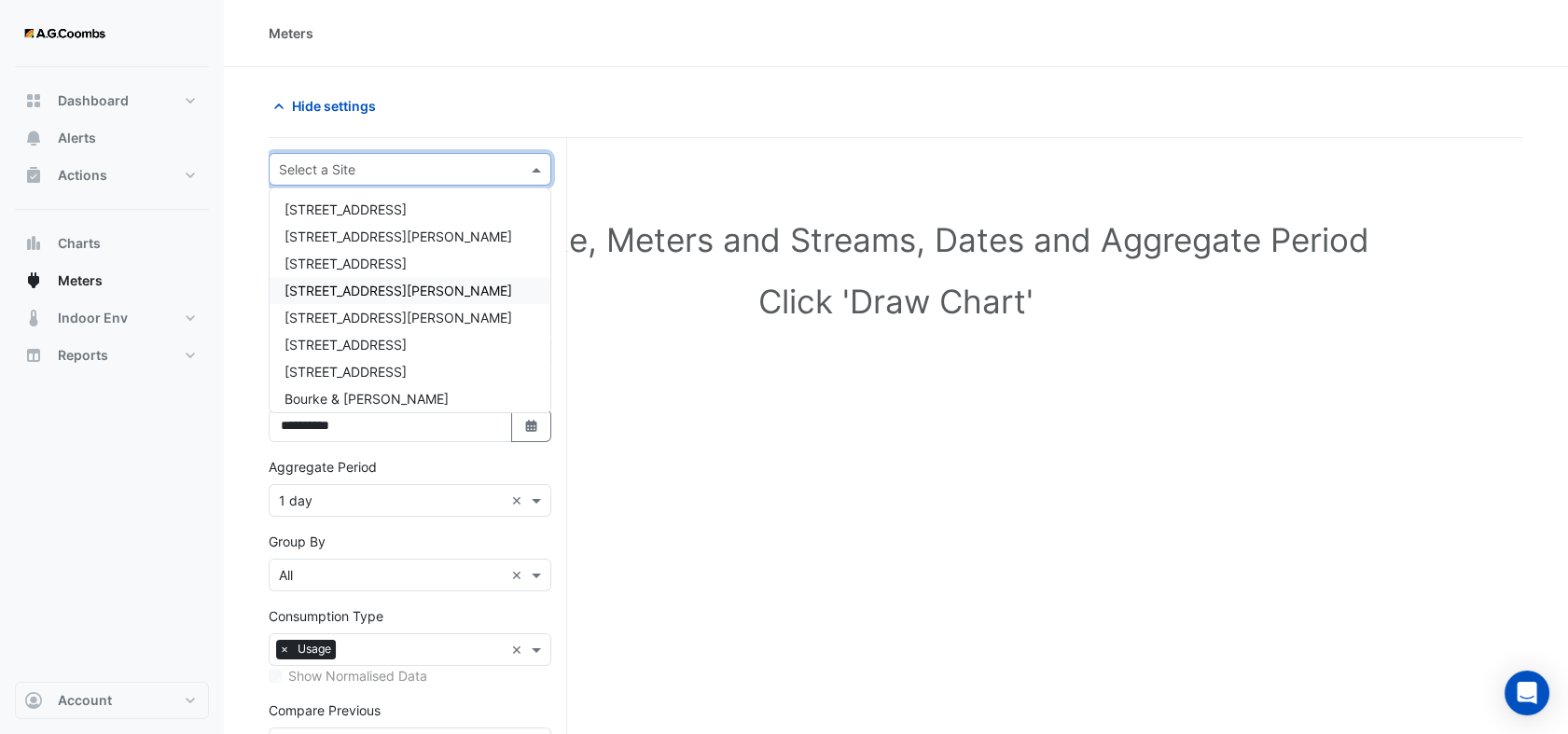
scroll to position [89, 0]
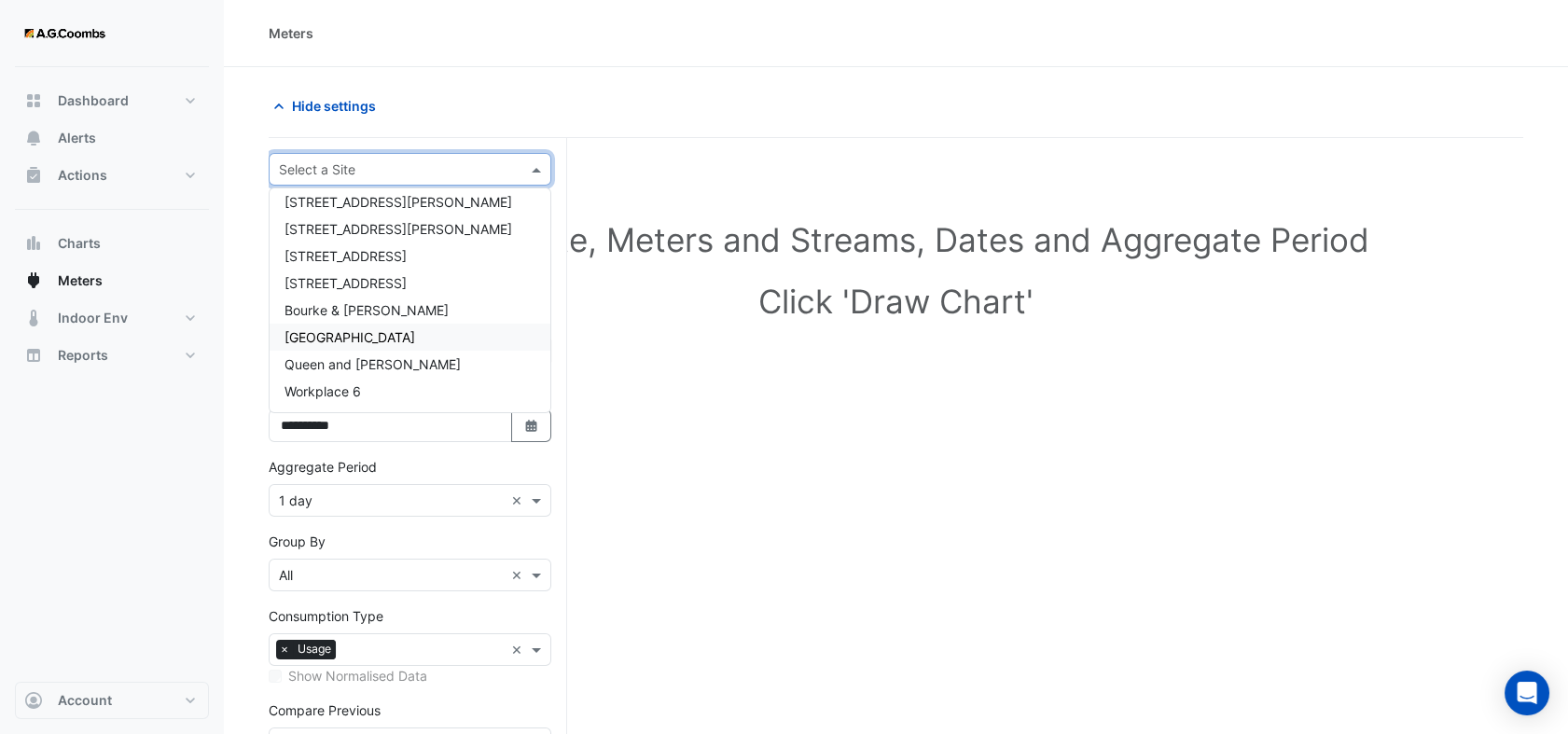
click at [367, 338] on span "[GEOGRAPHIC_DATA]" at bounding box center [349, 337] width 130 height 16
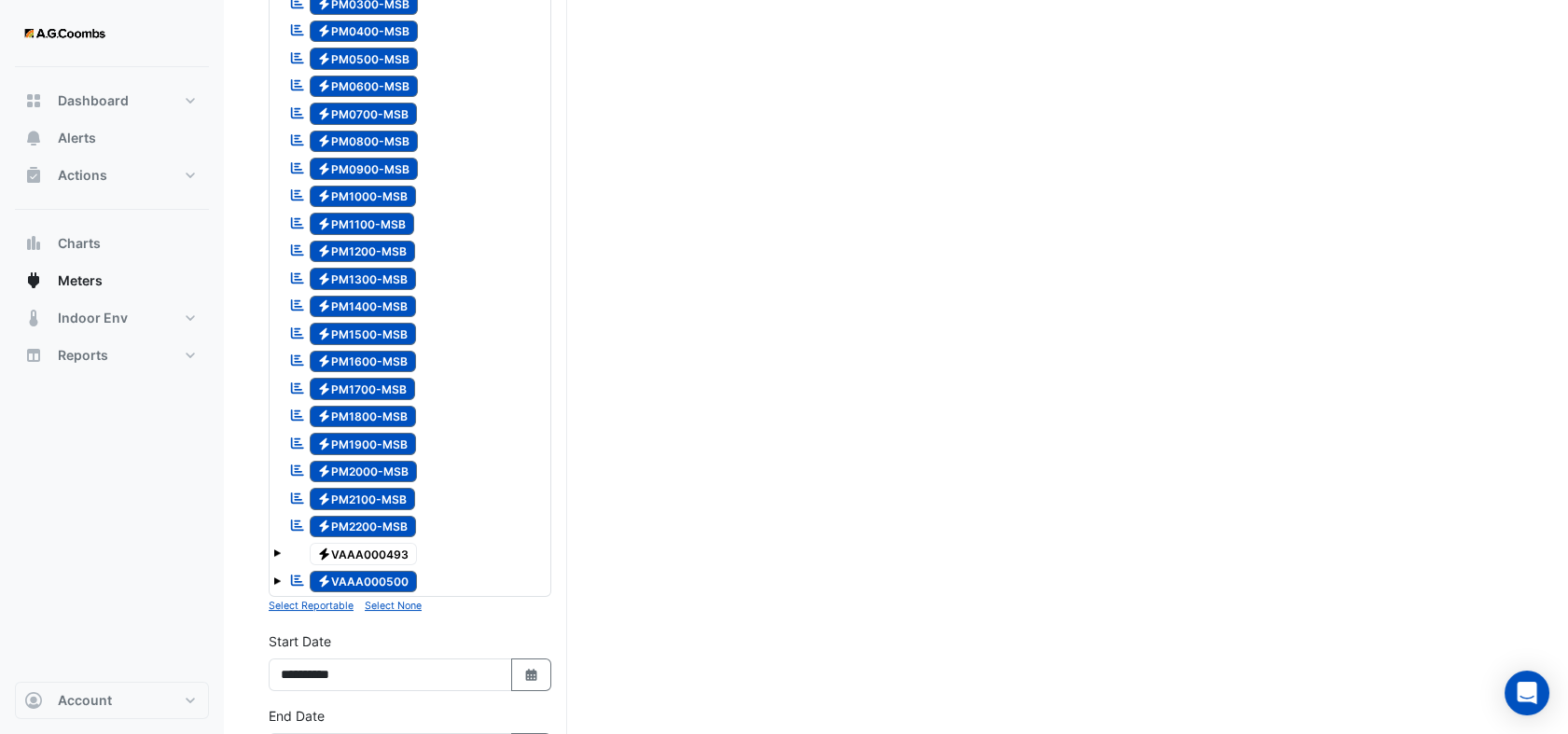
scroll to position [622, 0]
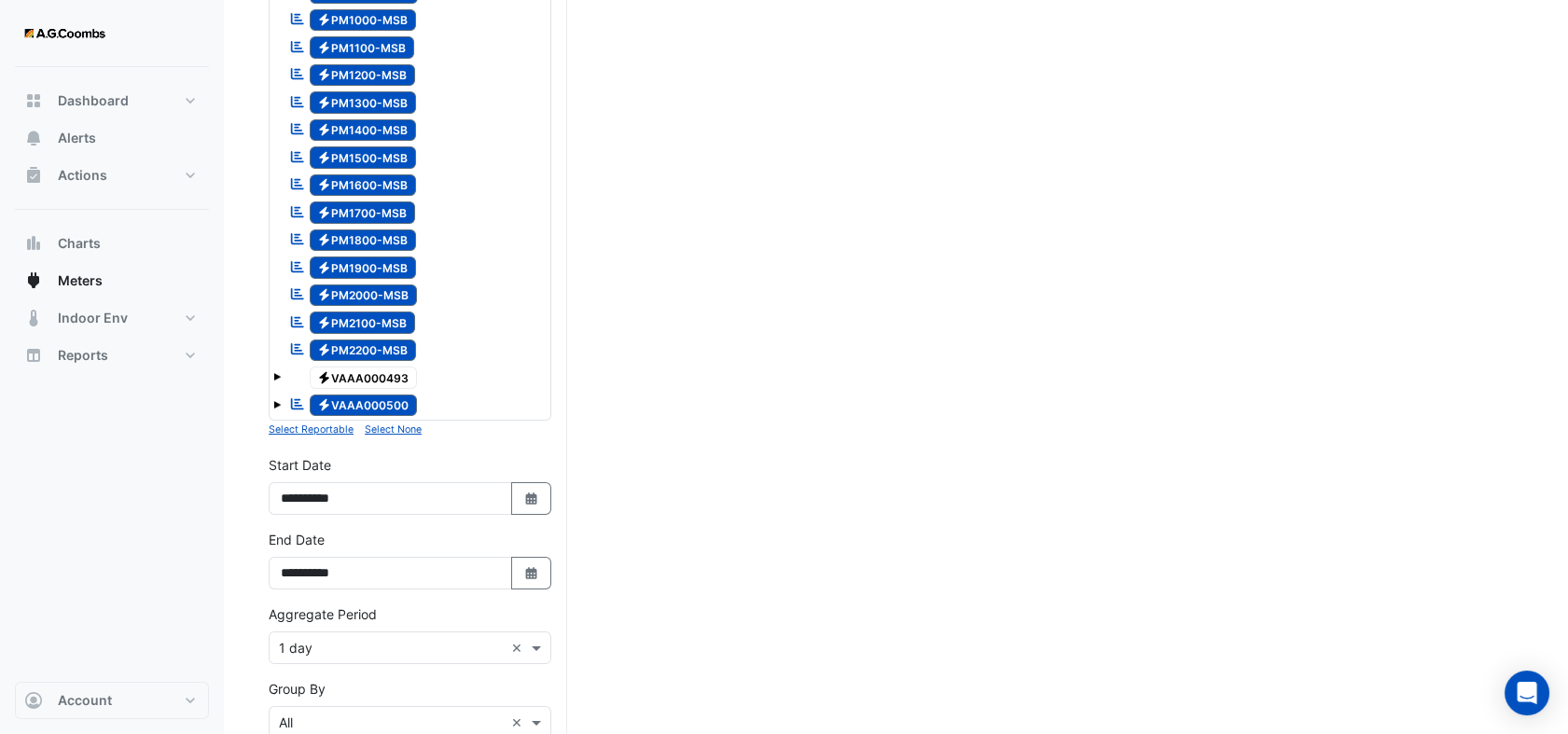
click at [392, 428] on small "Select None" at bounding box center [393, 430] width 57 height 12
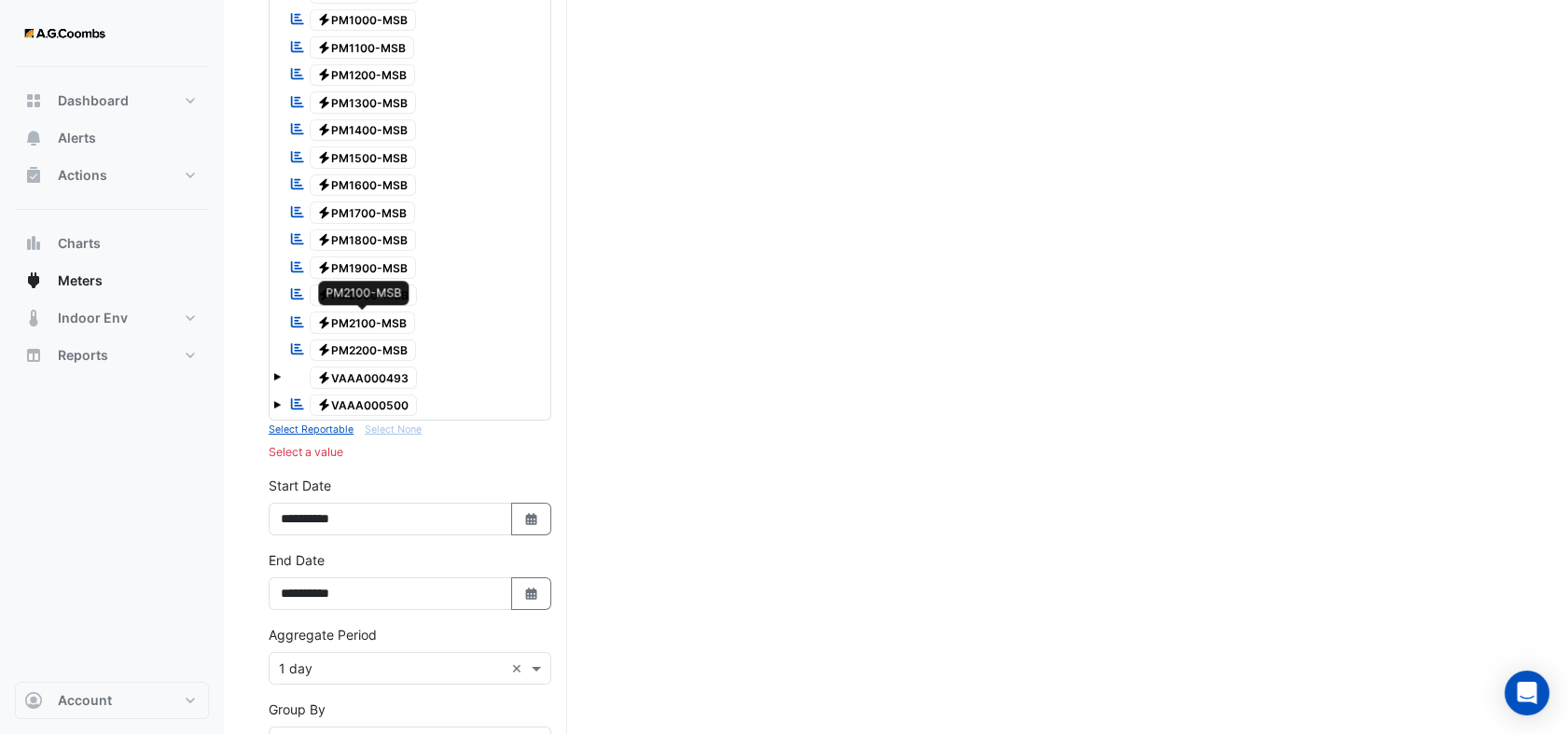
click at [375, 319] on span "Electricity PM2100-MSB" at bounding box center [362, 322] width 106 height 23
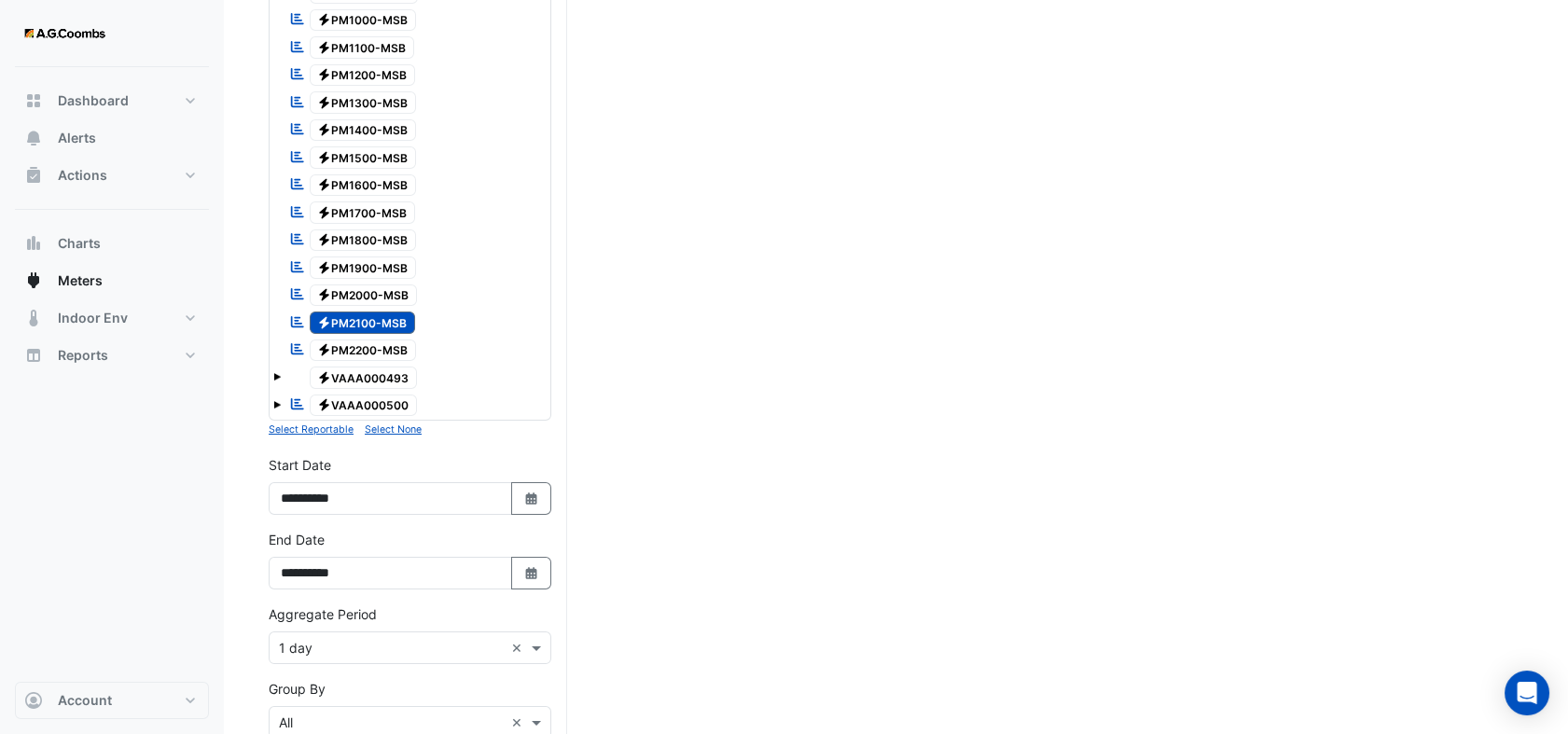
click at [346, 120] on span "Electricity PM1400-MSB" at bounding box center [363, 130] width 107 height 23
click at [377, 168] on div "Reportable Electricity PM1500-MSB" at bounding box center [352, 157] width 136 height 26
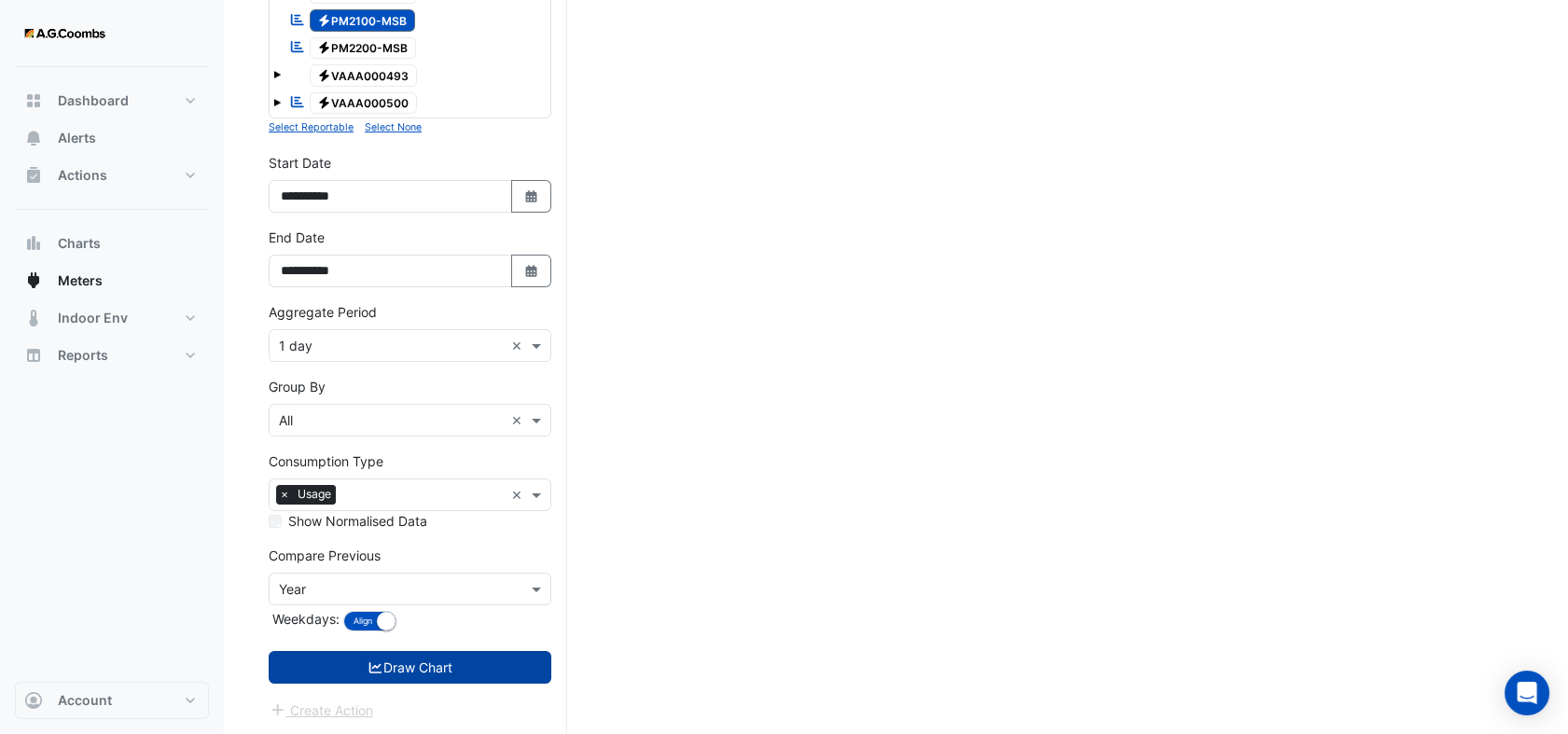
click at [473, 673] on button "Draw Chart" at bounding box center [410, 667] width 282 height 33
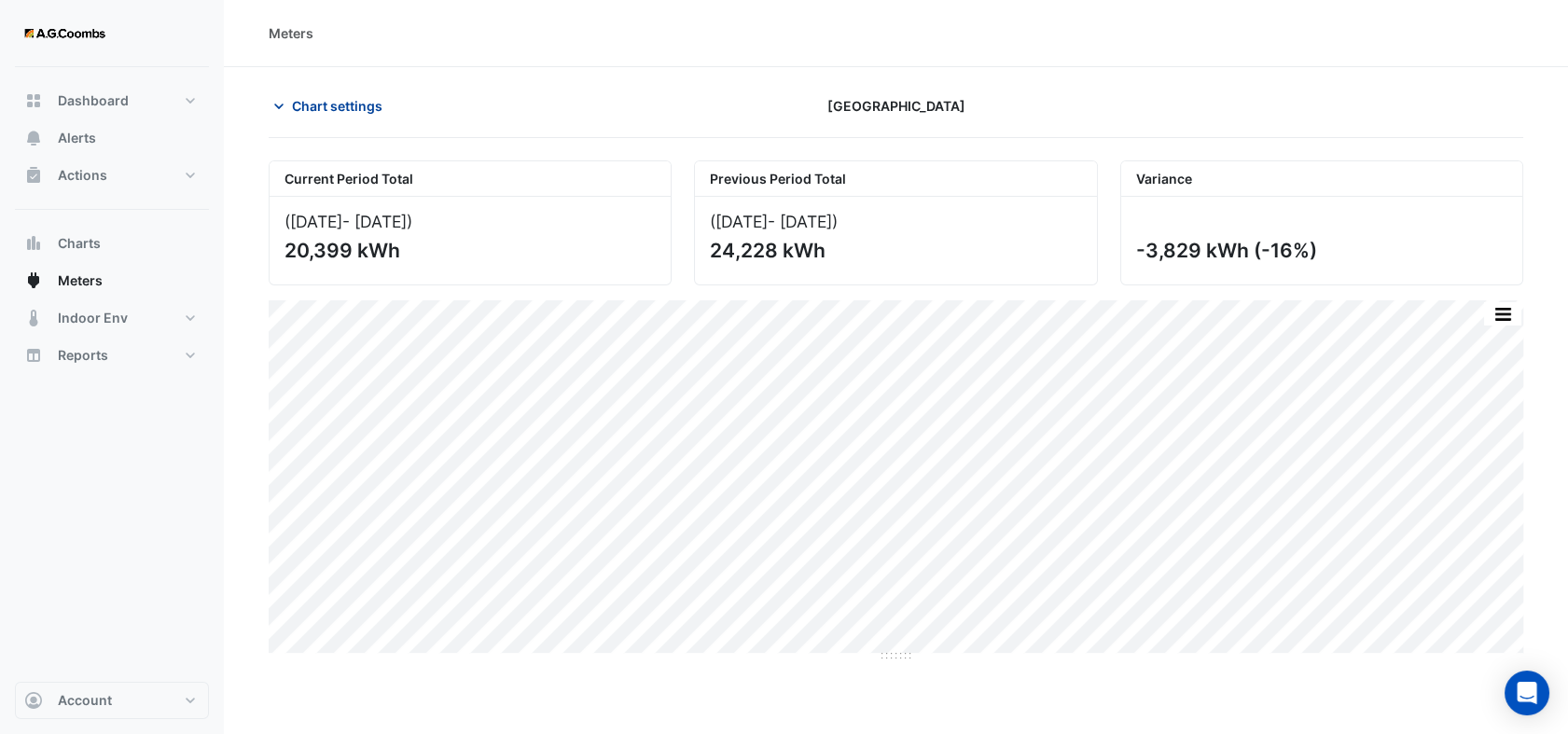
click at [274, 104] on icon "button" at bounding box center [278, 106] width 19 height 19
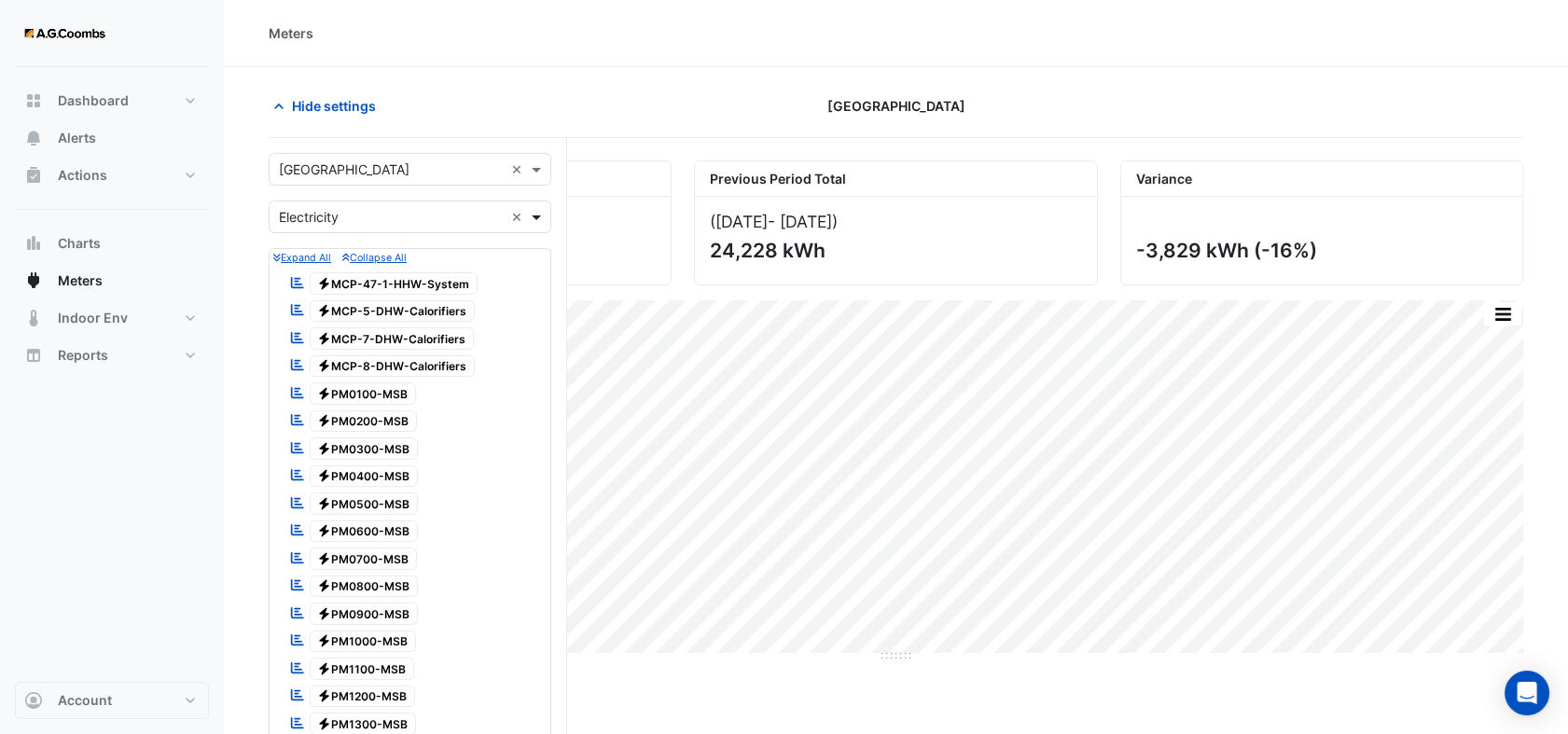
click at [539, 220] on span at bounding box center [538, 217] width 23 height 20
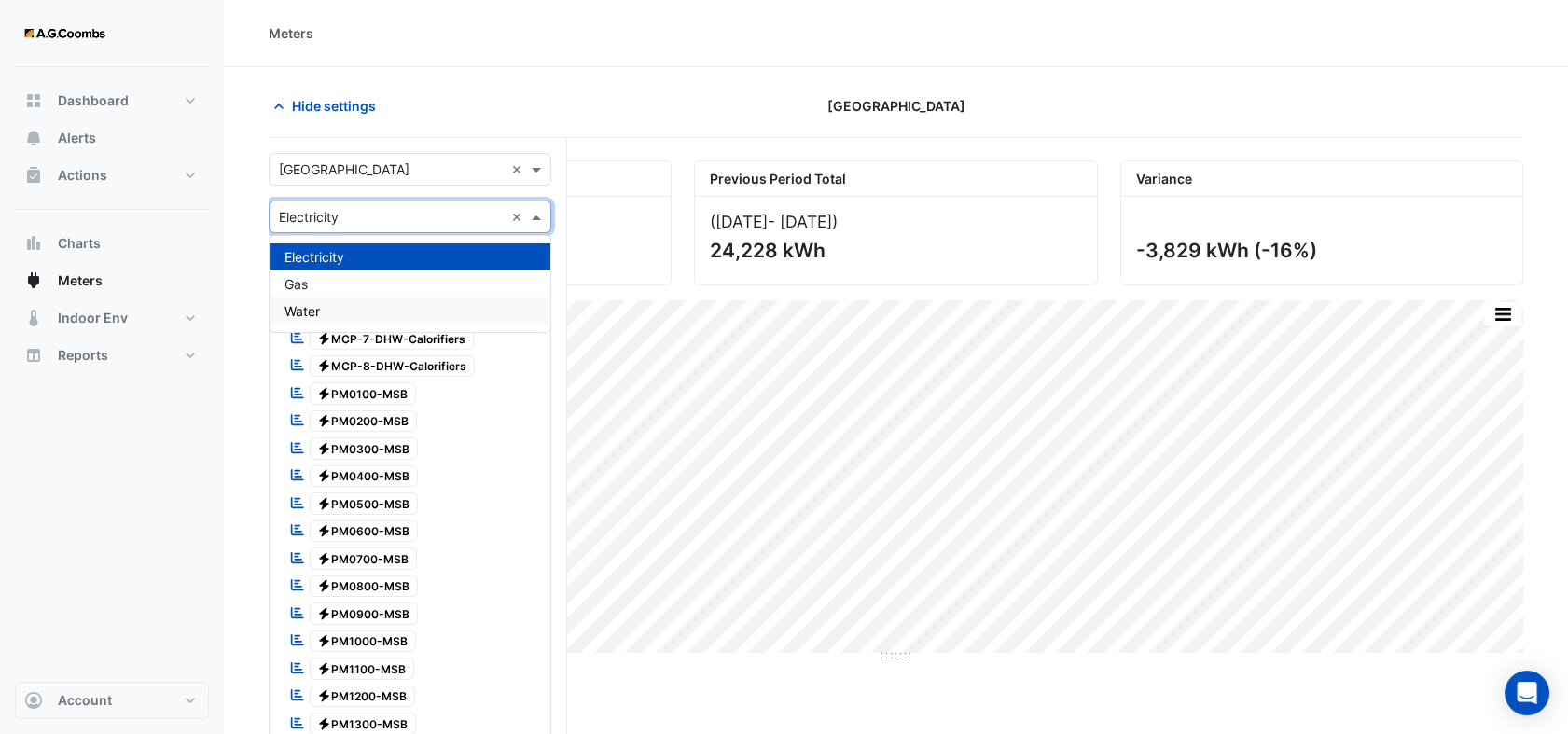
click at [393, 305] on div "Water" at bounding box center [410, 310] width 280 height 27
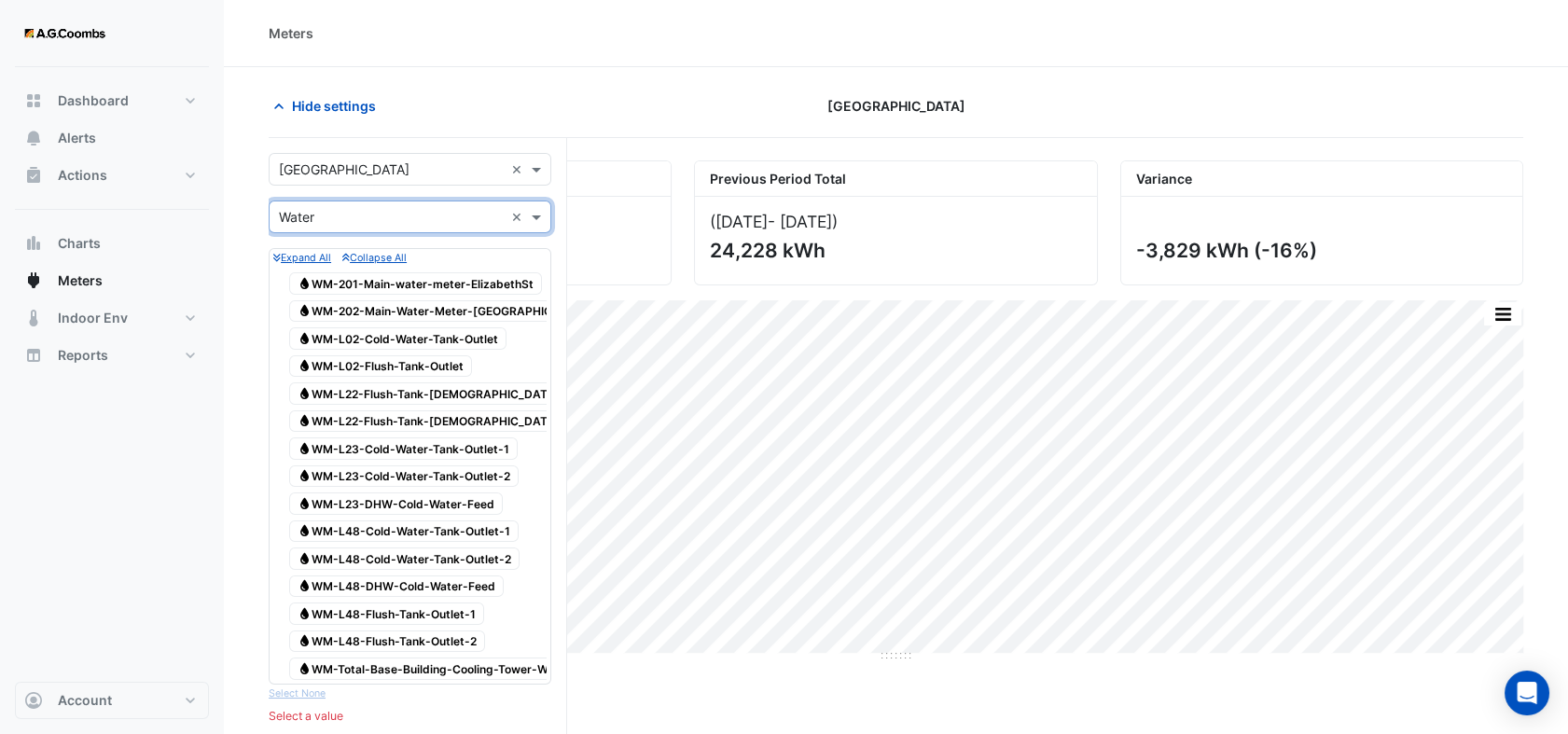
click at [429, 282] on span "Water WM-201-Main-water-meter-ElizabethSt" at bounding box center [416, 283] width 253 height 23
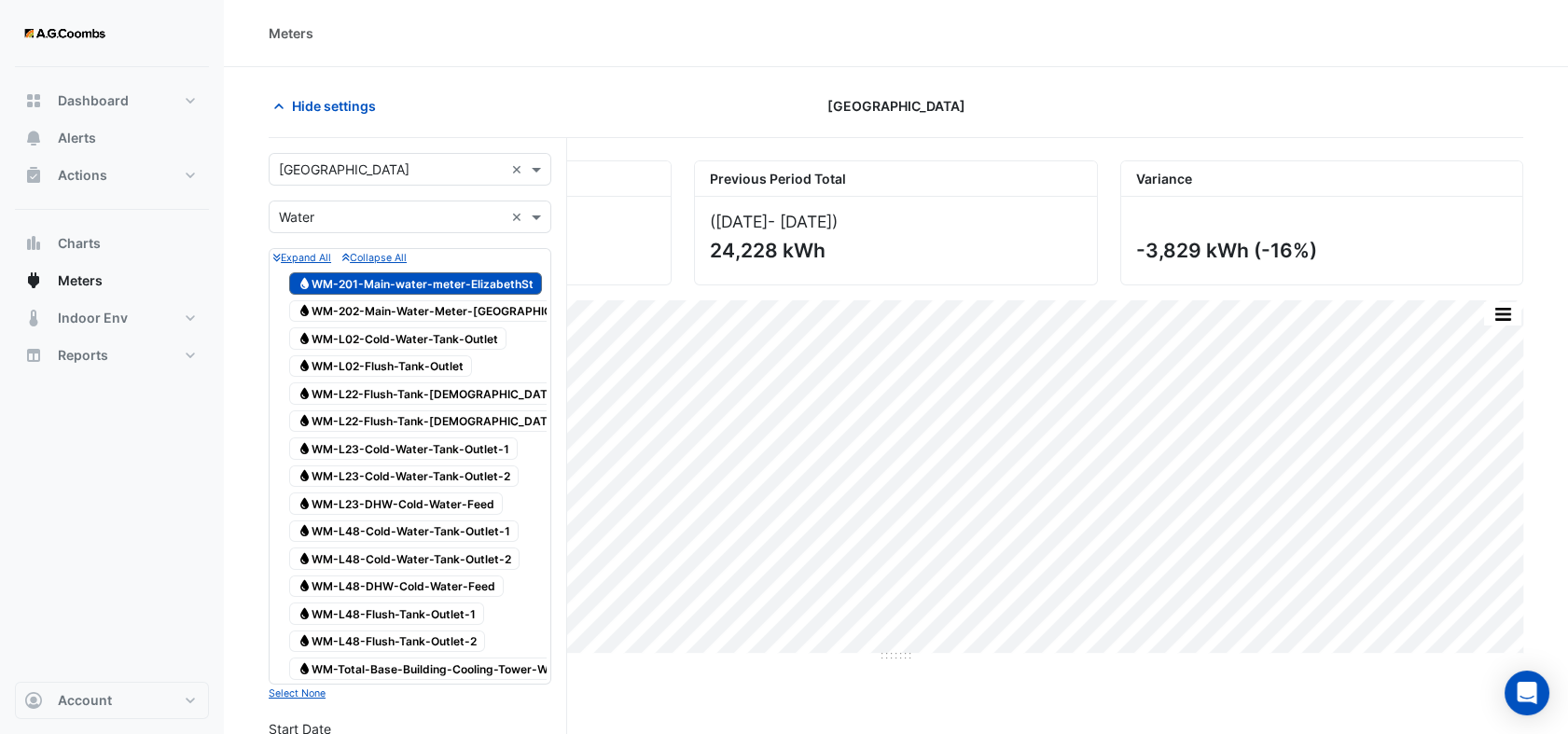
click at [426, 308] on span "Water WM-202-Main-Water-Meter-[GEOGRAPHIC_DATA]" at bounding box center [445, 311] width 312 height 23
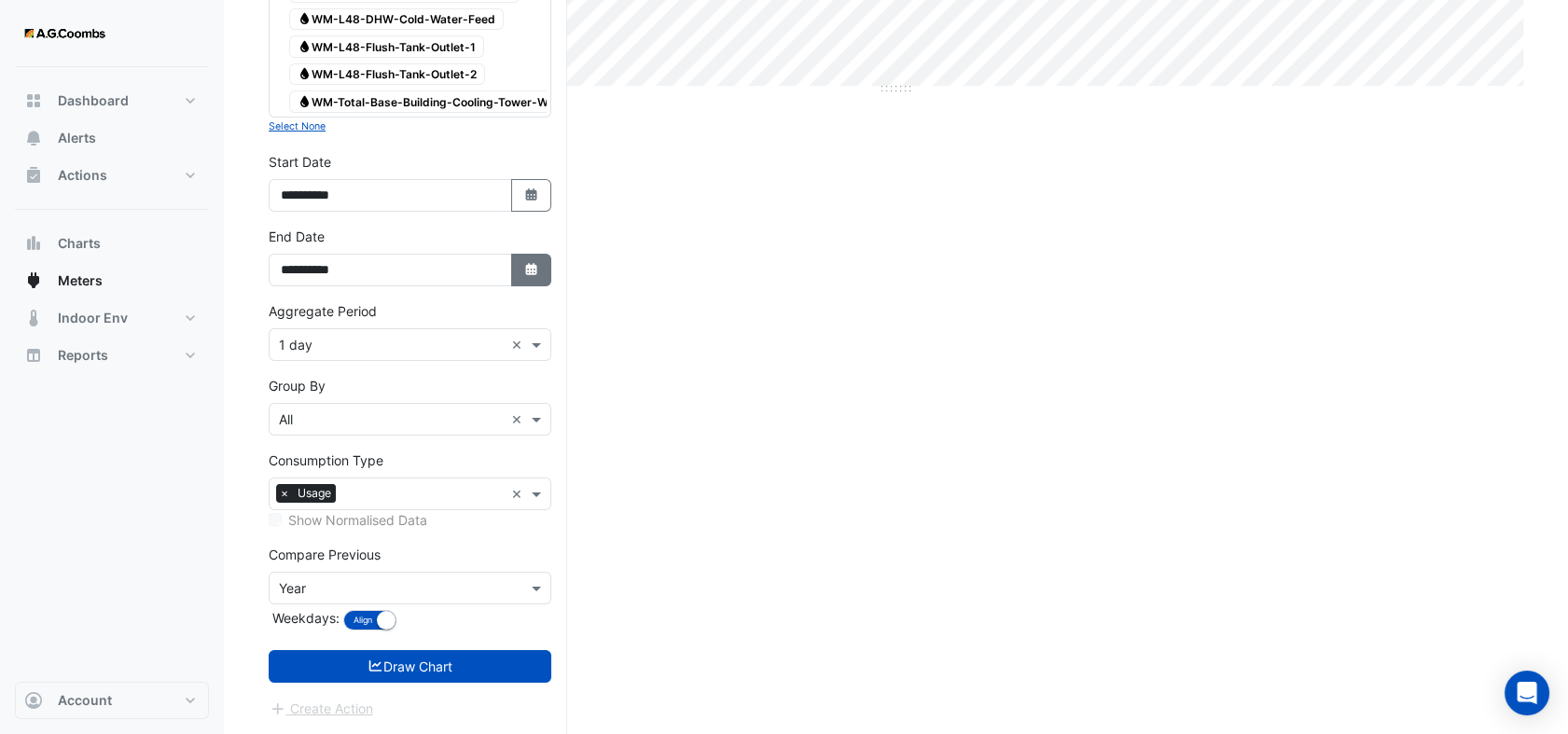
click at [533, 279] on button "Select Date" at bounding box center [531, 270] width 41 height 33
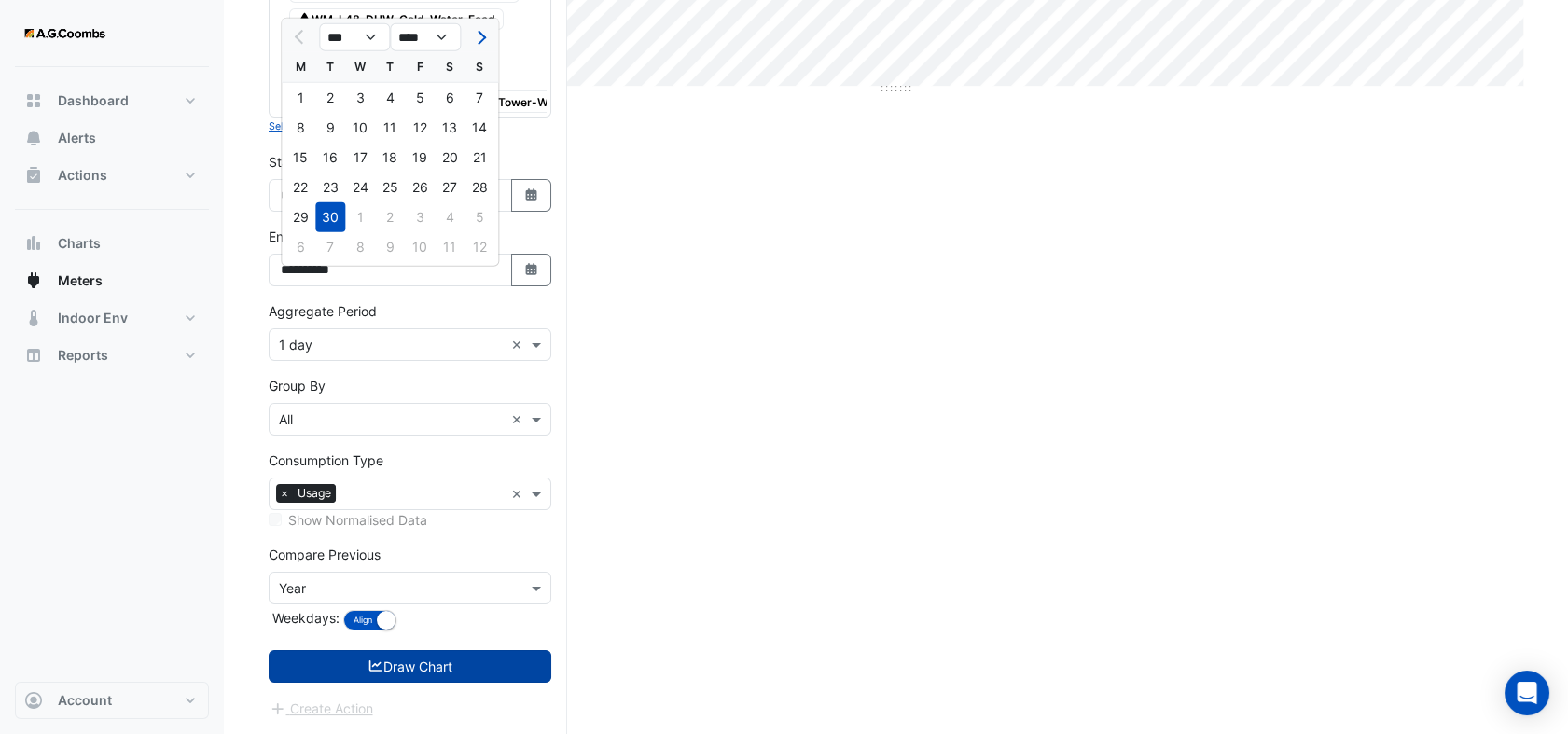
click at [371, 660] on icon "submit" at bounding box center [376, 665] width 17 height 13
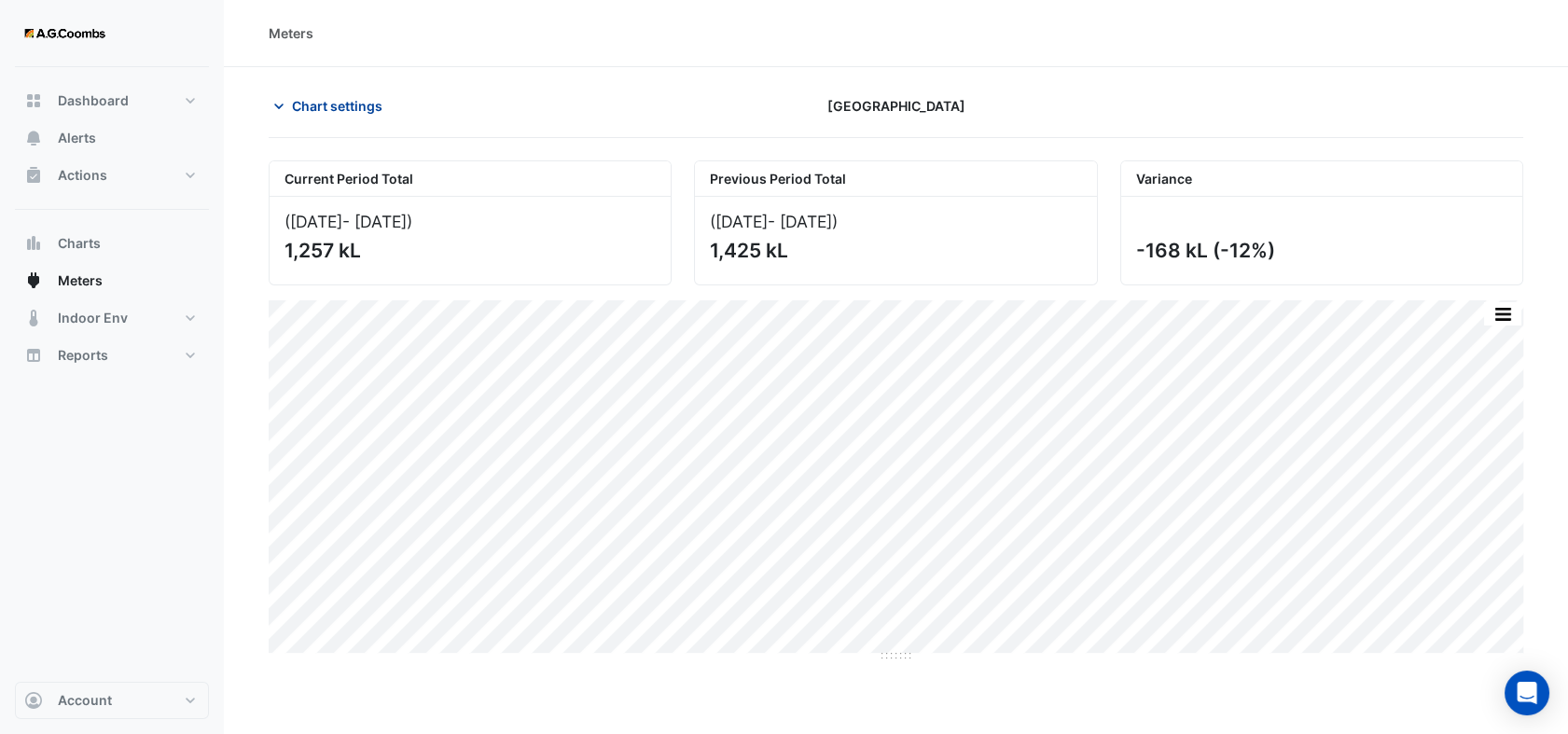
click at [277, 107] on icon "button" at bounding box center [278, 106] width 19 height 19
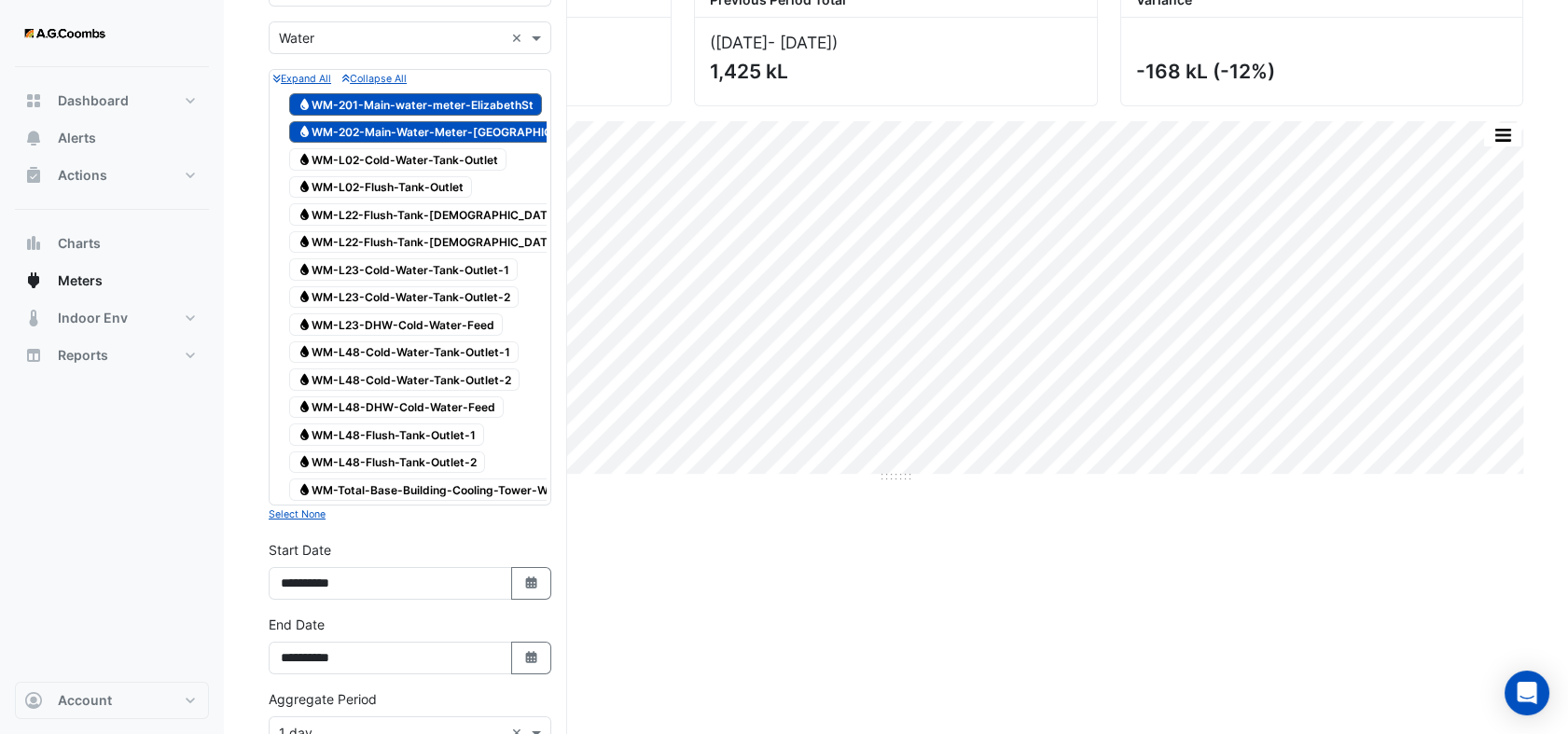
scroll to position [518, 0]
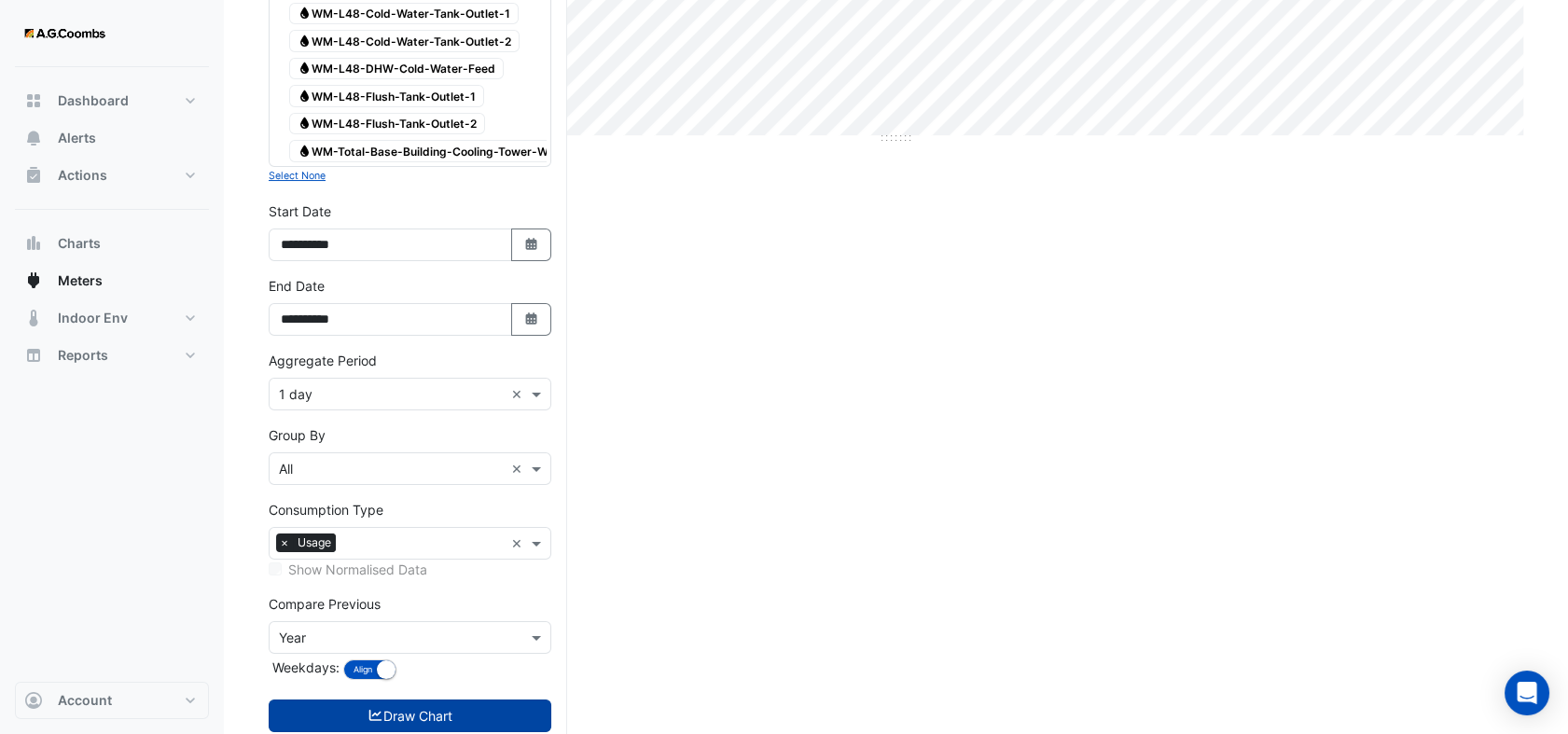
click at [410, 729] on button "Draw Chart" at bounding box center [410, 715] width 282 height 33
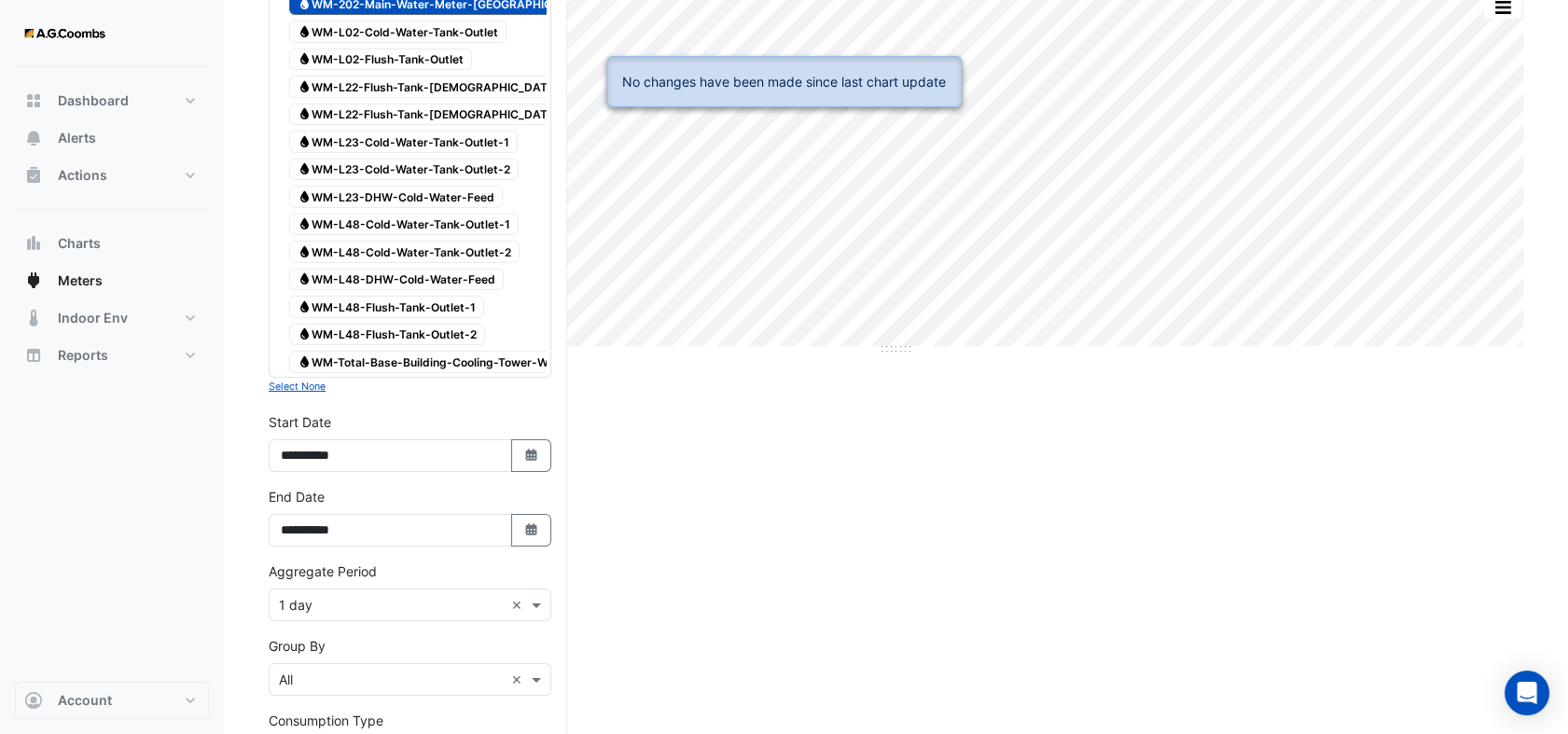
scroll to position [103, 0]
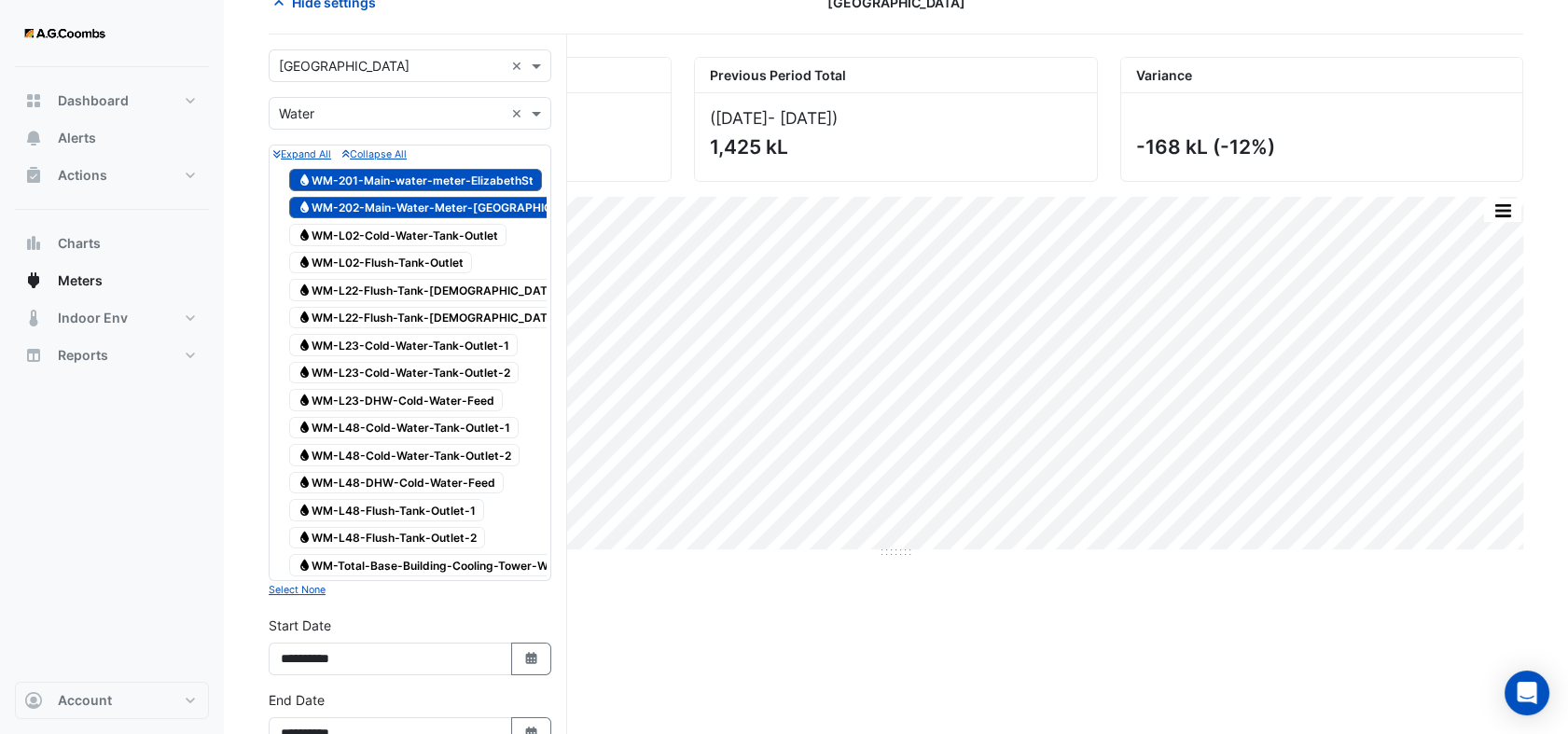
drag, startPoint x: 585, startPoint y: 76, endPoint x: 596, endPoint y: 97, distance: 23.7
click at [586, 76] on div "Current Period Total" at bounding box center [469, 76] width 401 height 36
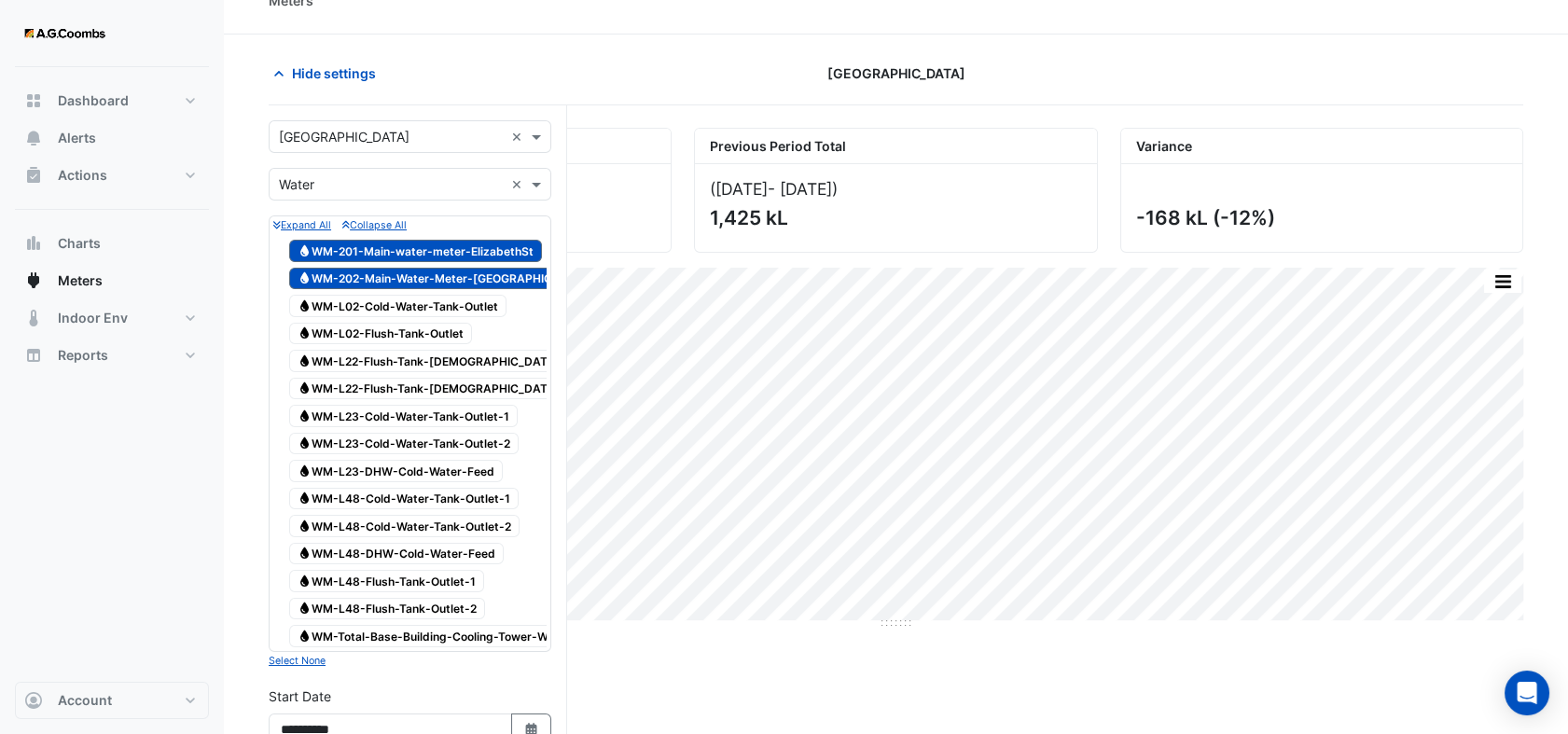
scroll to position [0, 0]
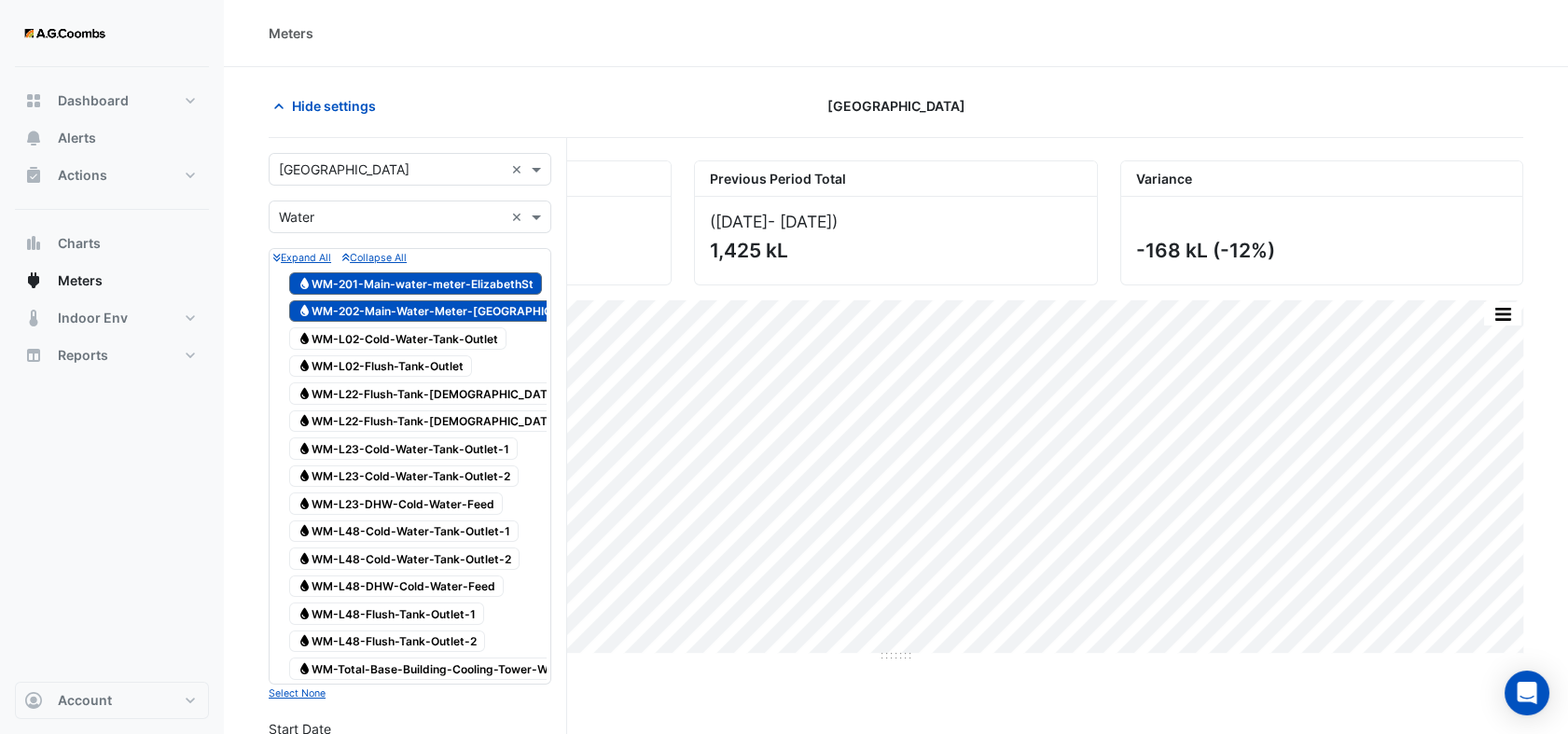
click at [524, 96] on div "Hide settings" at bounding box center [470, 105] width 426 height 33
click at [272, 104] on icon "button" at bounding box center [278, 106] width 19 height 19
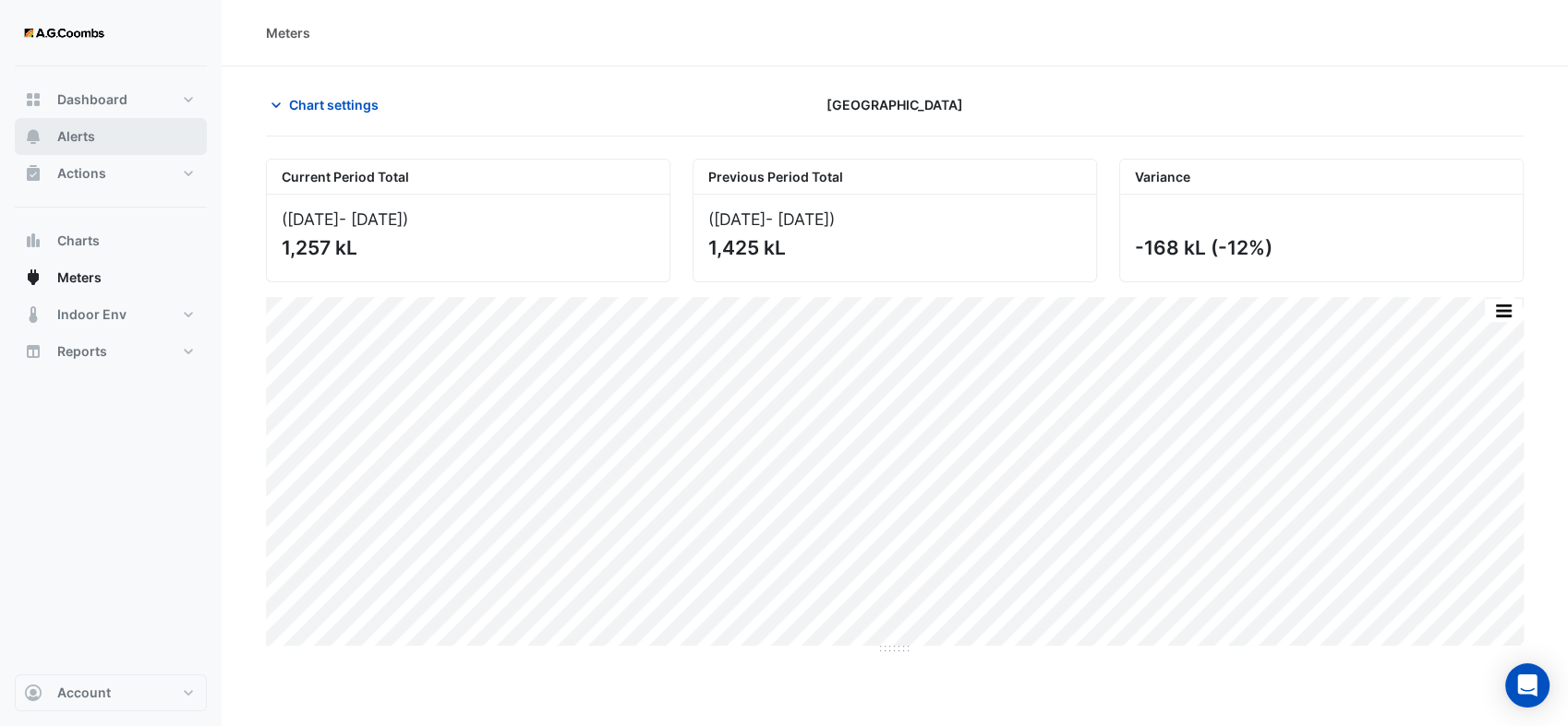
click at [117, 141] on button "Alerts" at bounding box center [110, 137] width 192 height 37
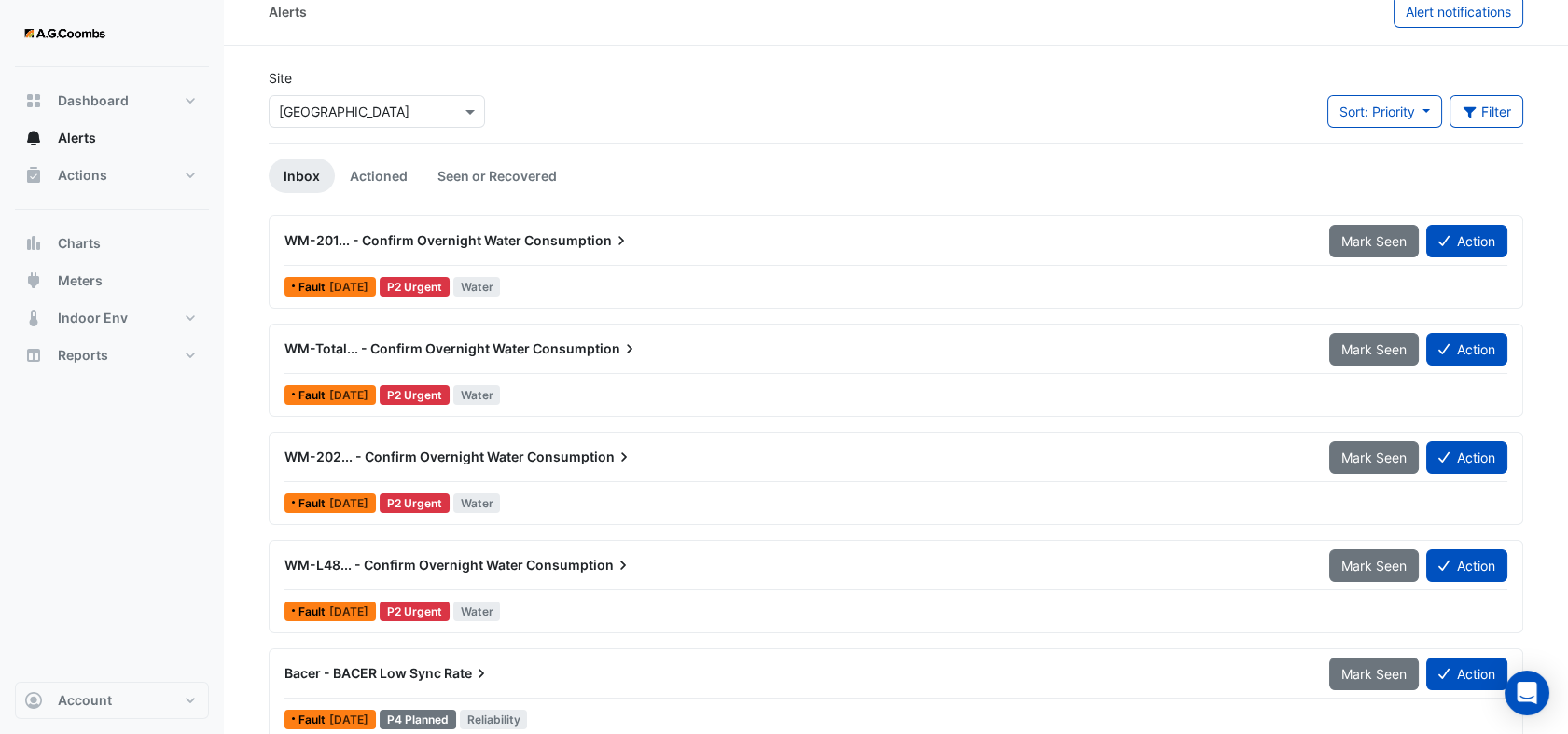
scroll to position [42, 0]
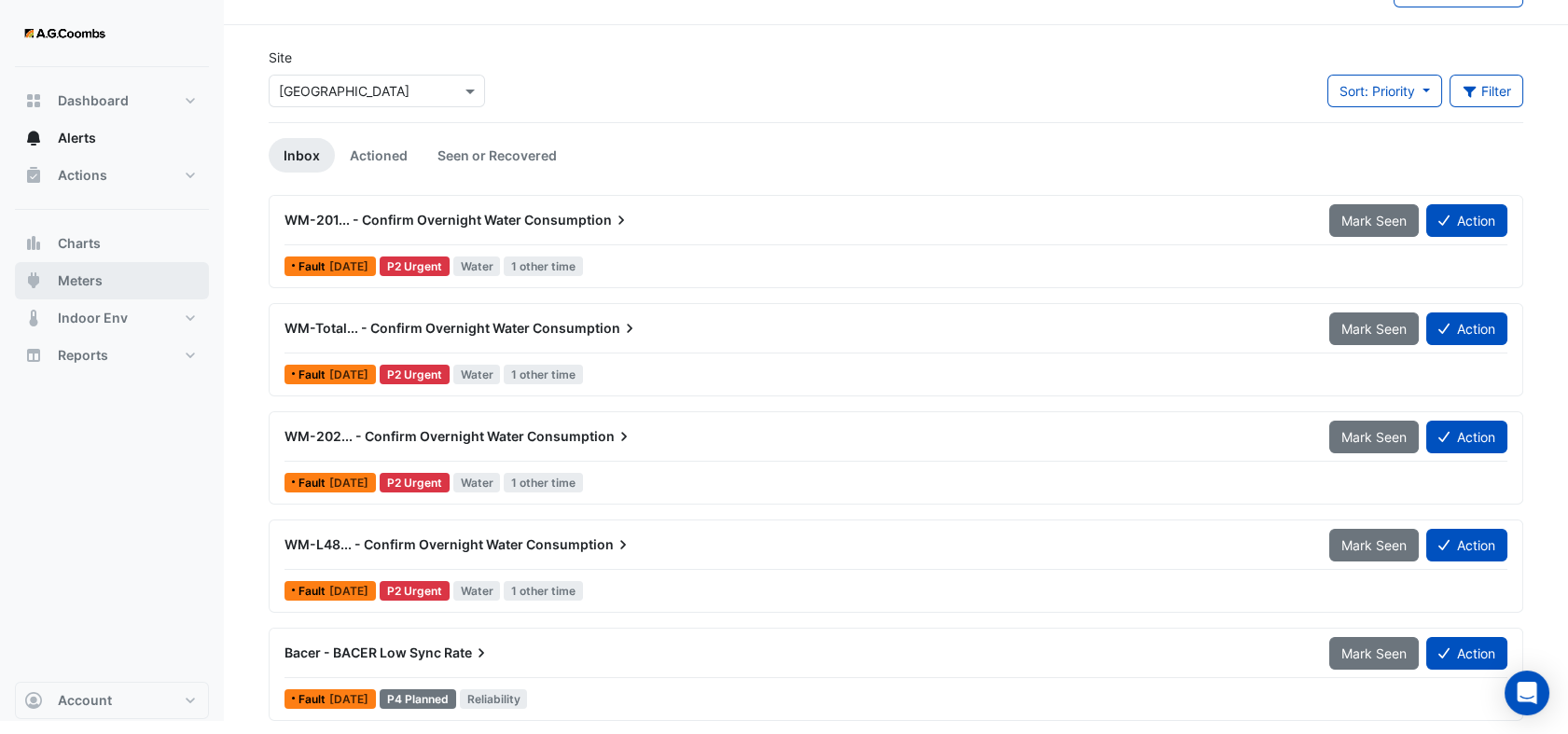
click at [101, 276] on span "Meters" at bounding box center [80, 280] width 45 height 19
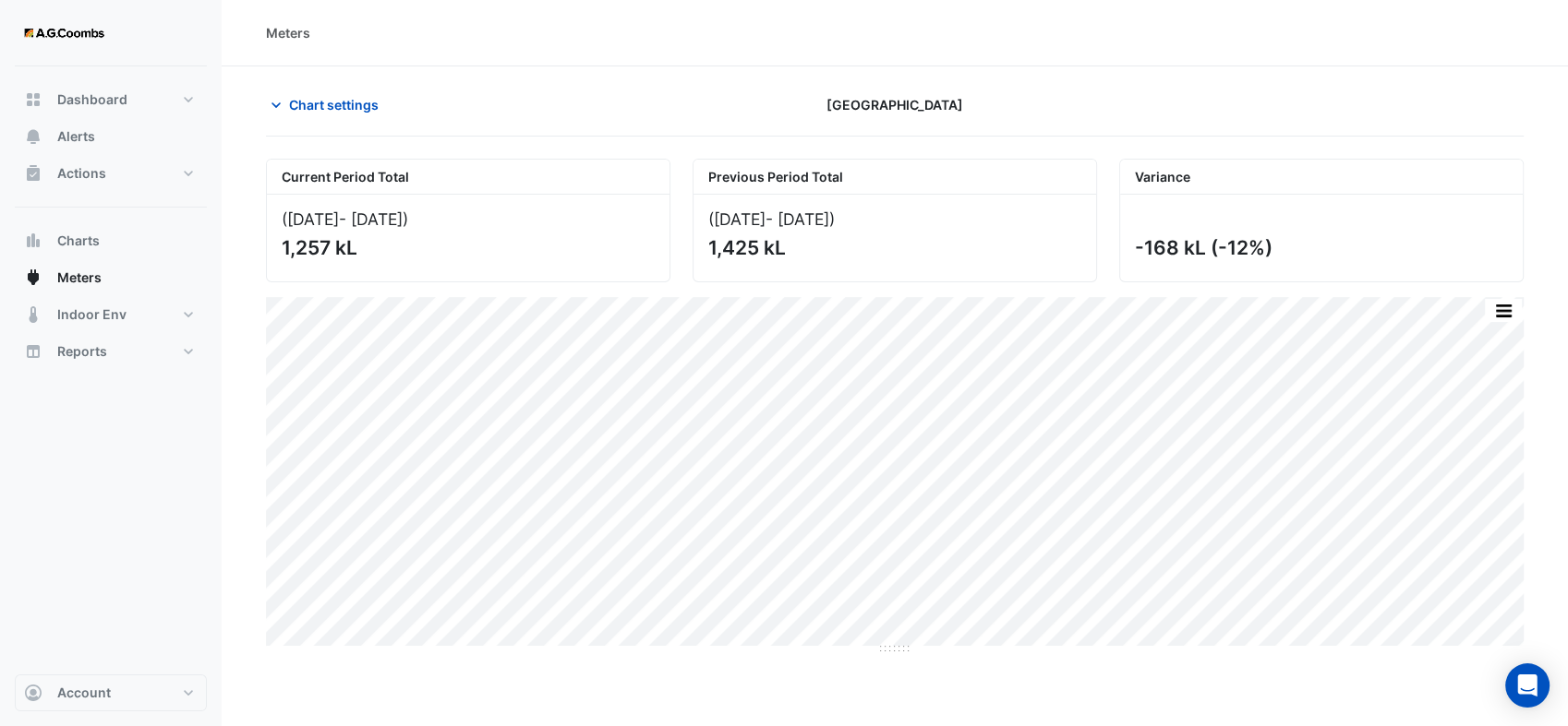
drag, startPoint x: 281, startPoint y: 100, endPoint x: 291, endPoint y: 151, distance: 52.0
click at [278, 100] on icon "button" at bounding box center [276, 105] width 19 height 19
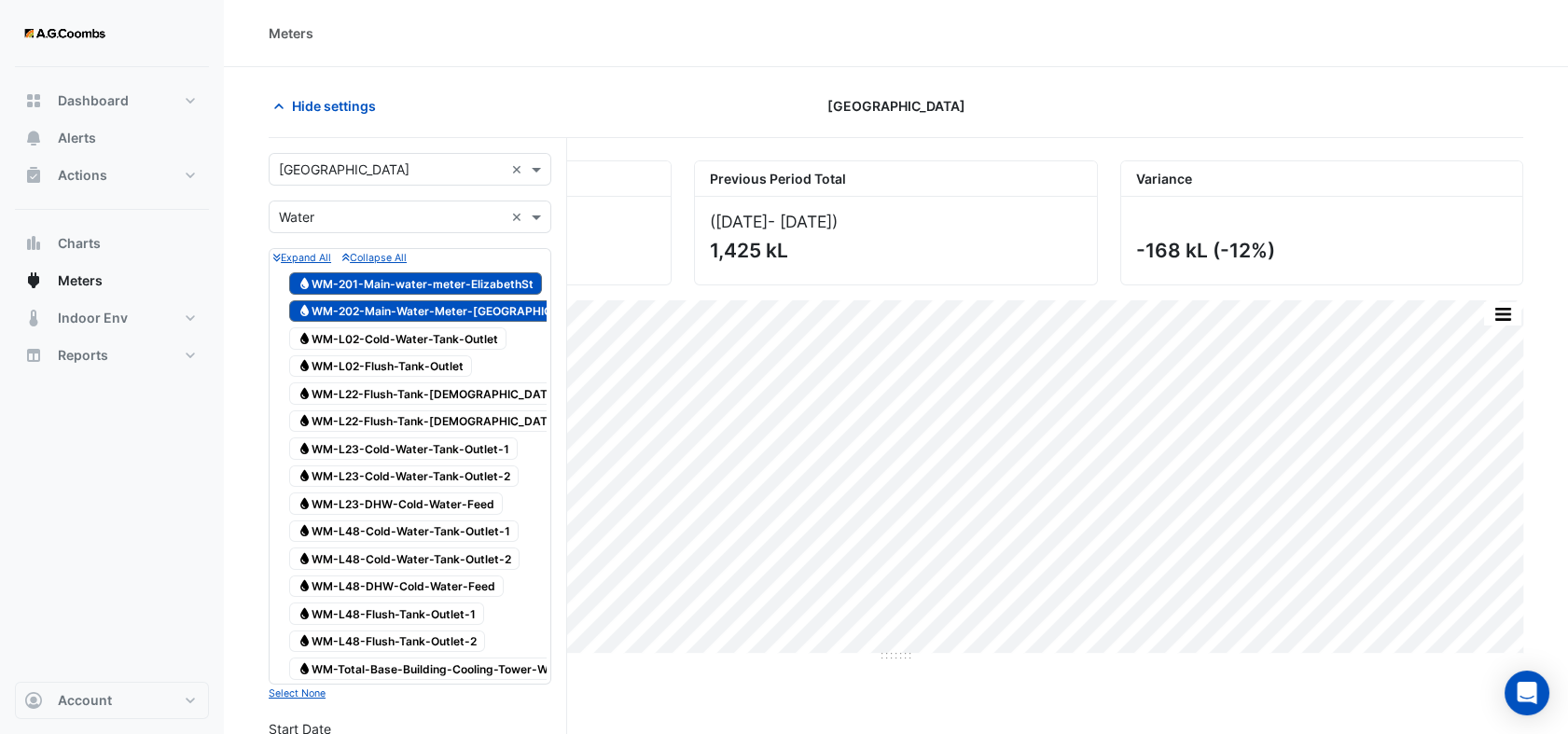
scroll to position [581, 0]
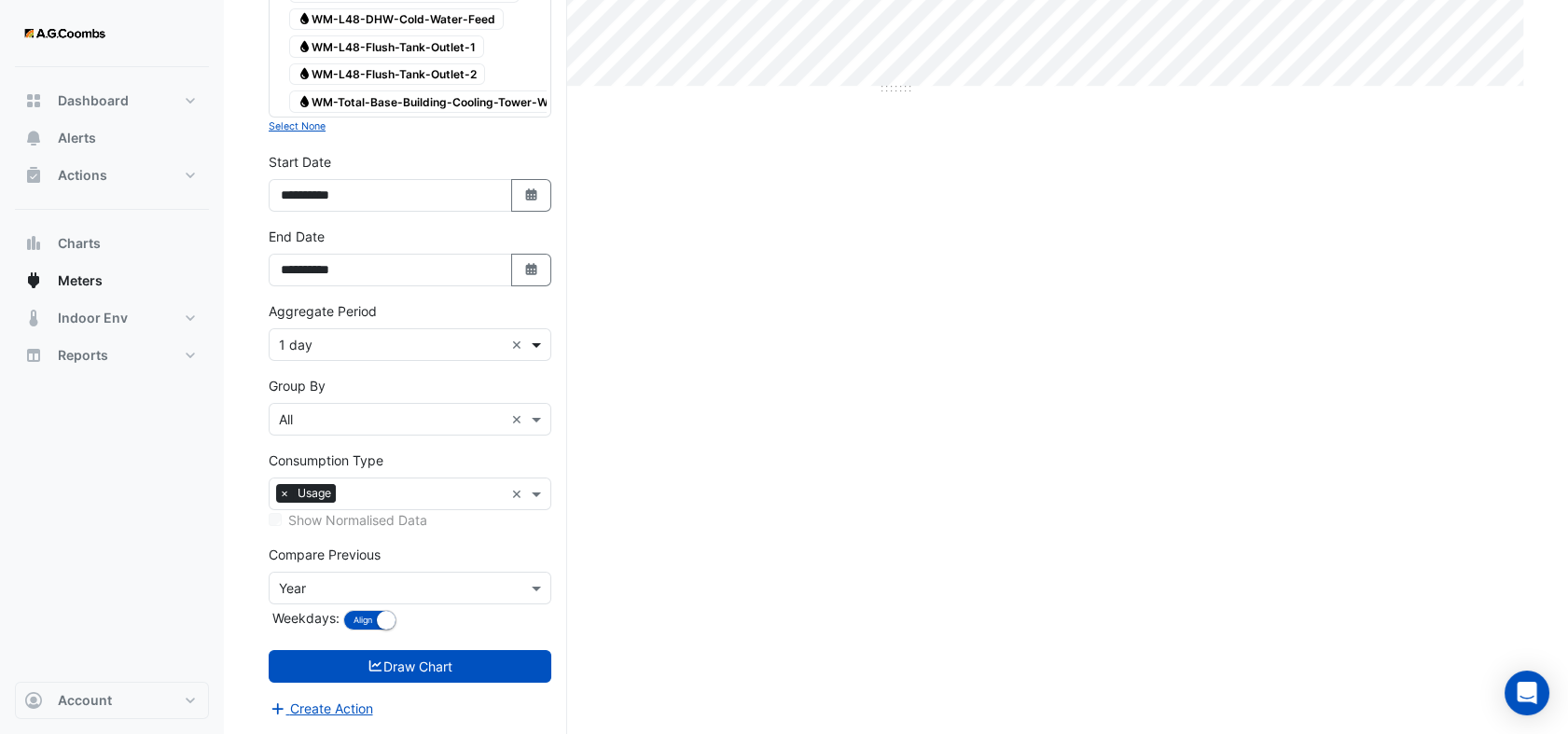
click at [543, 342] on span at bounding box center [538, 345] width 23 height 20
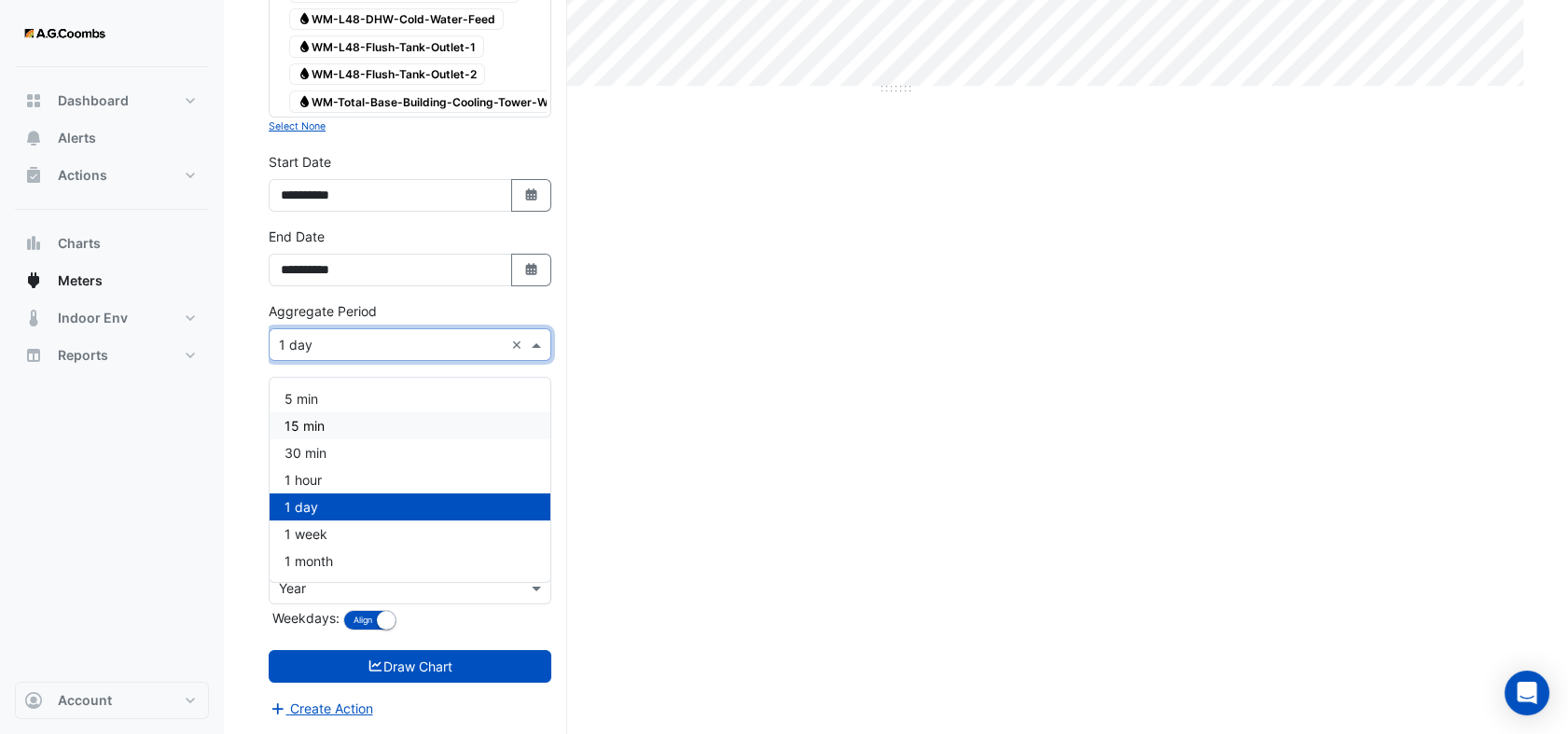
click at [361, 413] on div "15 min" at bounding box center [410, 426] width 280 height 27
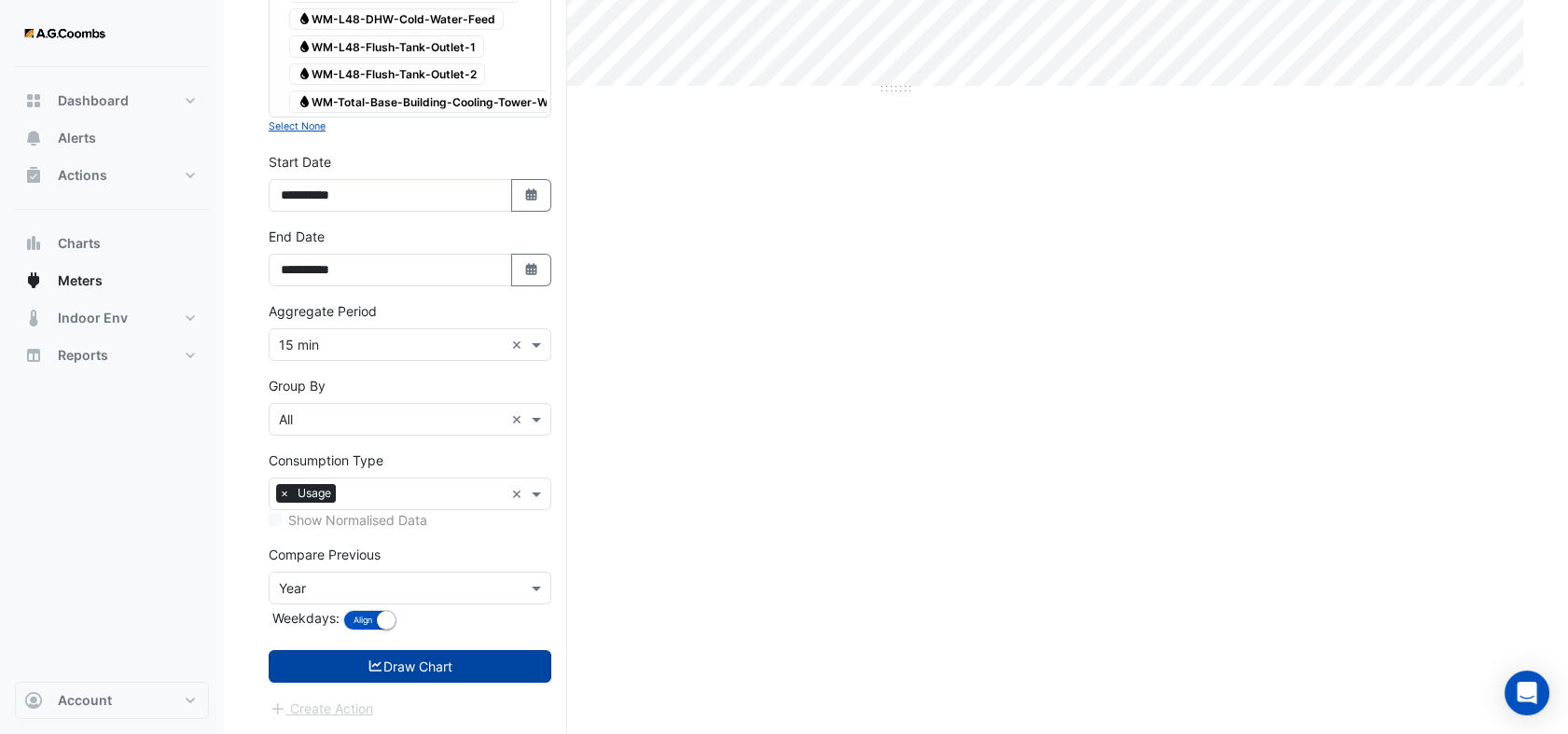
click at [437, 663] on button "Draw Chart" at bounding box center [410, 666] width 282 height 33
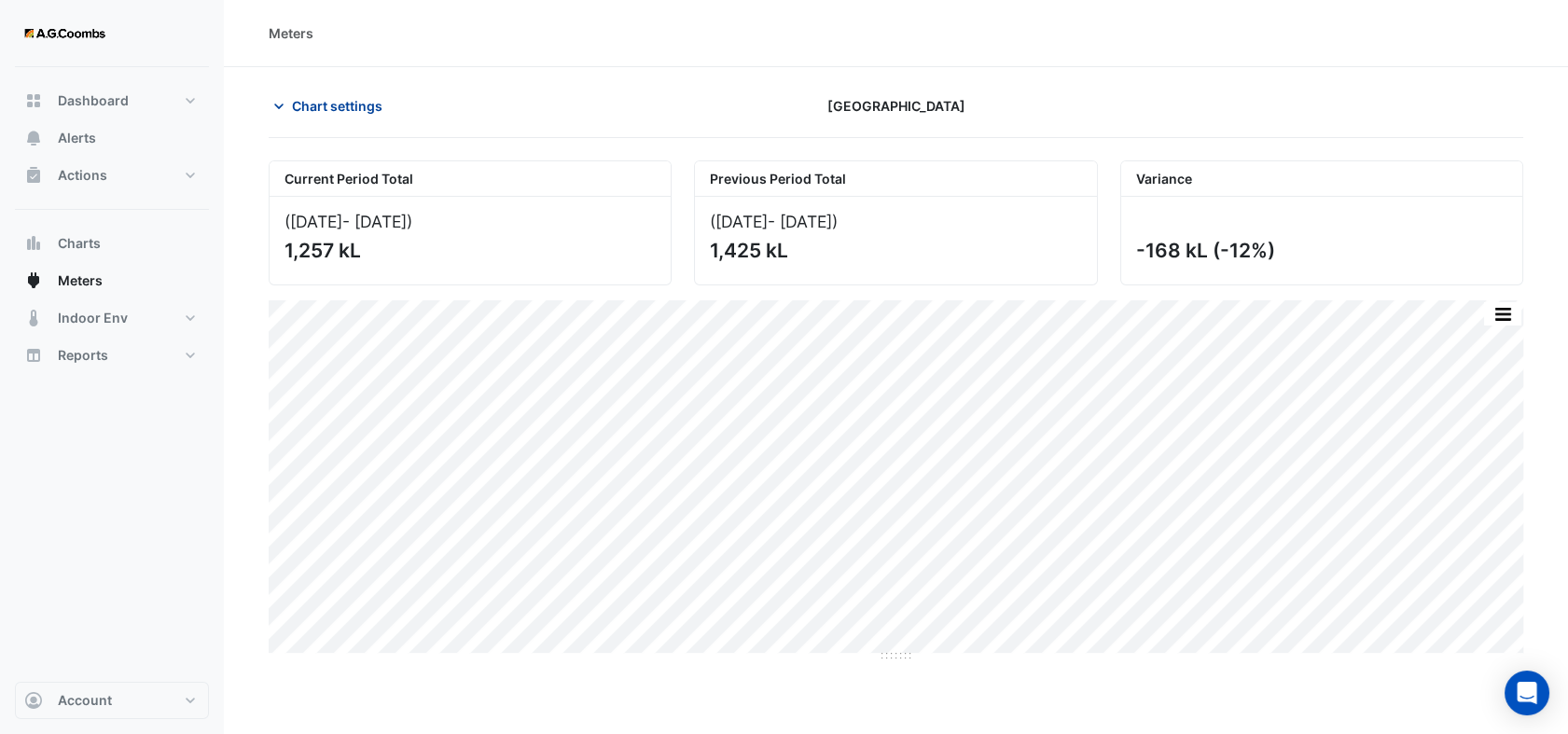
click at [278, 103] on icon "button" at bounding box center [278, 106] width 19 height 19
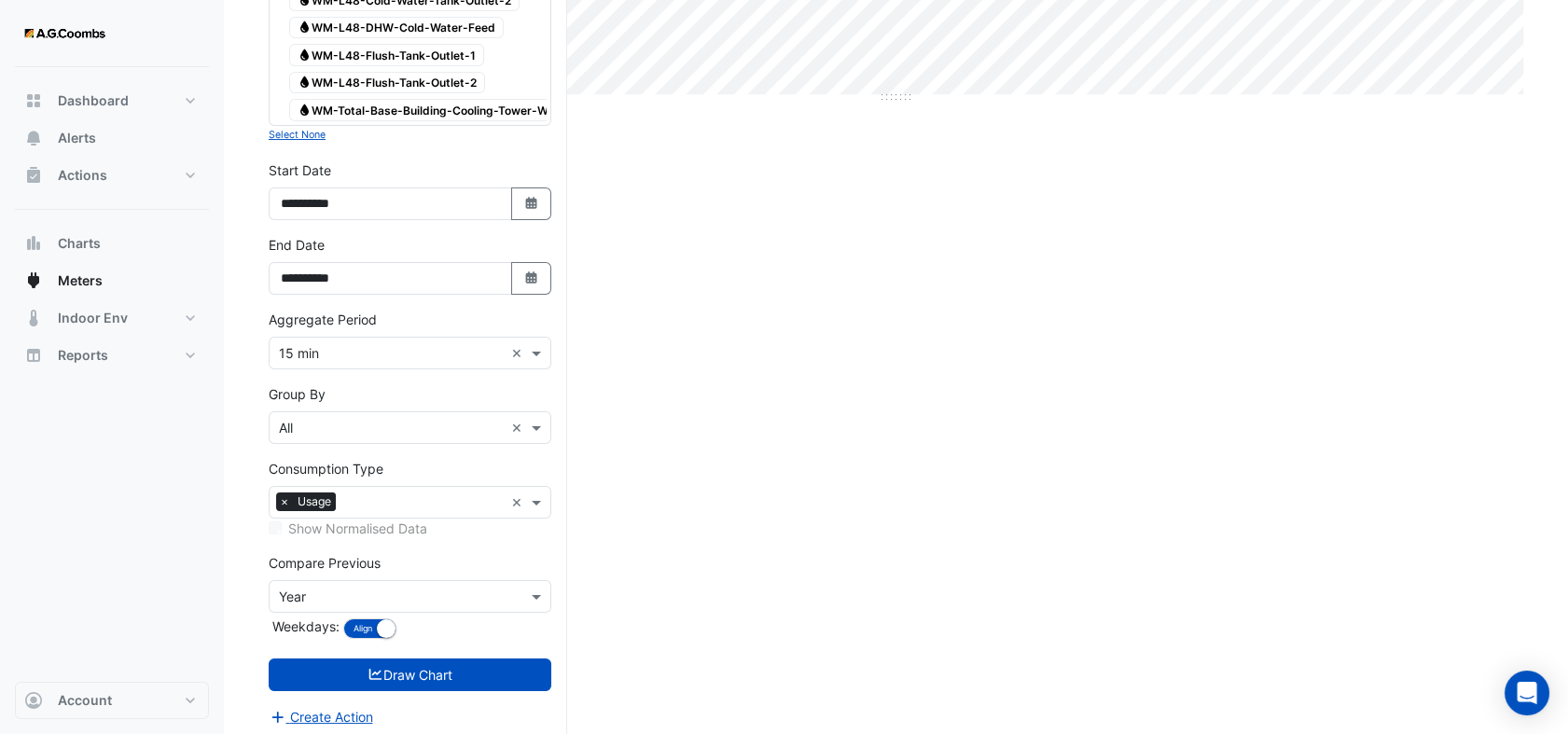
scroll to position [581, 0]
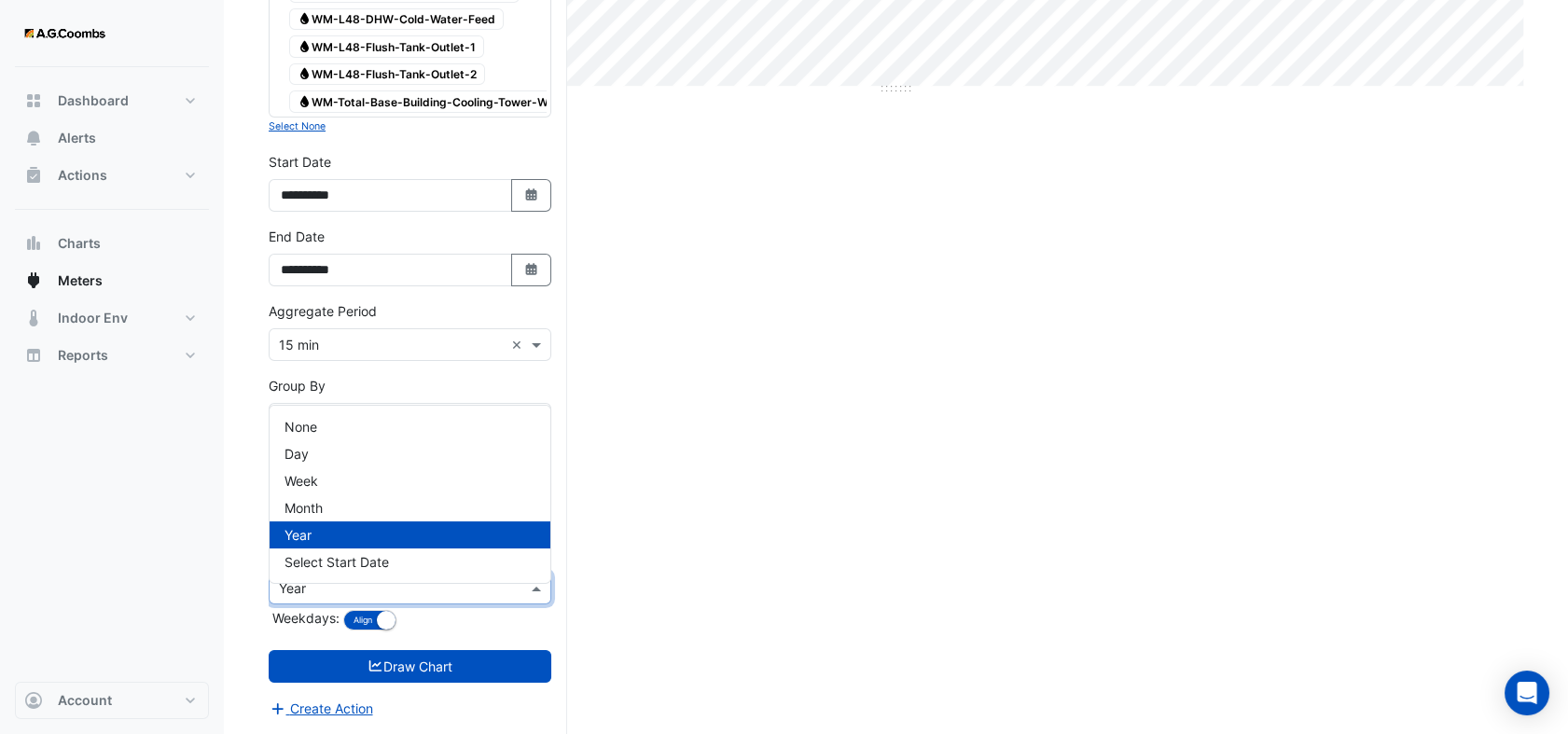
click at [527, 596] on span at bounding box center [538, 589] width 23 height 20
click at [298, 419] on span "None" at bounding box center [300, 427] width 33 height 16
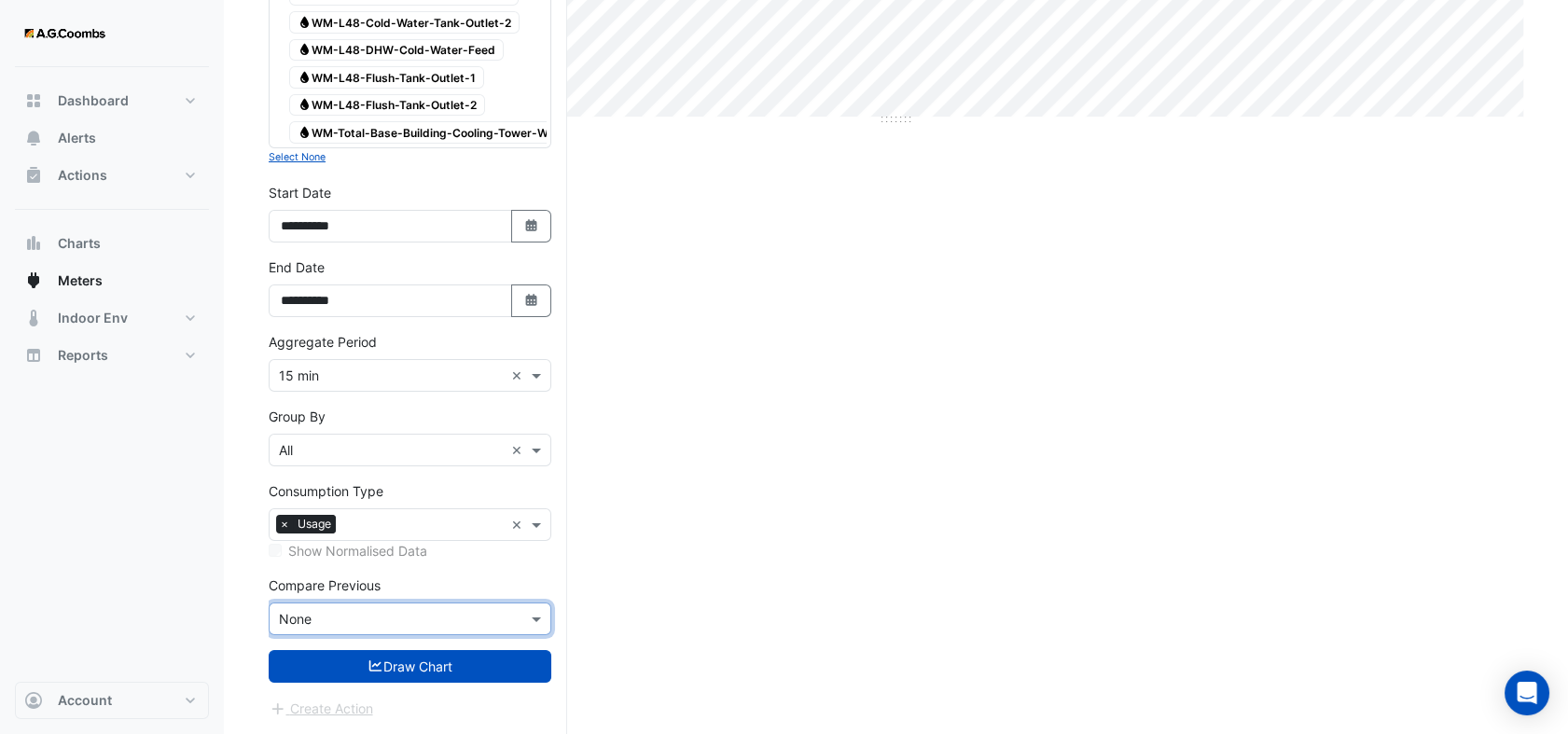
scroll to position [550, 0]
click at [519, 224] on button "Select Date" at bounding box center [531, 226] width 41 height 33
select select "*"
select select "****"
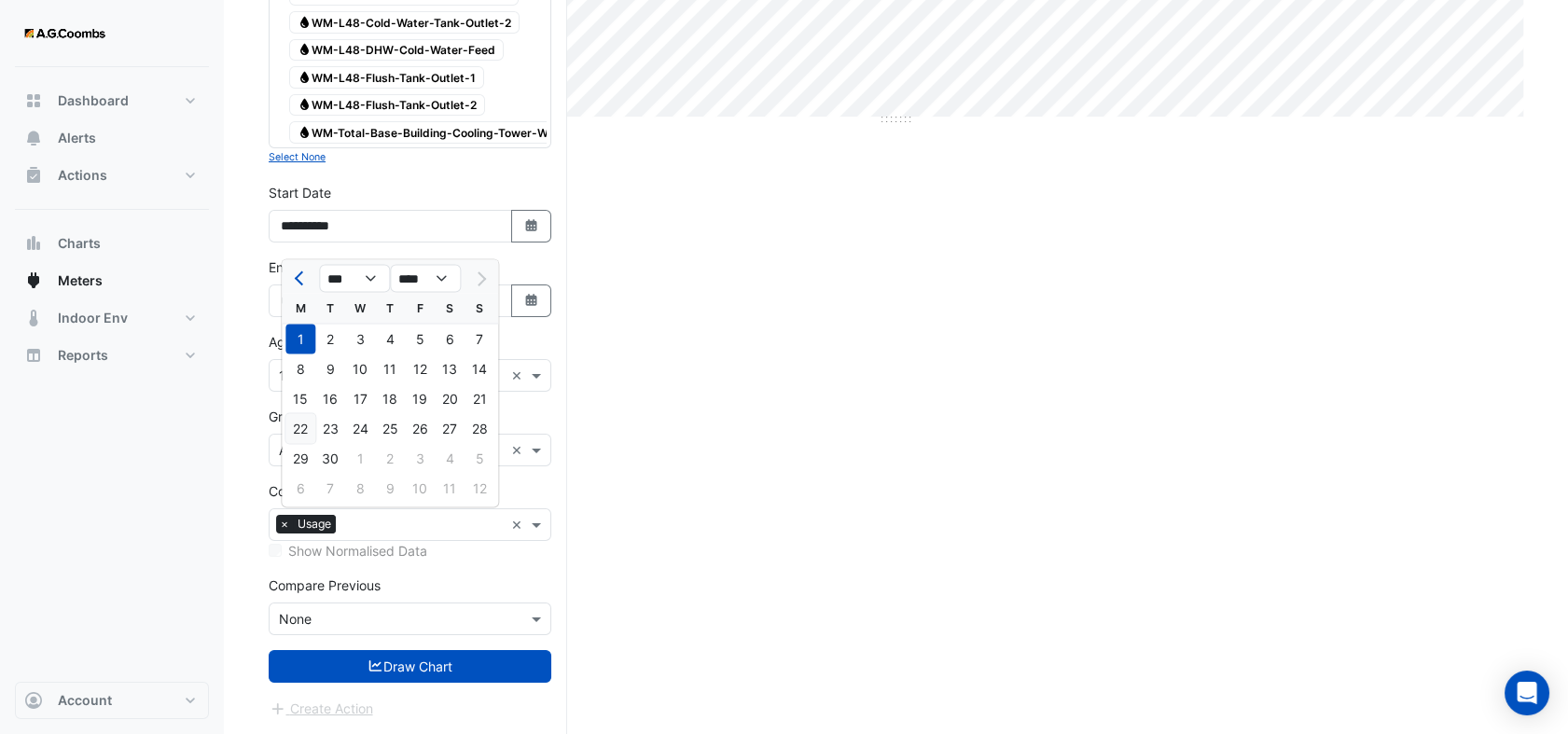
click at [305, 413] on div "22" at bounding box center [300, 428] width 30 height 30
type input "**********"
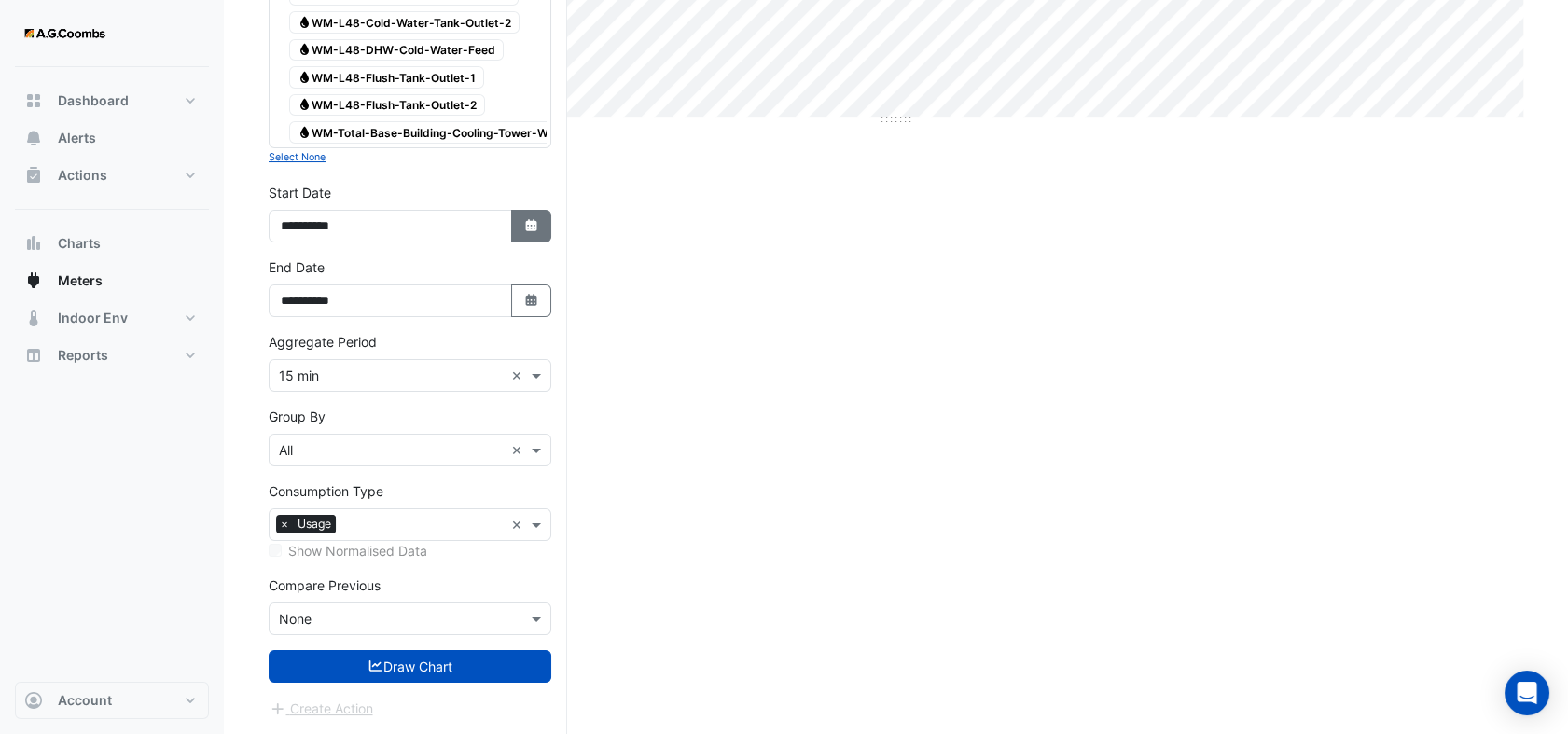
click at [535, 232] on icon "button" at bounding box center [530, 225] width 11 height 12
select select "*"
select select "****"
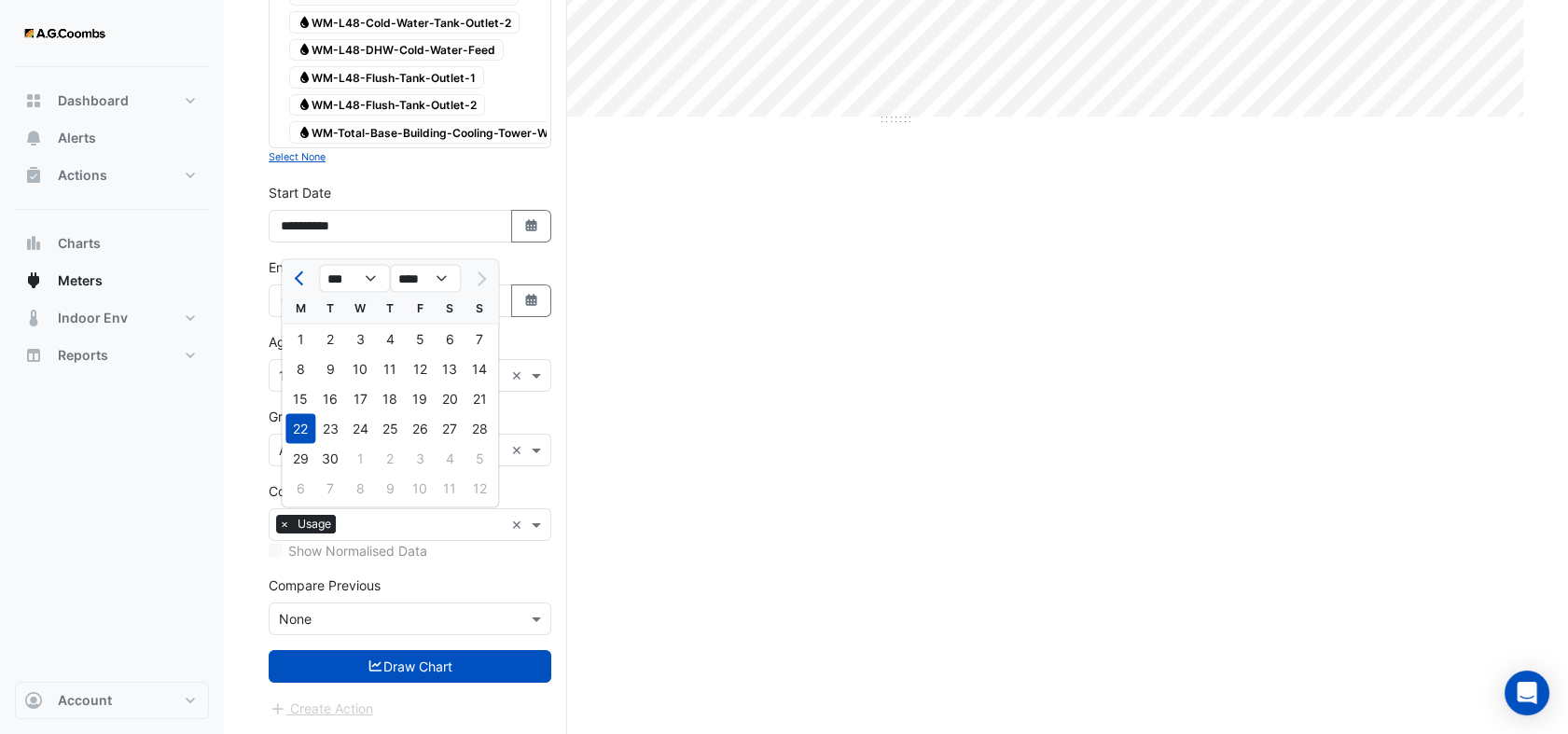
drag, startPoint x: 298, startPoint y: 395, endPoint x: 306, endPoint y: 404, distance: 12.0
click at [298, 396] on div "15" at bounding box center [300, 398] width 30 height 30
type input "**********"
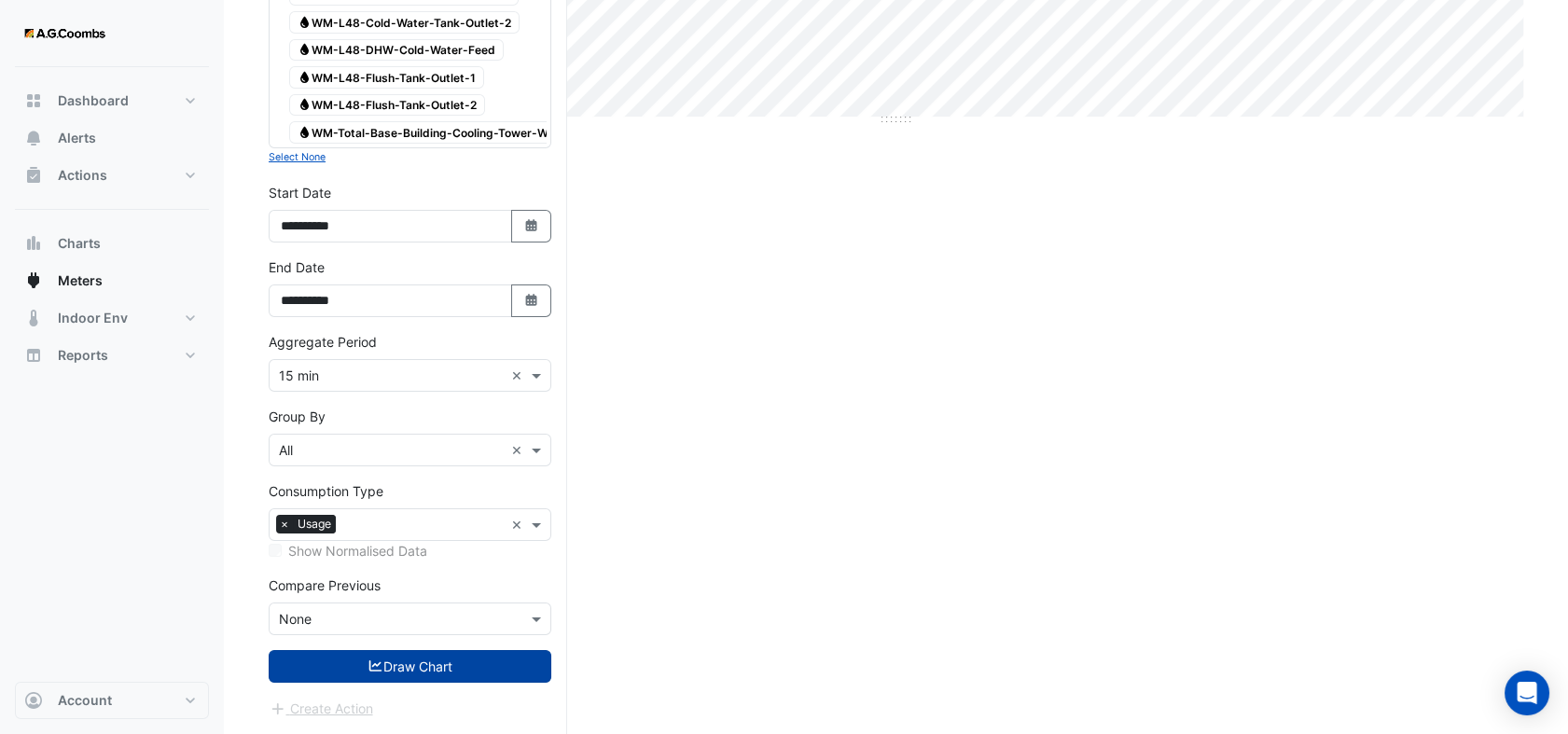
click at [413, 671] on button "Draw Chart" at bounding box center [410, 666] width 282 height 33
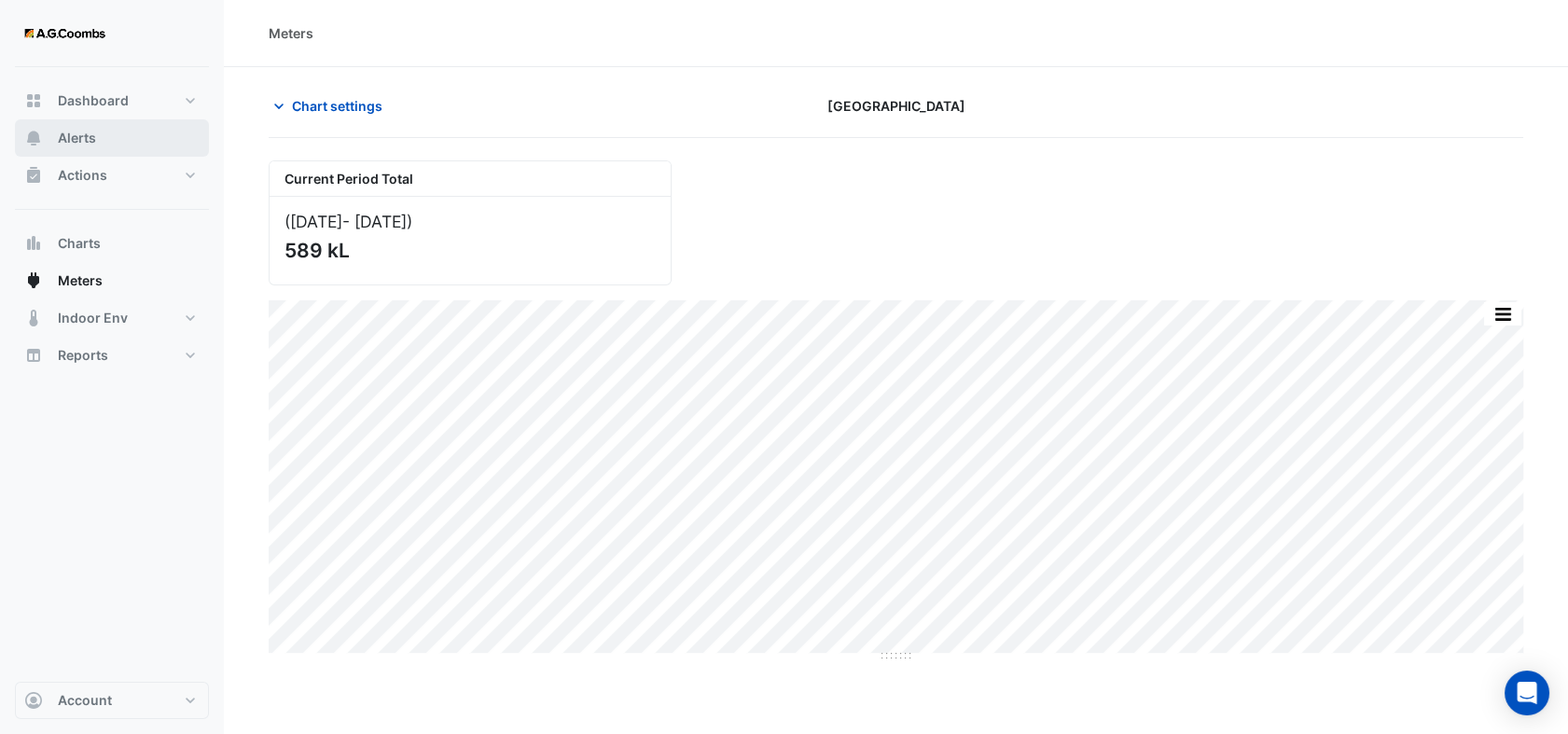
click at [116, 132] on button "Alerts" at bounding box center [111, 138] width 194 height 38
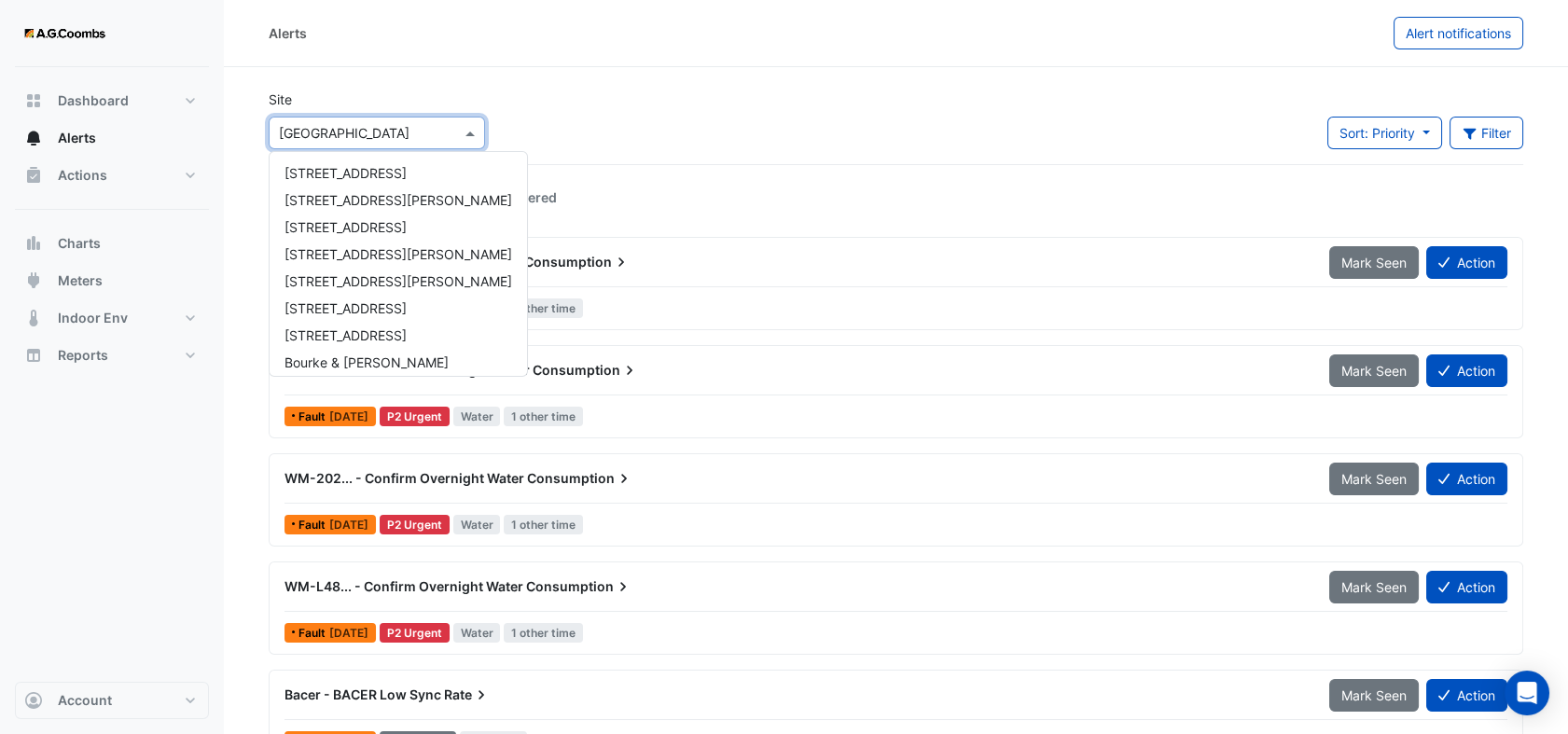
click at [455, 127] on div at bounding box center [377, 133] width 215 height 22
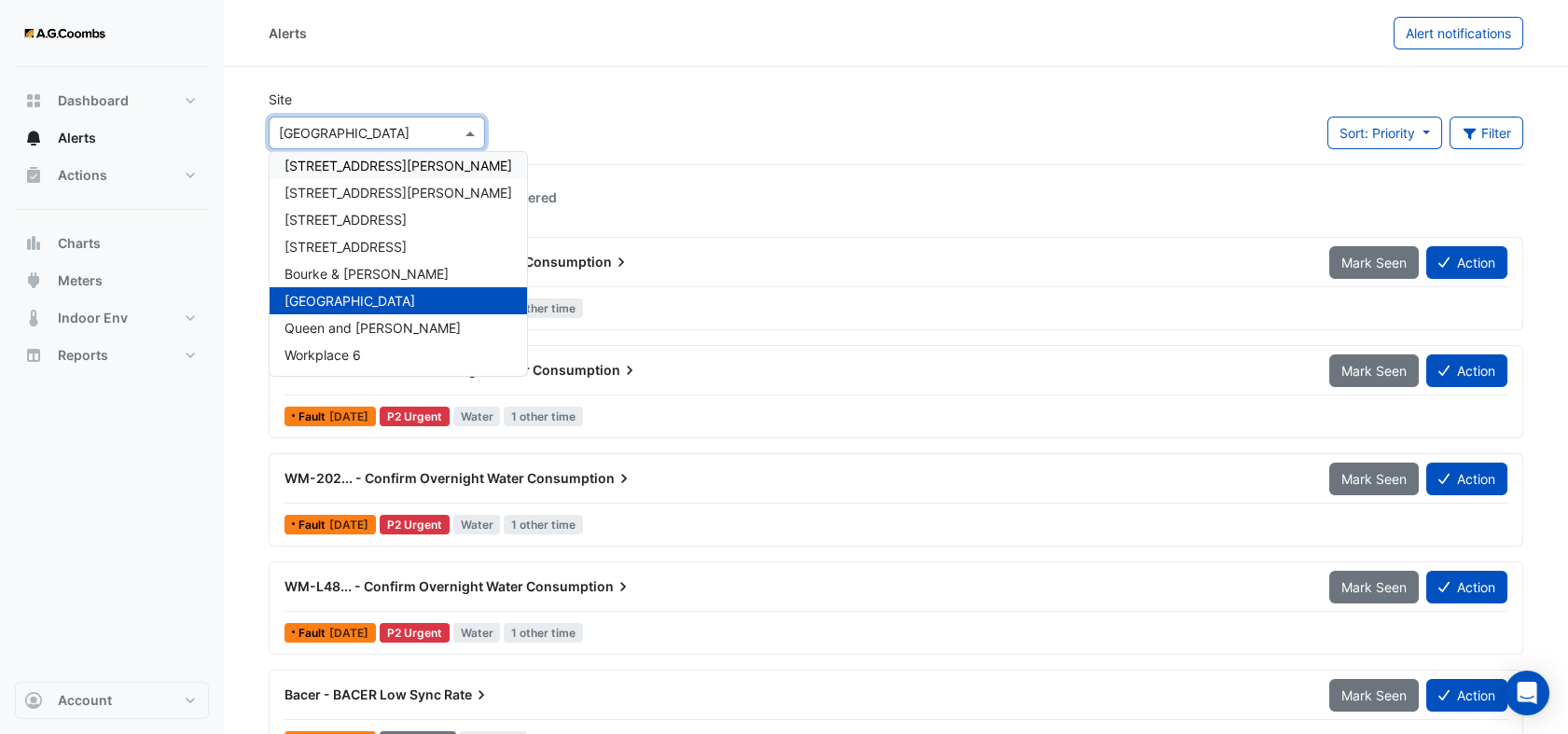
click at [378, 160] on span "[STREET_ADDRESS][PERSON_NAME]" at bounding box center [398, 166] width 228 height 16
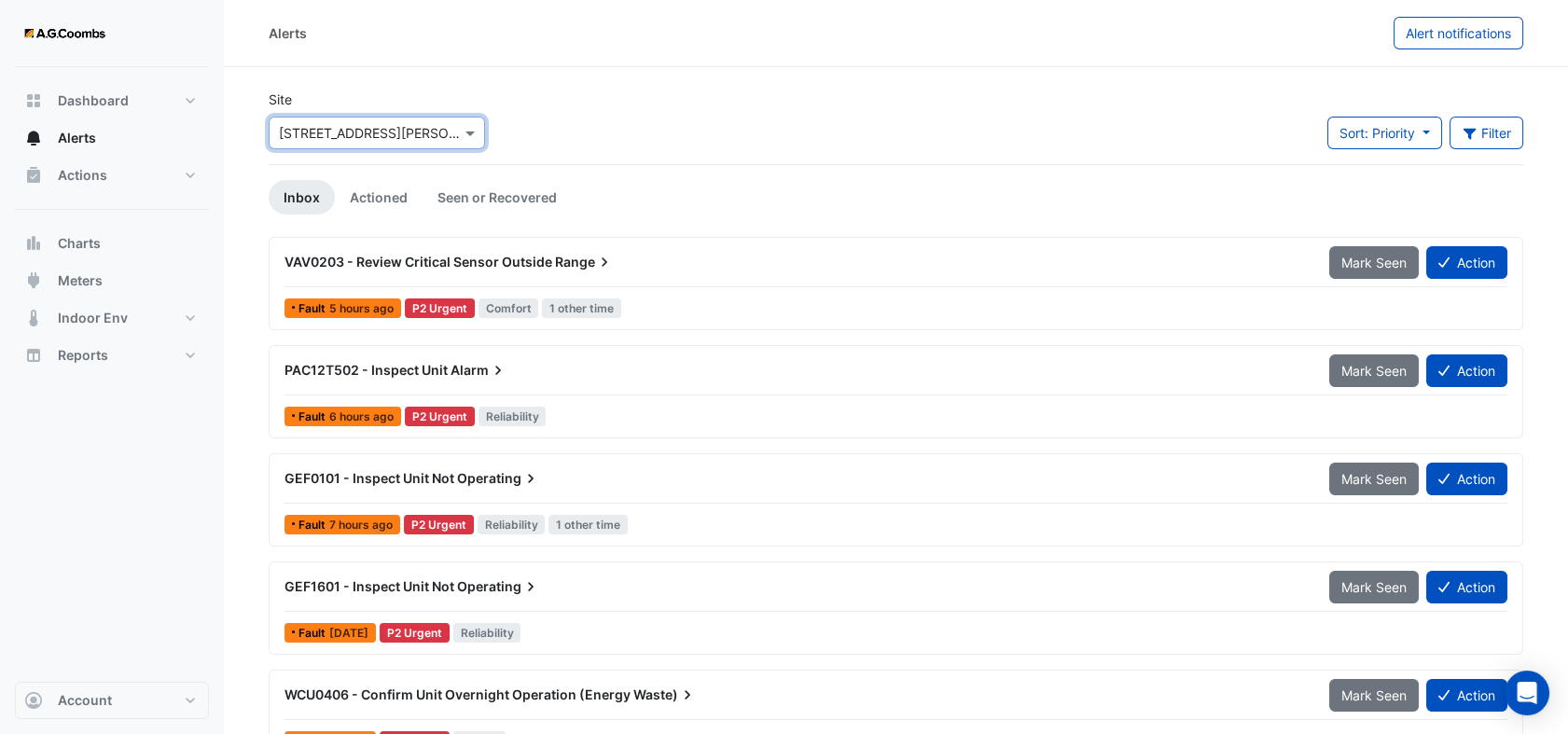
click at [370, 262] on span "VAV0203 - Review Critical Sensor Outside" at bounding box center [418, 262] width 267 height 16
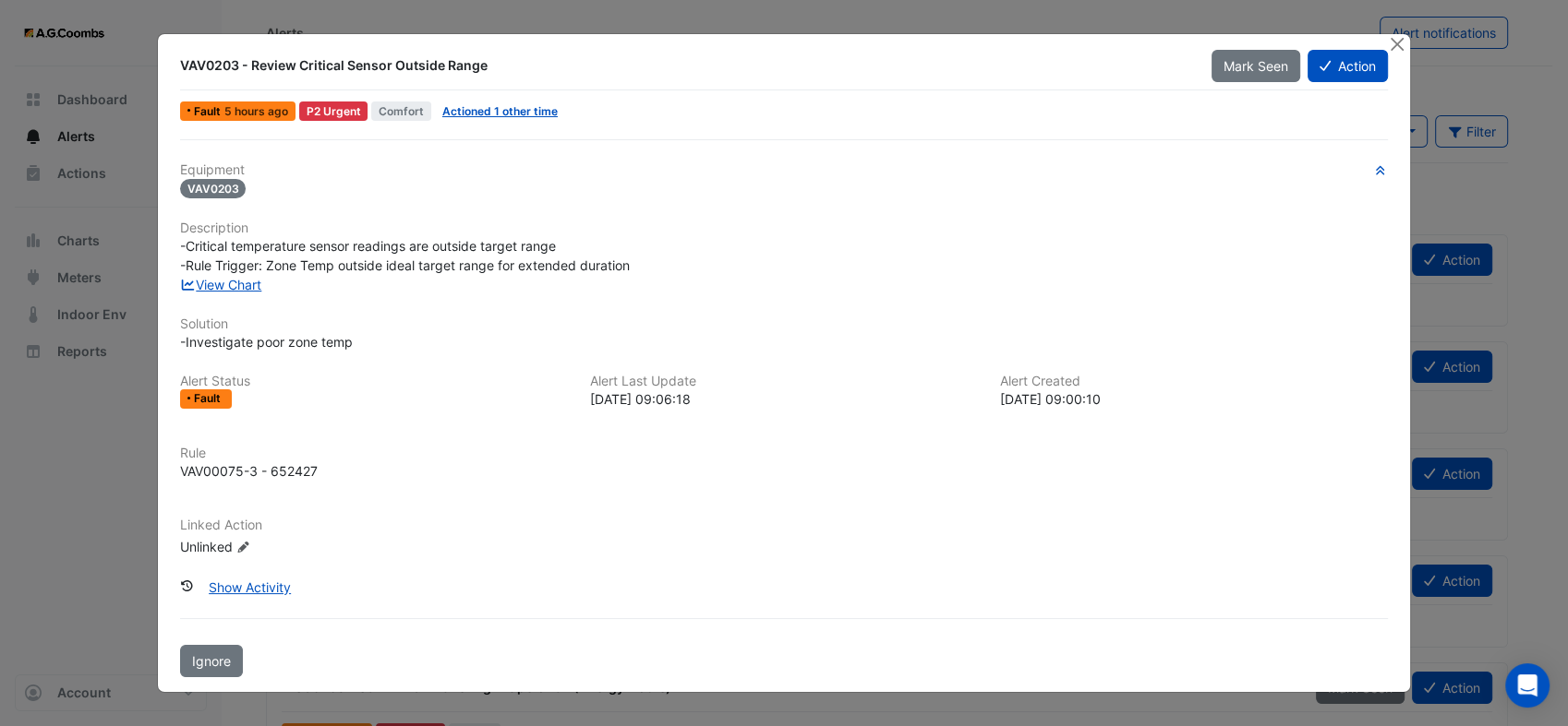
click at [230, 295] on div "Equipment VAV0203 Description -Critical temperature sensor readings are outside…" at bounding box center [784, 366] width 1208 height 408
click at [250, 280] on link "View Chart" at bounding box center [220, 284] width 82 height 16
